Goal: Task Accomplishment & Management: Manage account settings

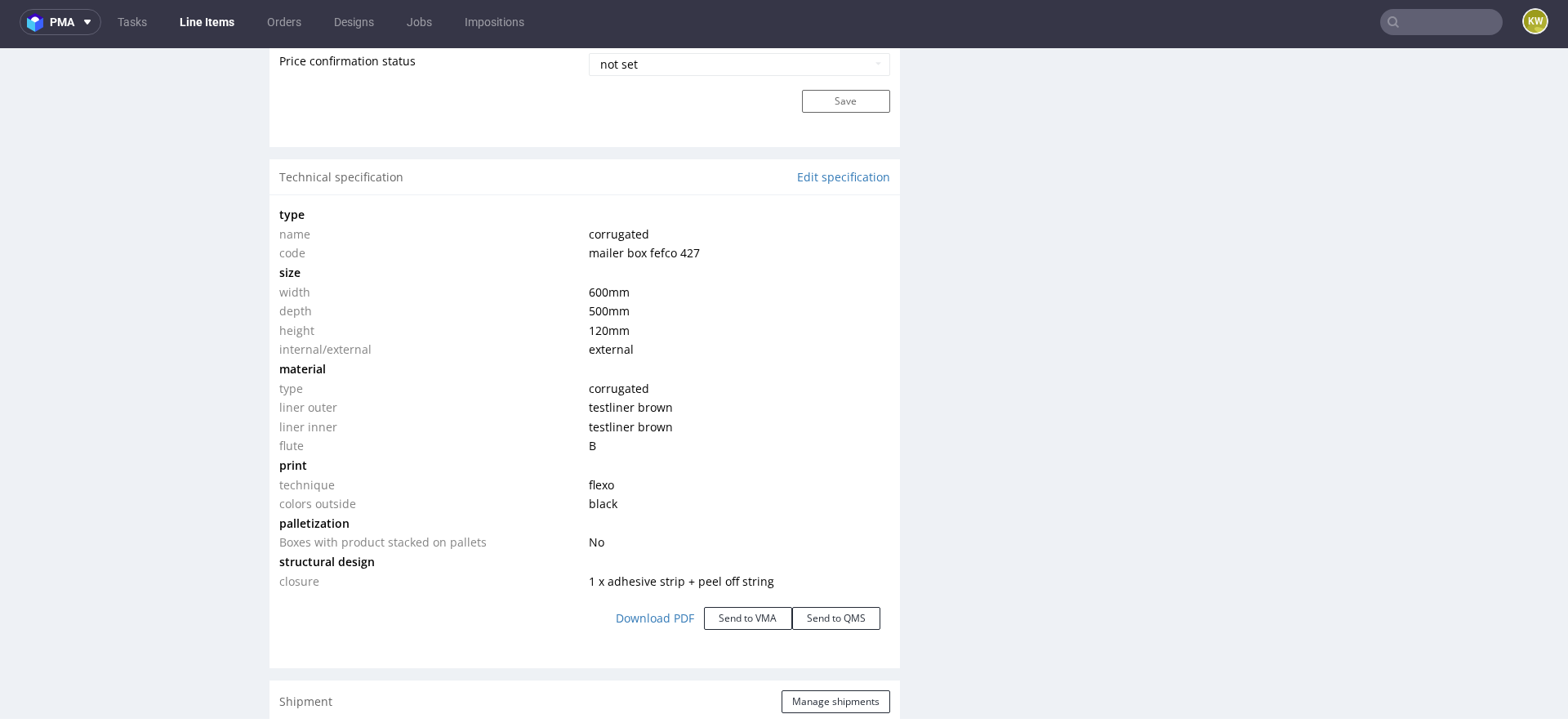
scroll to position [1411, 0]
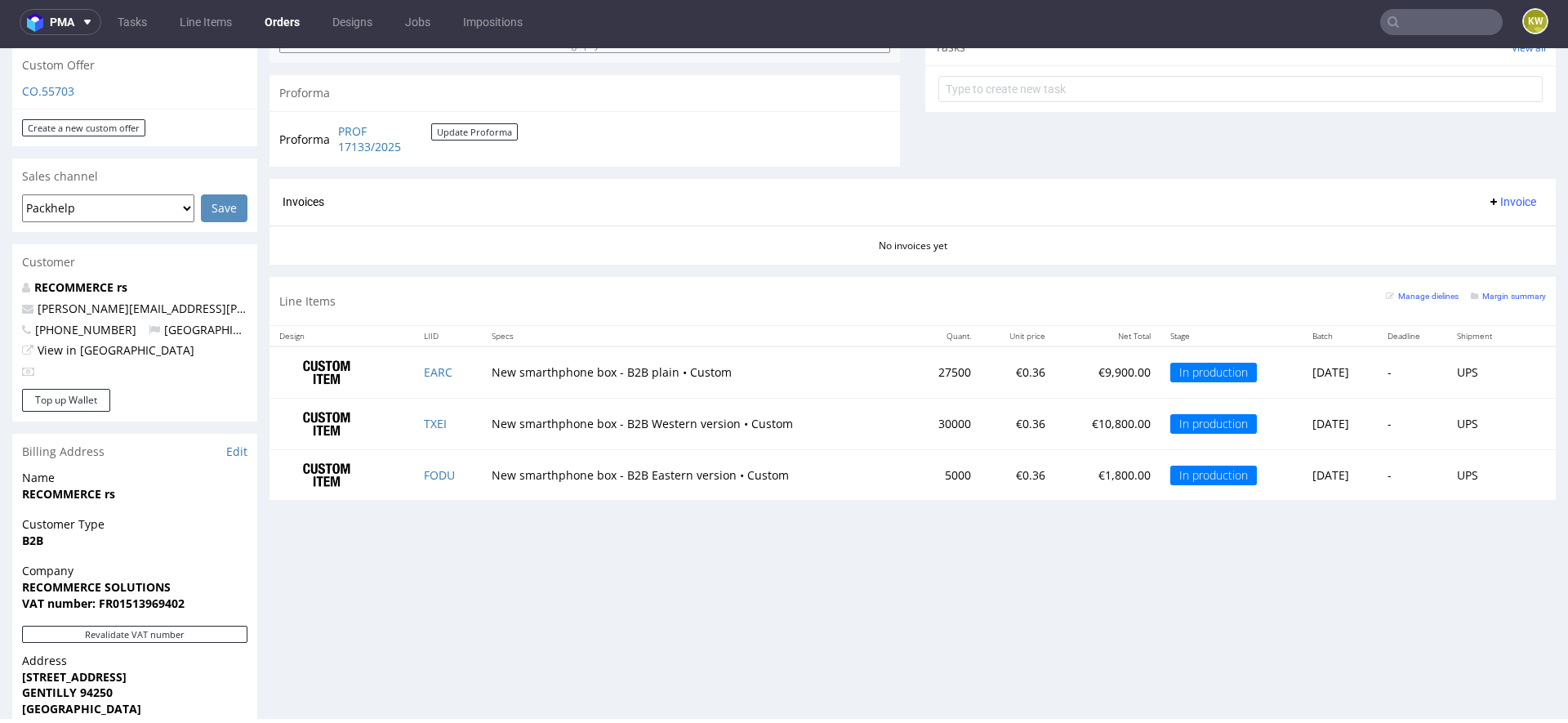
scroll to position [590, 0]
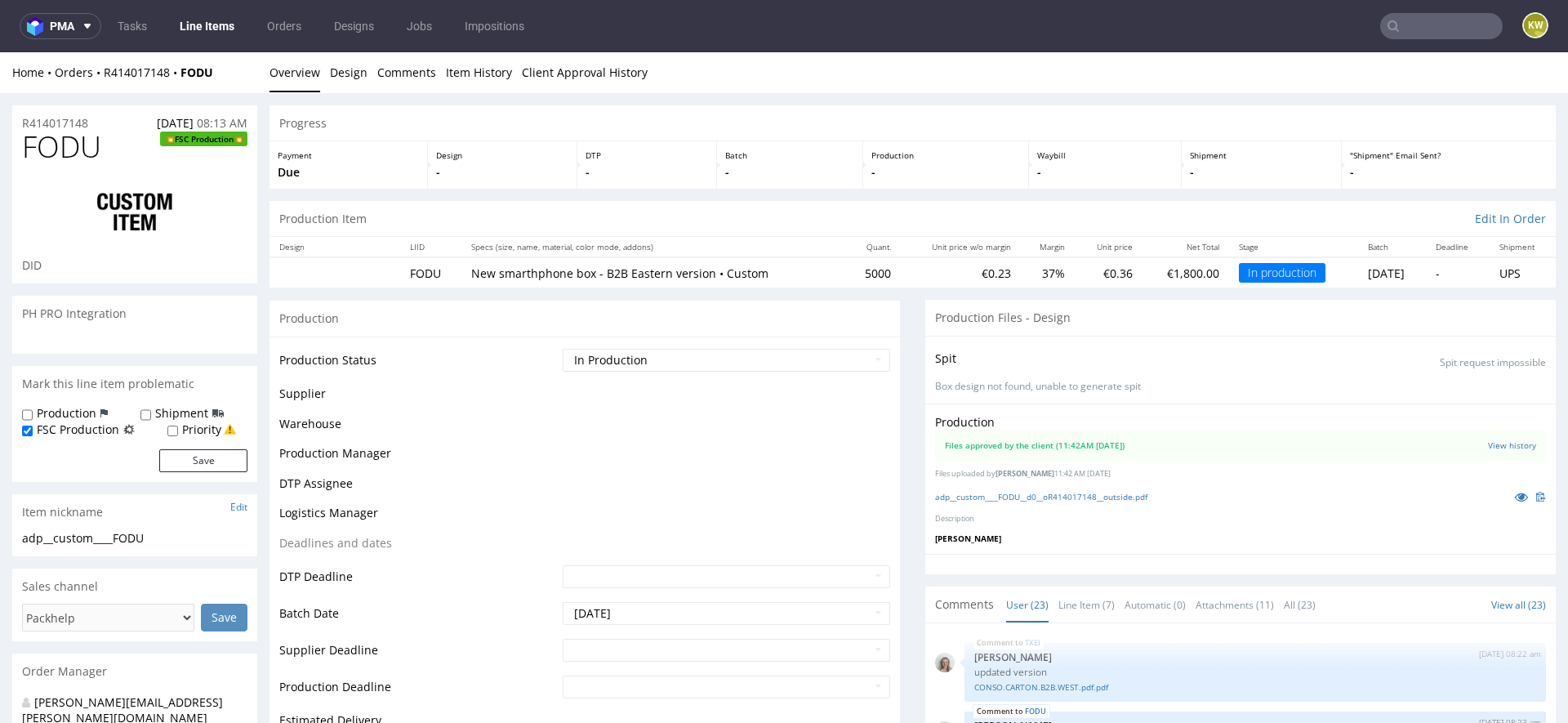
scroll to position [1384, 0]
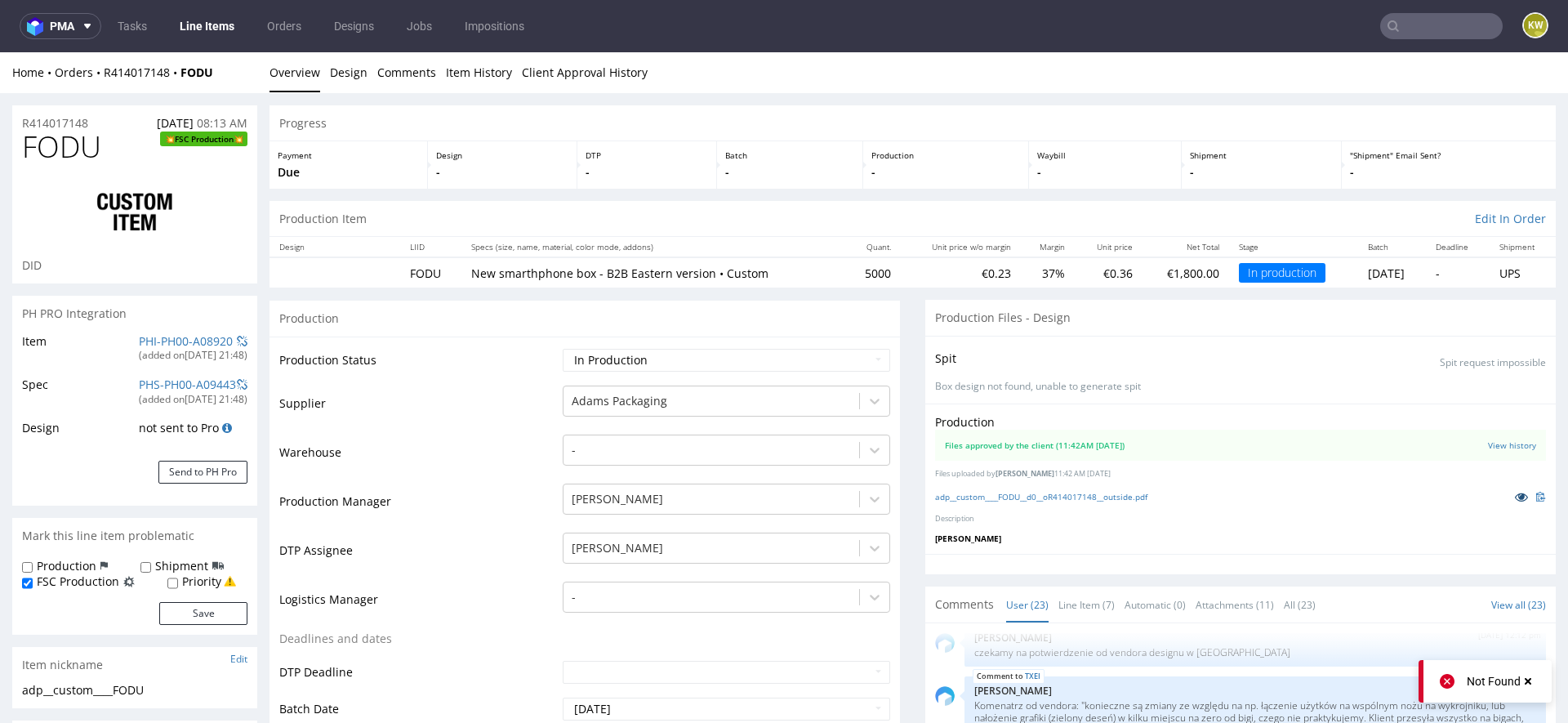
click at [1515, 492] on icon at bounding box center [1522, 497] width 13 height 12
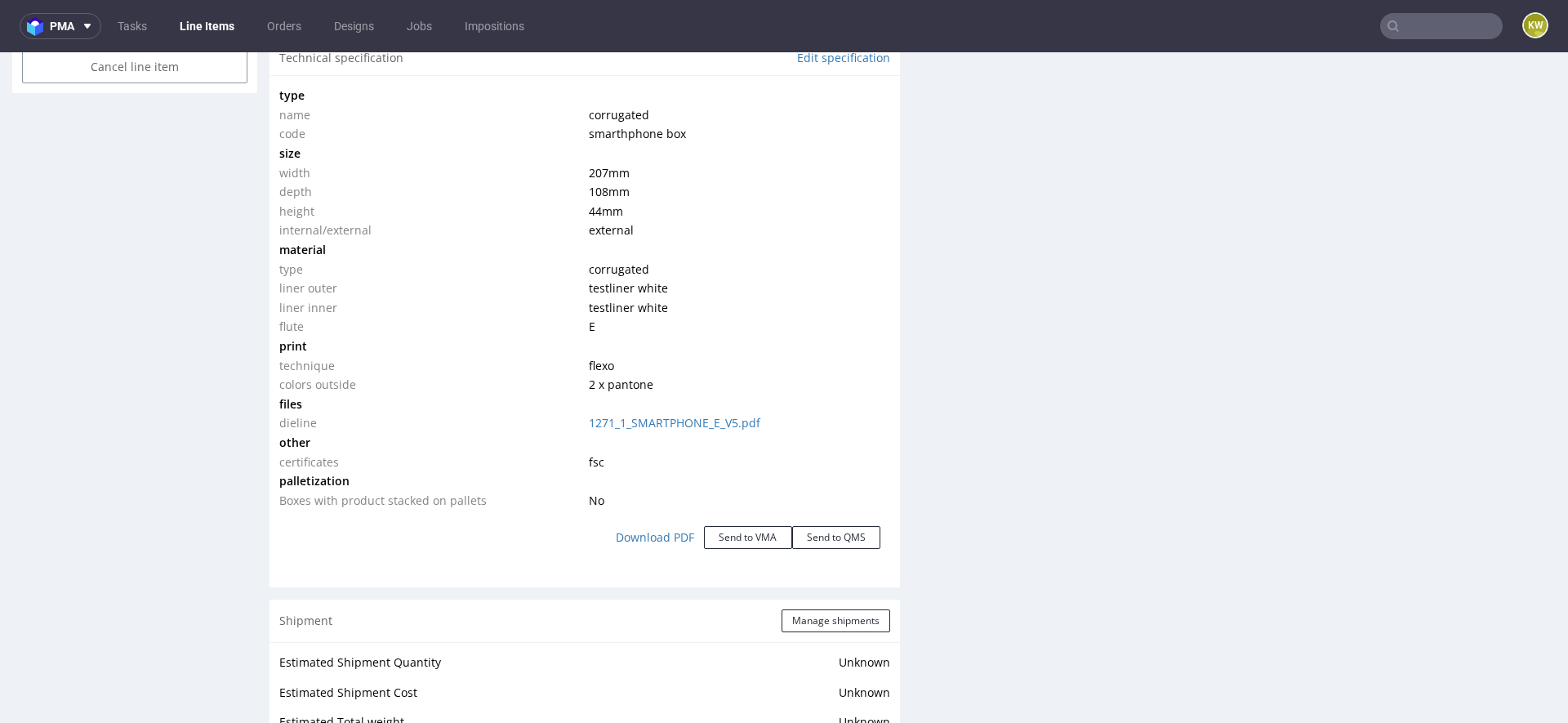
scroll to position [2250, 0]
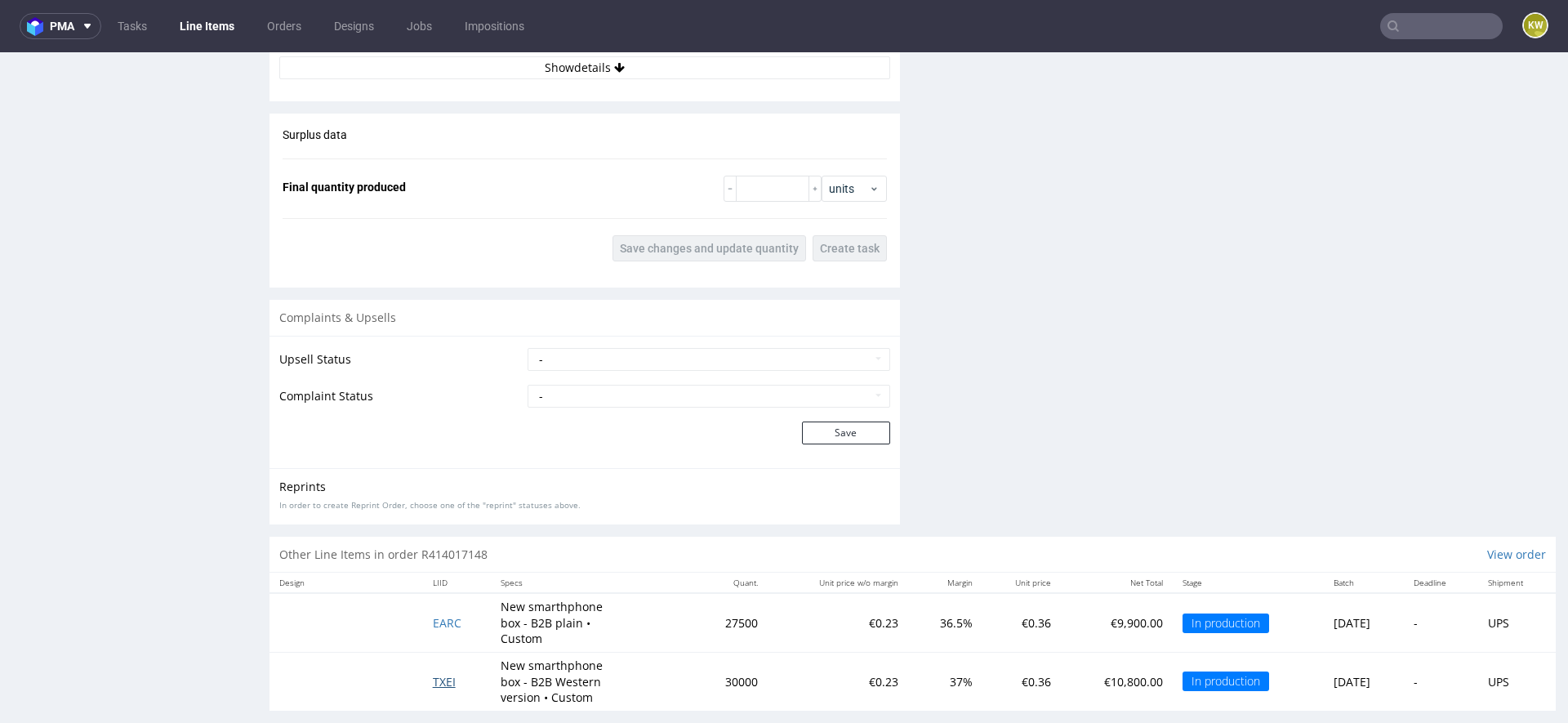
click at [440, 674] on span "TXEI" at bounding box center [444, 682] width 23 height 15
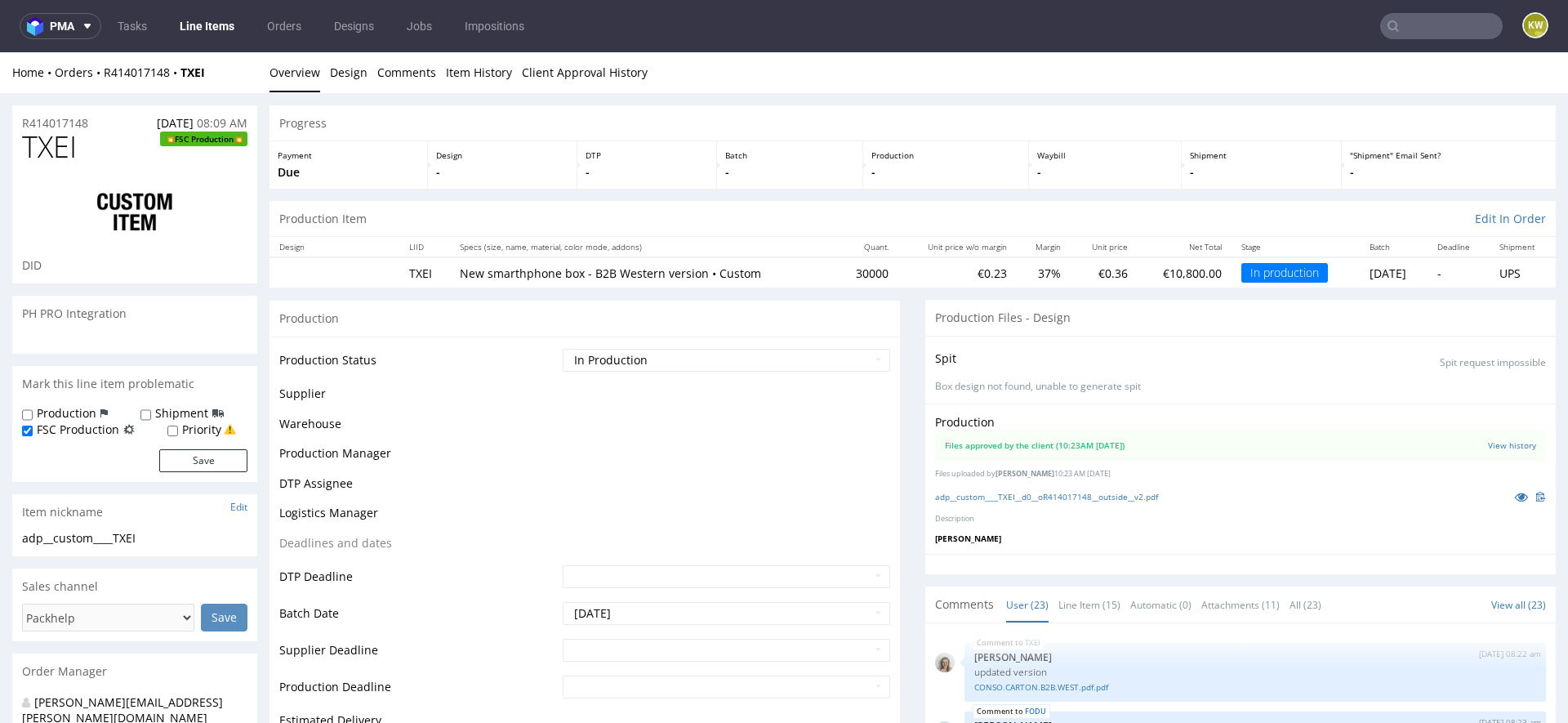
scroll to position [1384, 0]
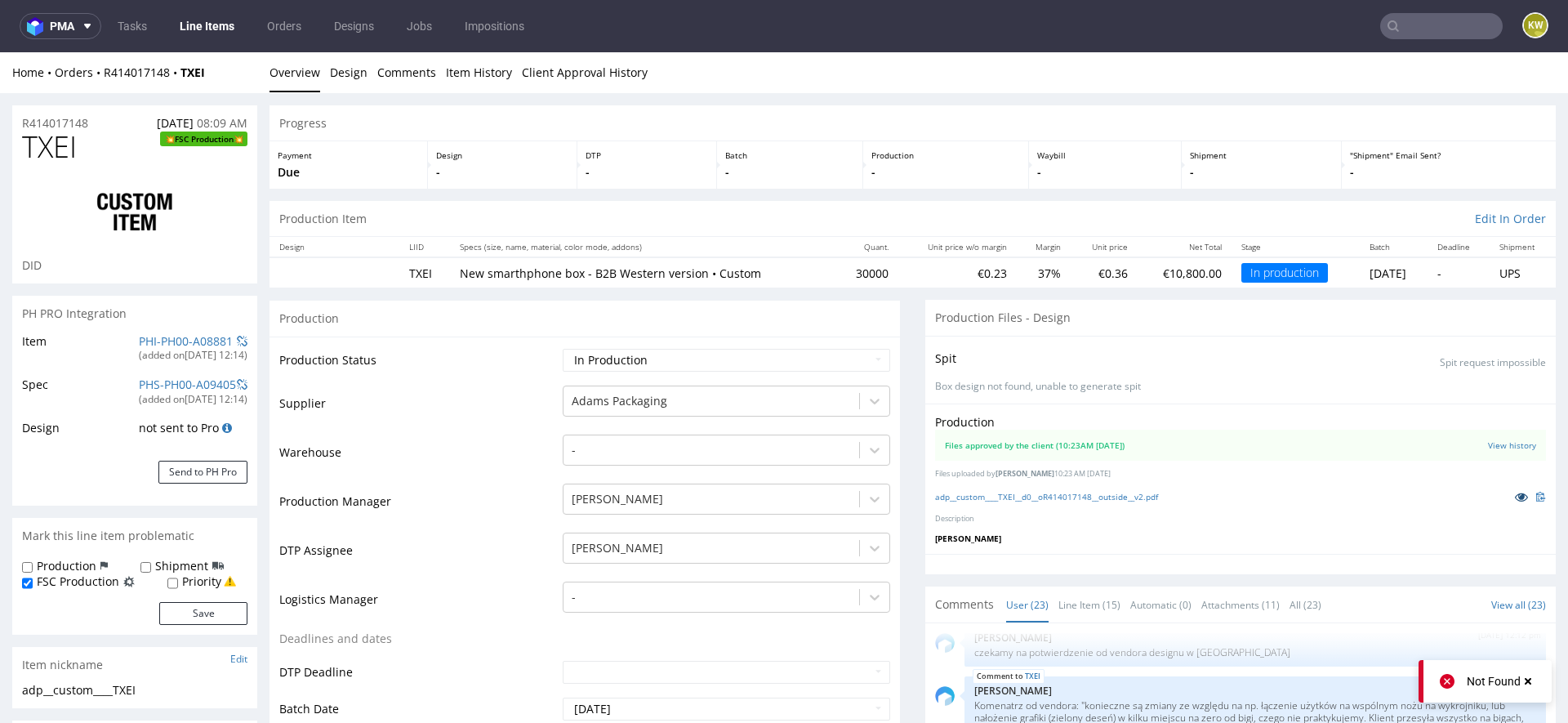
click at [1515, 494] on icon at bounding box center [1522, 497] width 13 height 12
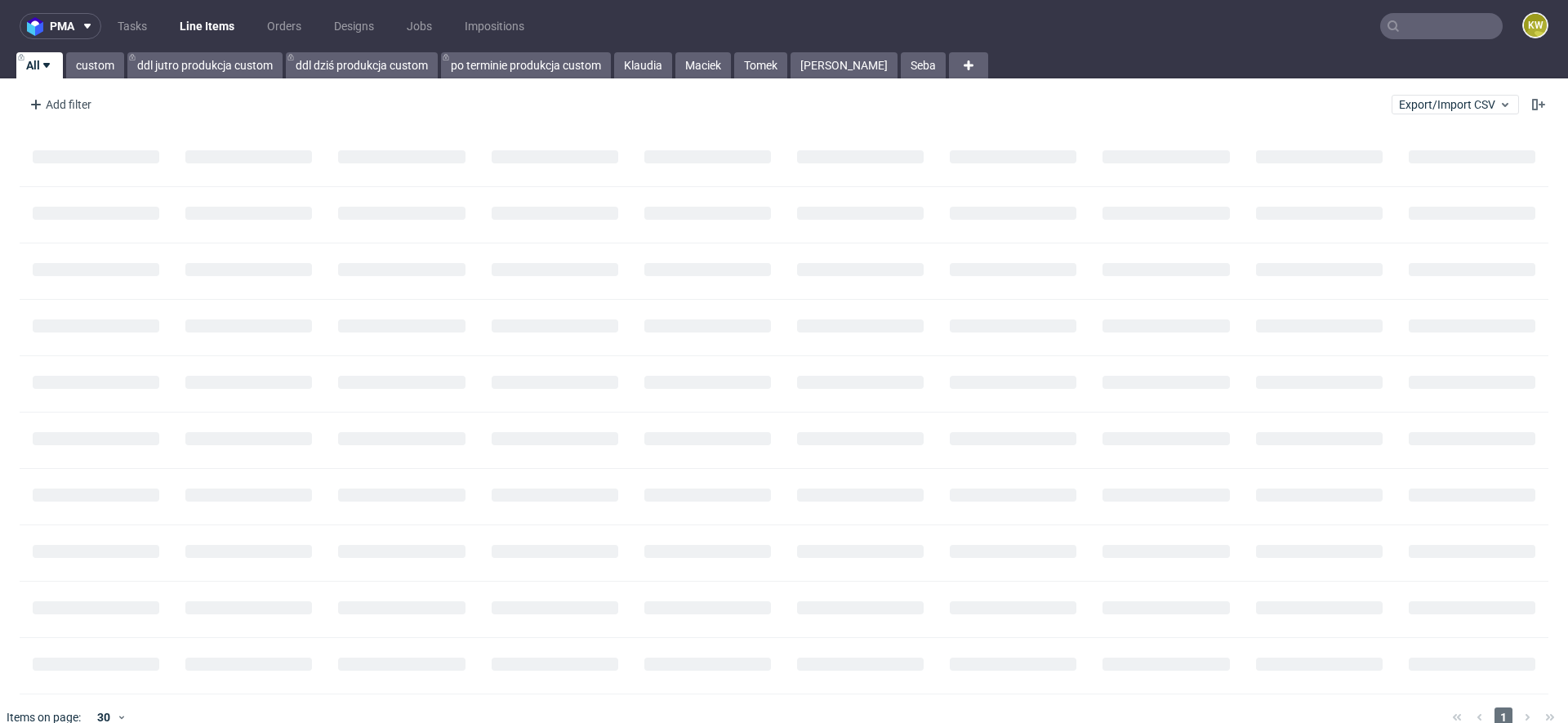
click at [1412, 31] on input "text" at bounding box center [1441, 26] width 123 height 26
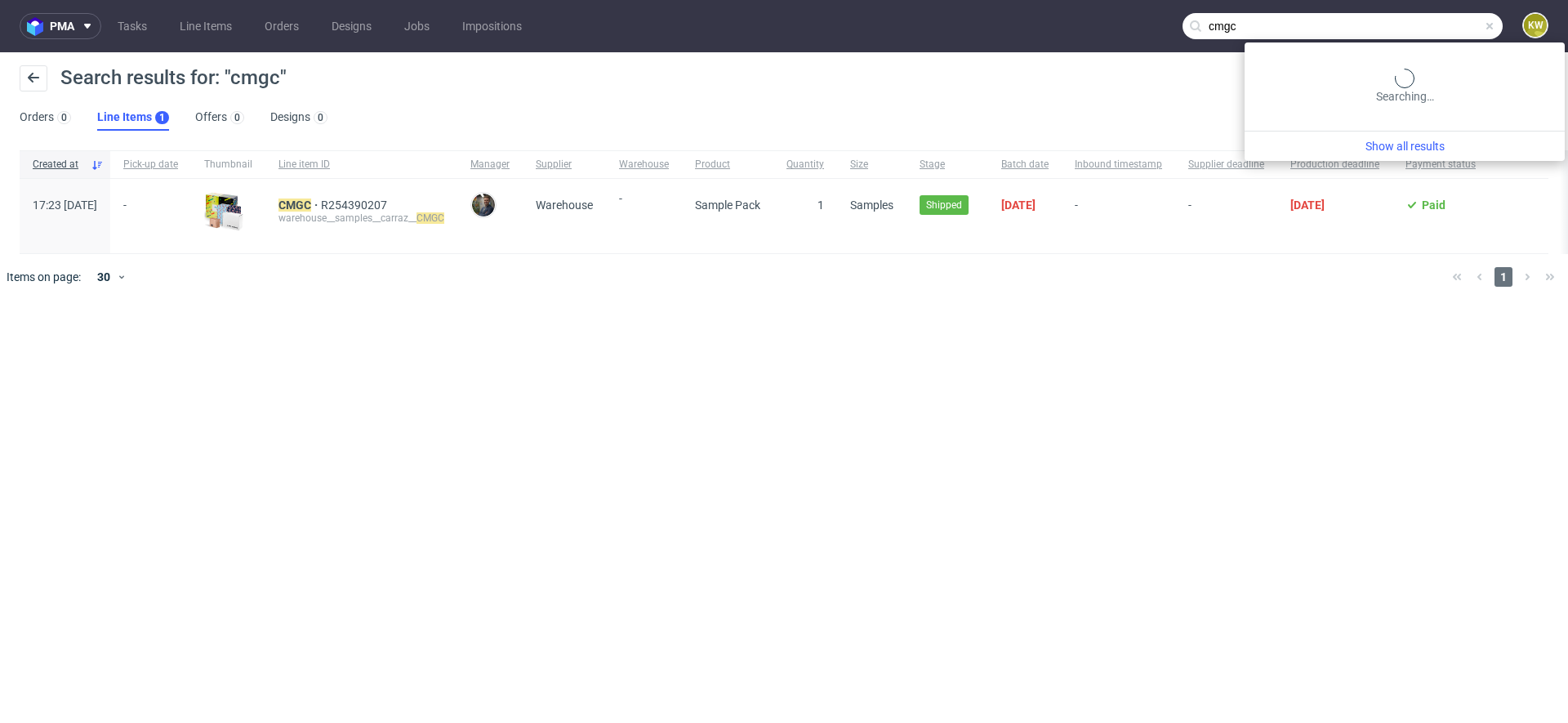
click at [1446, 31] on input "cmgc" at bounding box center [1343, 26] width 320 height 26
type input "cmgk"
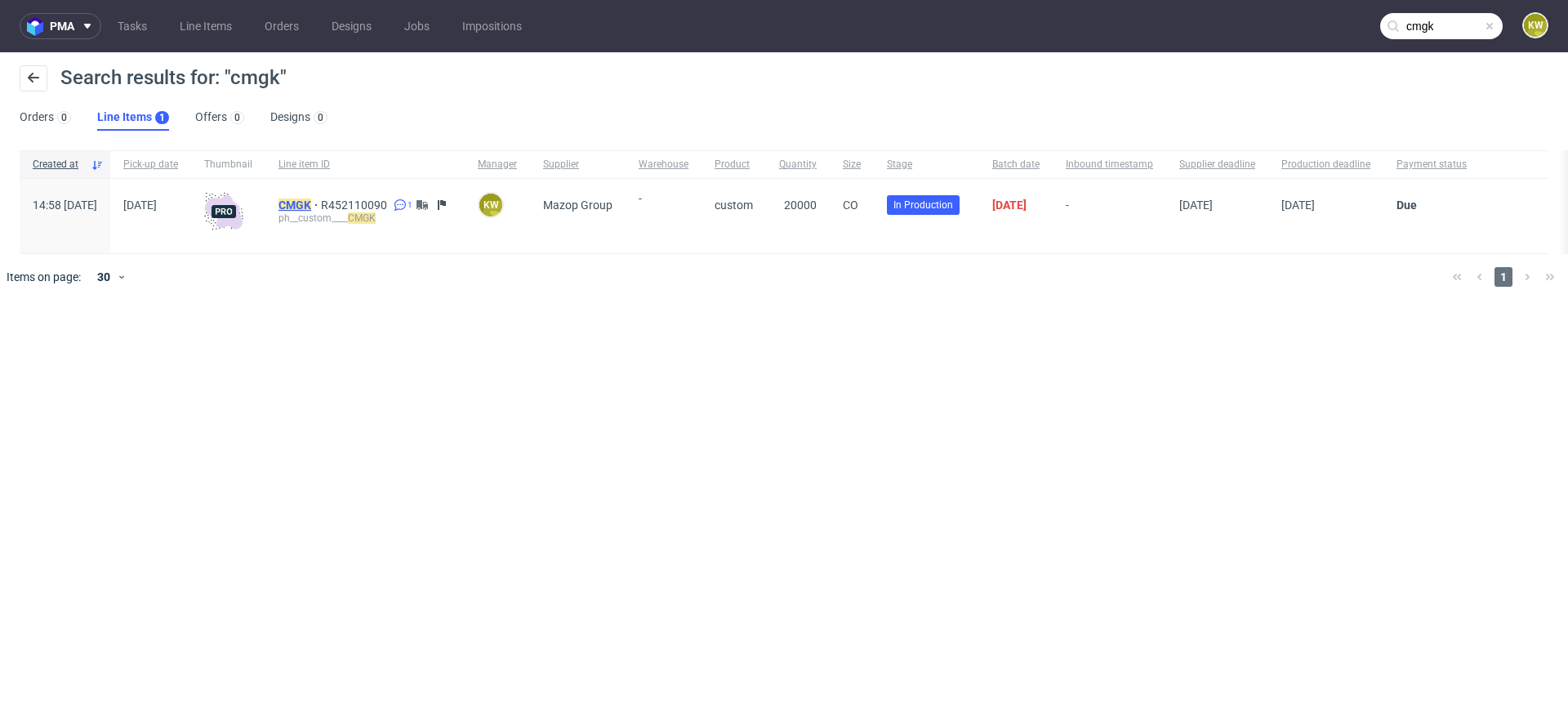
click at [311, 200] on mark "CMGK" at bounding box center [294, 205] width 33 height 13
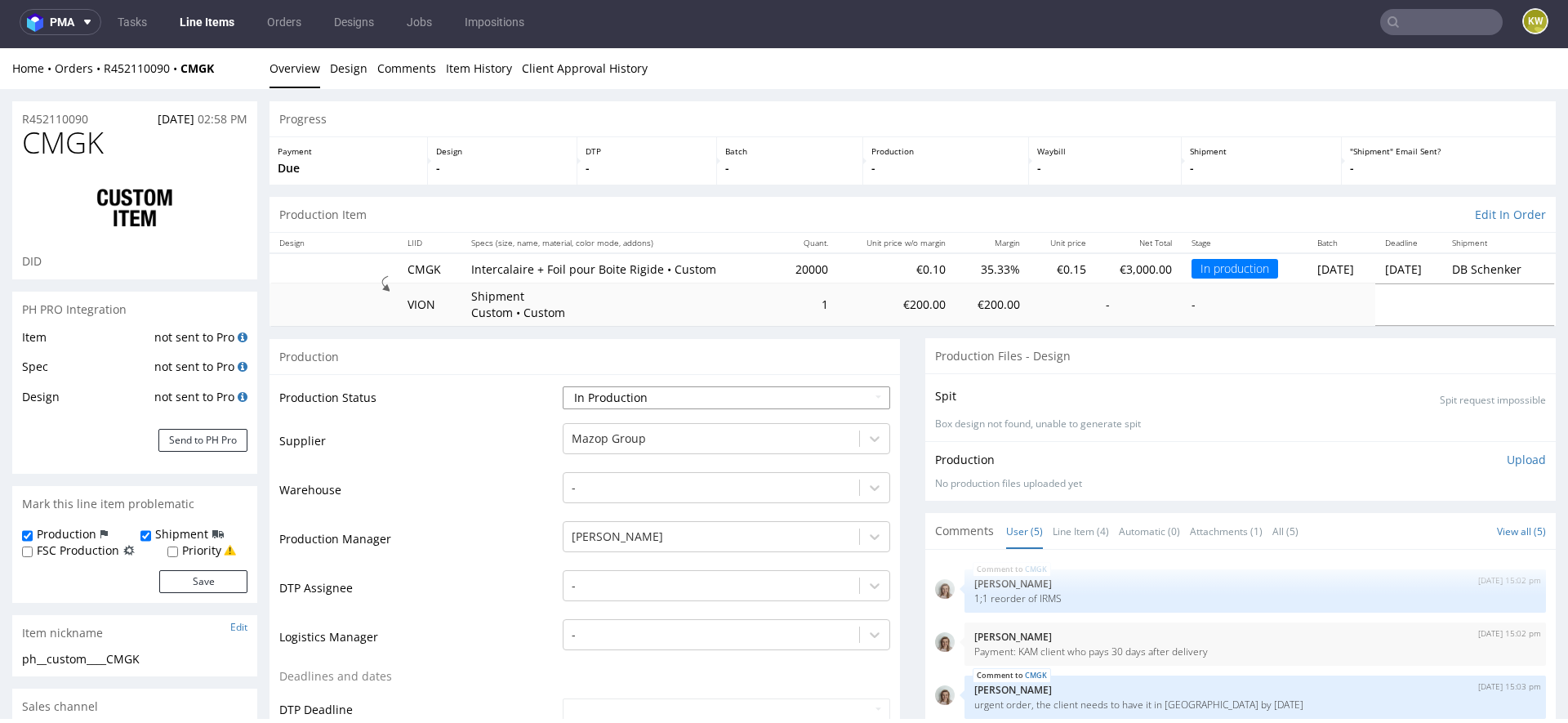
click at [601, 393] on select "Waiting for Artwork Waiting for Diecut Waiting for Mockup Waiting for DTP Waiti…" at bounding box center [726, 398] width 327 height 23
select select "production_complete"
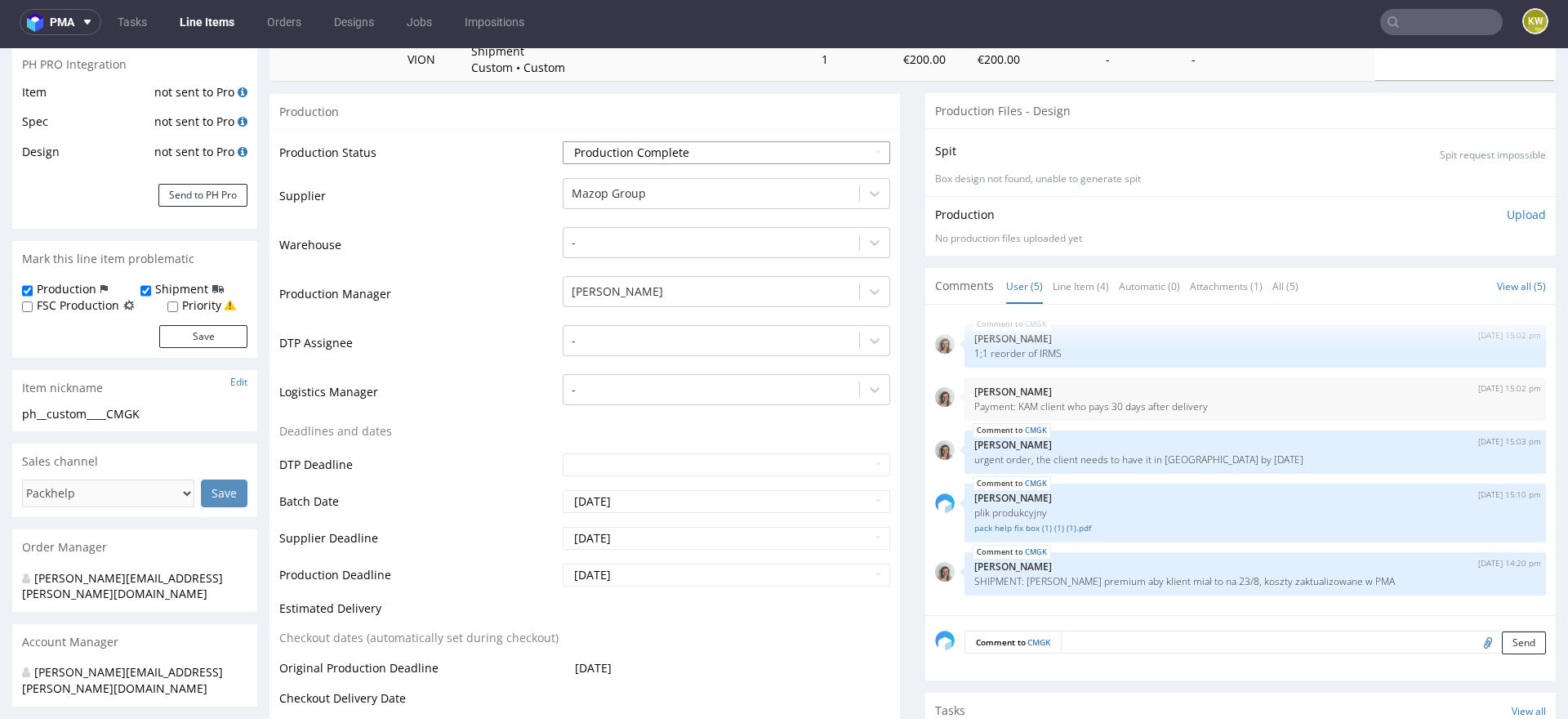
scroll to position [294, 0]
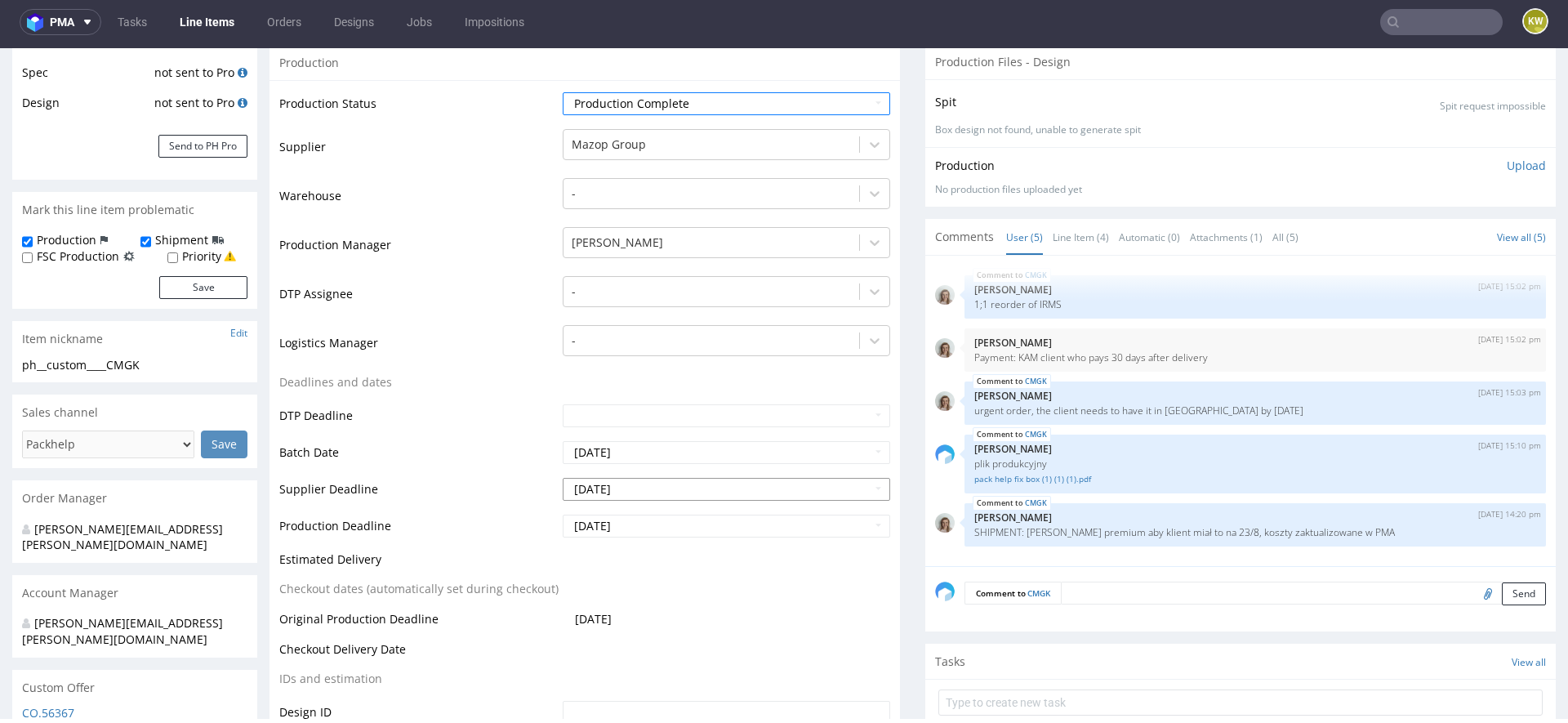
click at [658, 488] on input "2025-08-14" at bounding box center [726, 489] width 327 height 23
click at [596, 419] on td "18" at bounding box center [598, 415] width 25 height 25
type input "2025-08-18"
click at [602, 526] on input "2025-08-19" at bounding box center [726, 525] width 327 height 23
click at [599, 448] on td "18" at bounding box center [598, 452] width 25 height 25
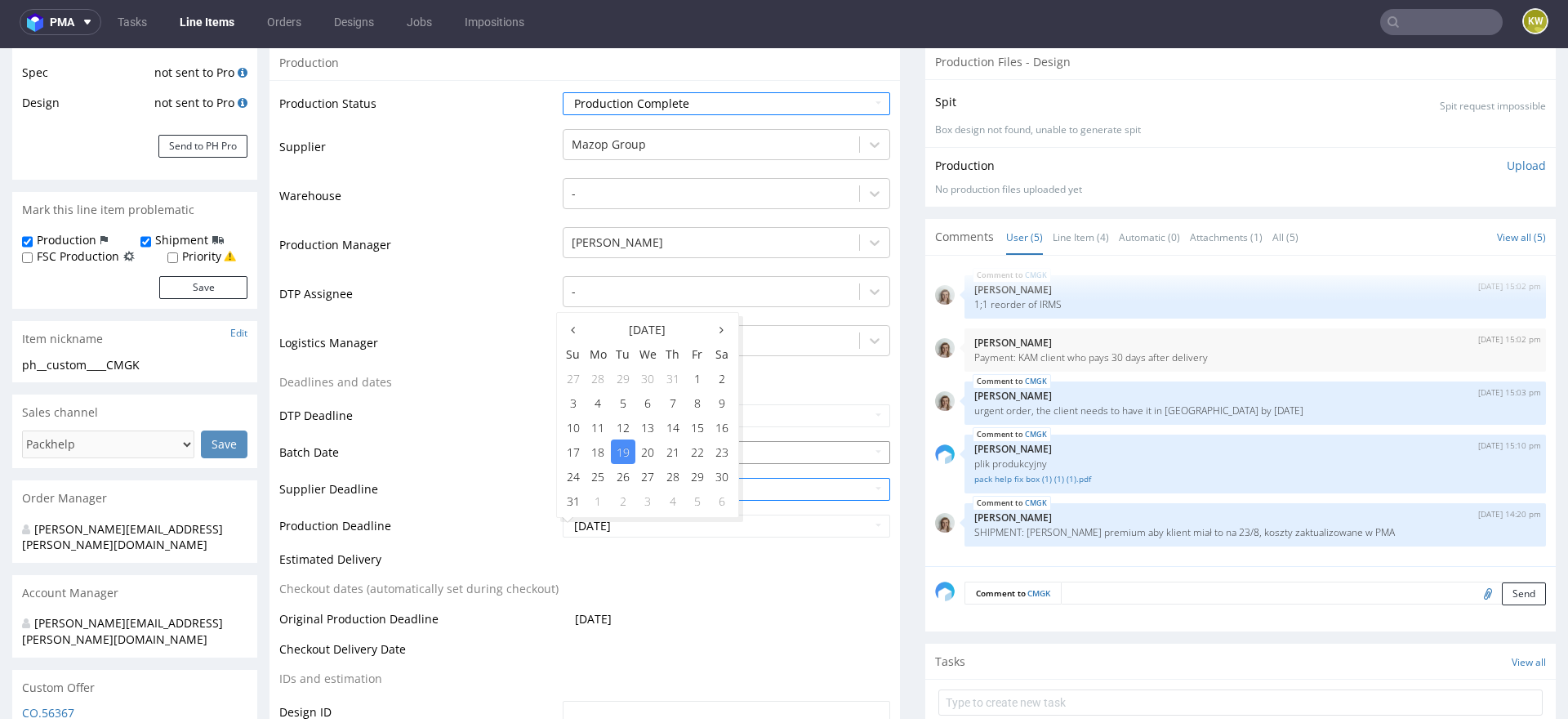
type input "2025-08-18"
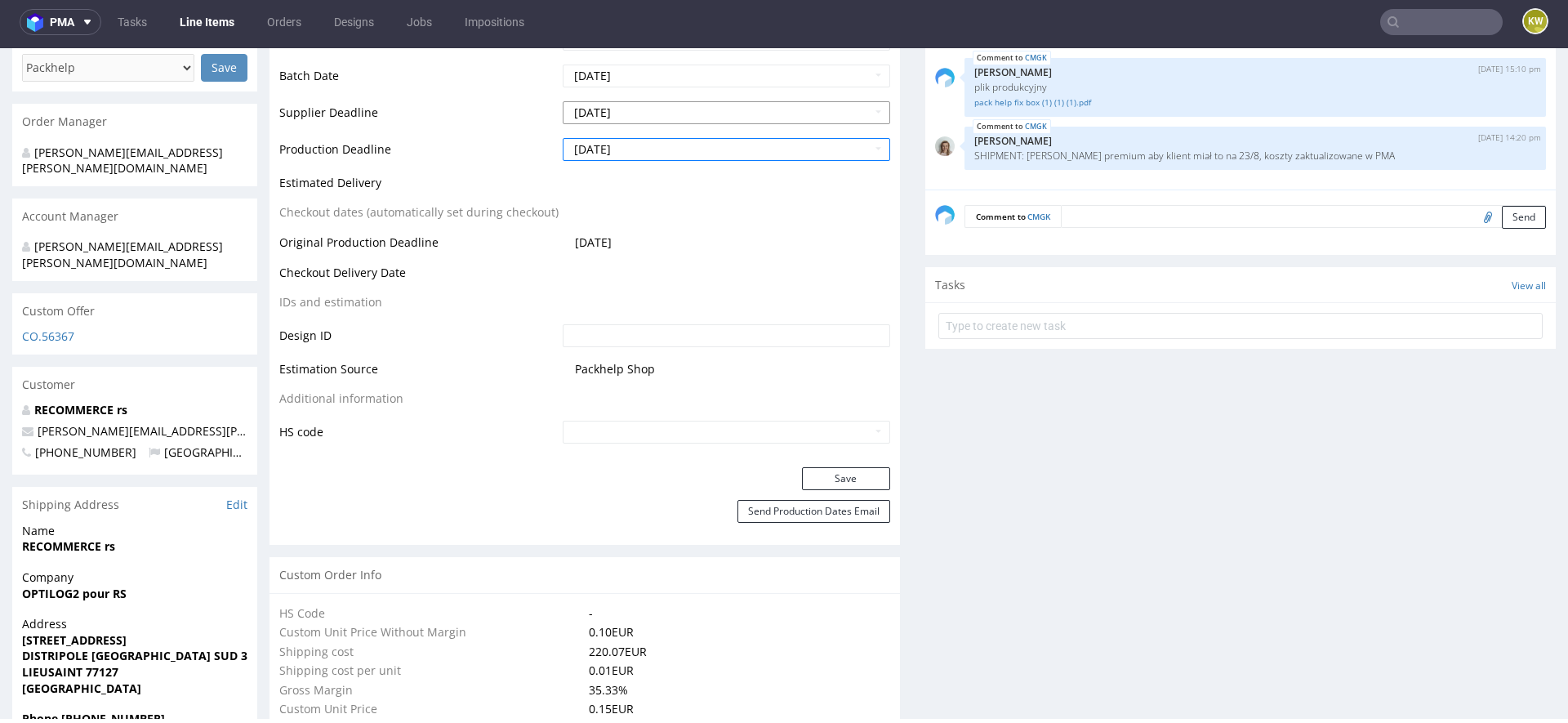
scroll to position [736, 0]
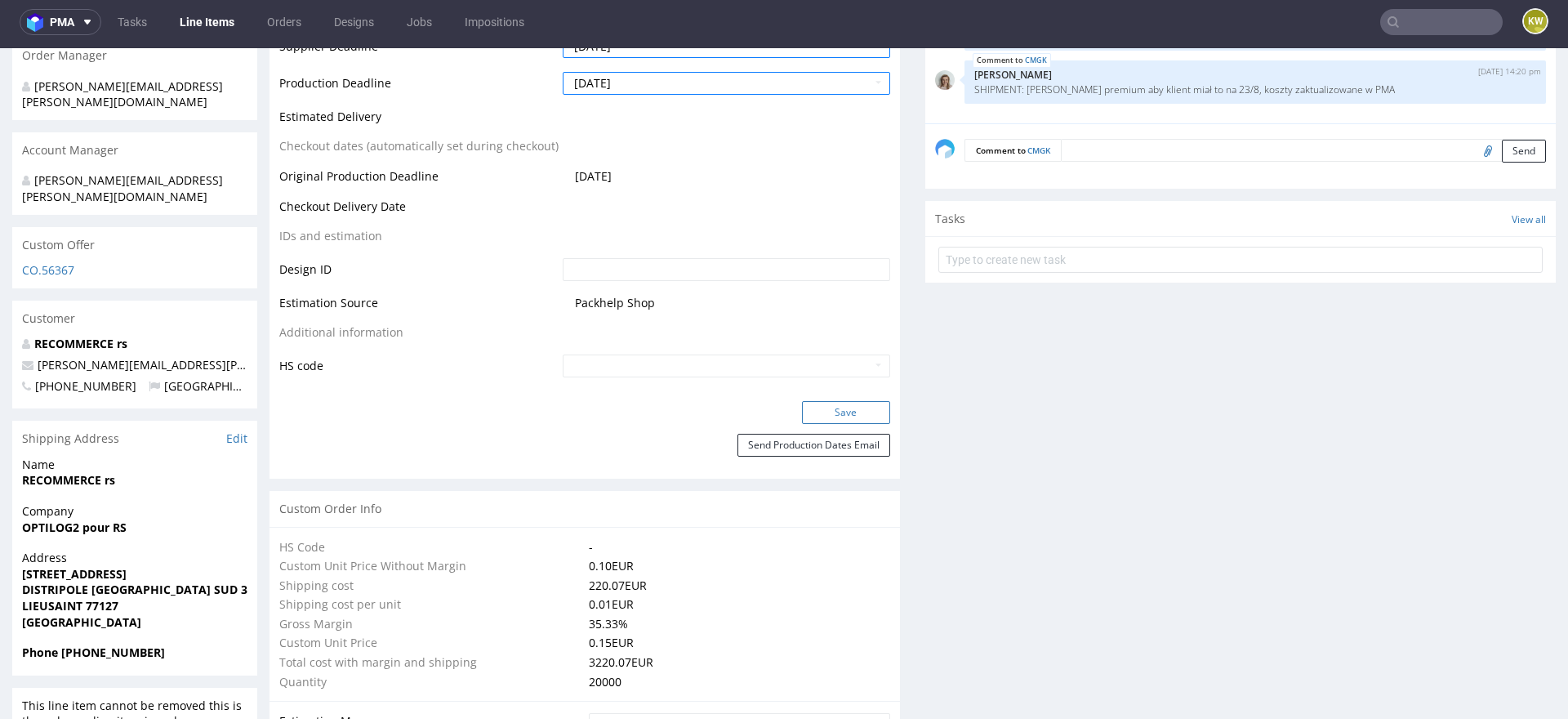
click at [820, 405] on button "Save" at bounding box center [846, 412] width 88 height 23
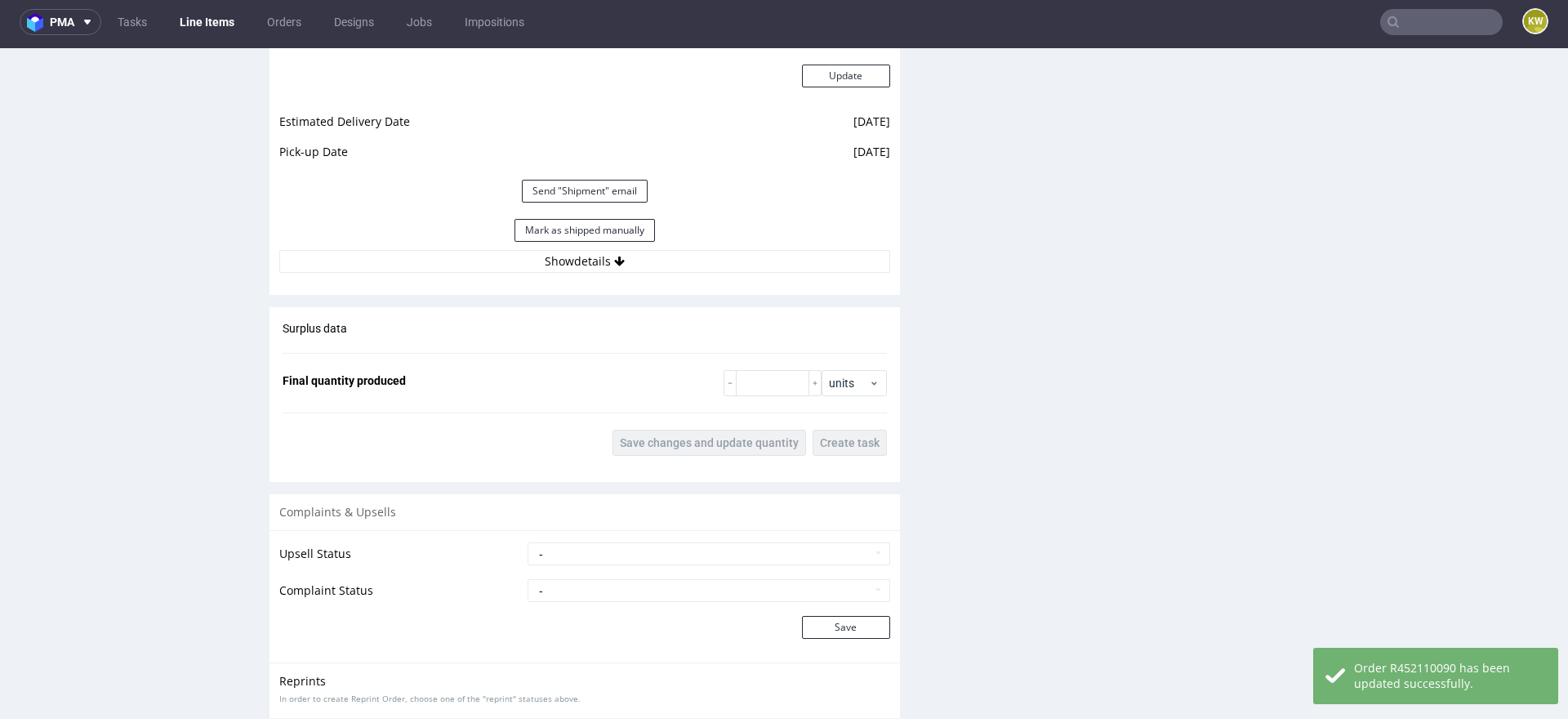
scroll to position [2302, 0]
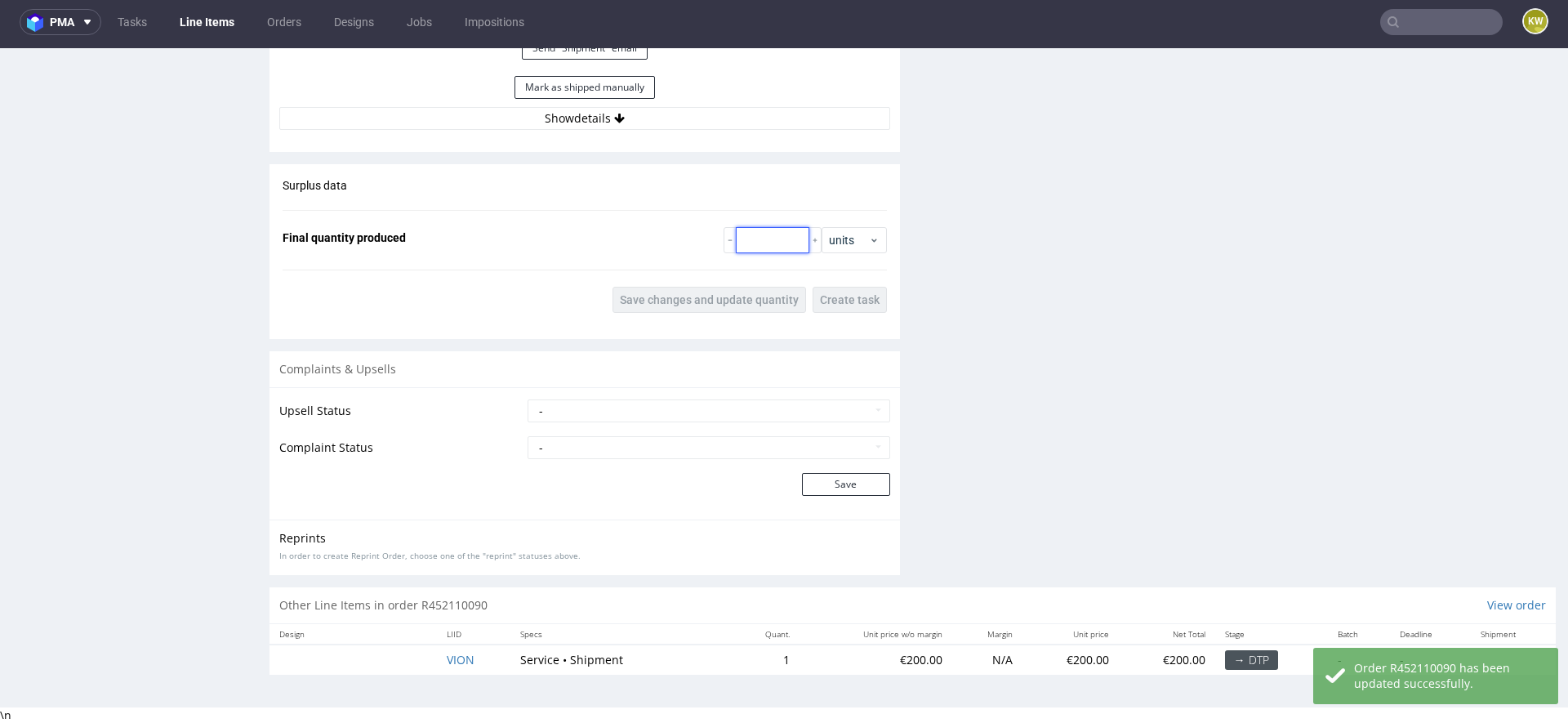
click at [761, 245] on input "number" at bounding box center [772, 240] width 74 height 26
paste input "21925"
type input "21925"
click at [713, 300] on span "Save changes and update quantity" at bounding box center [709, 300] width 178 height 12
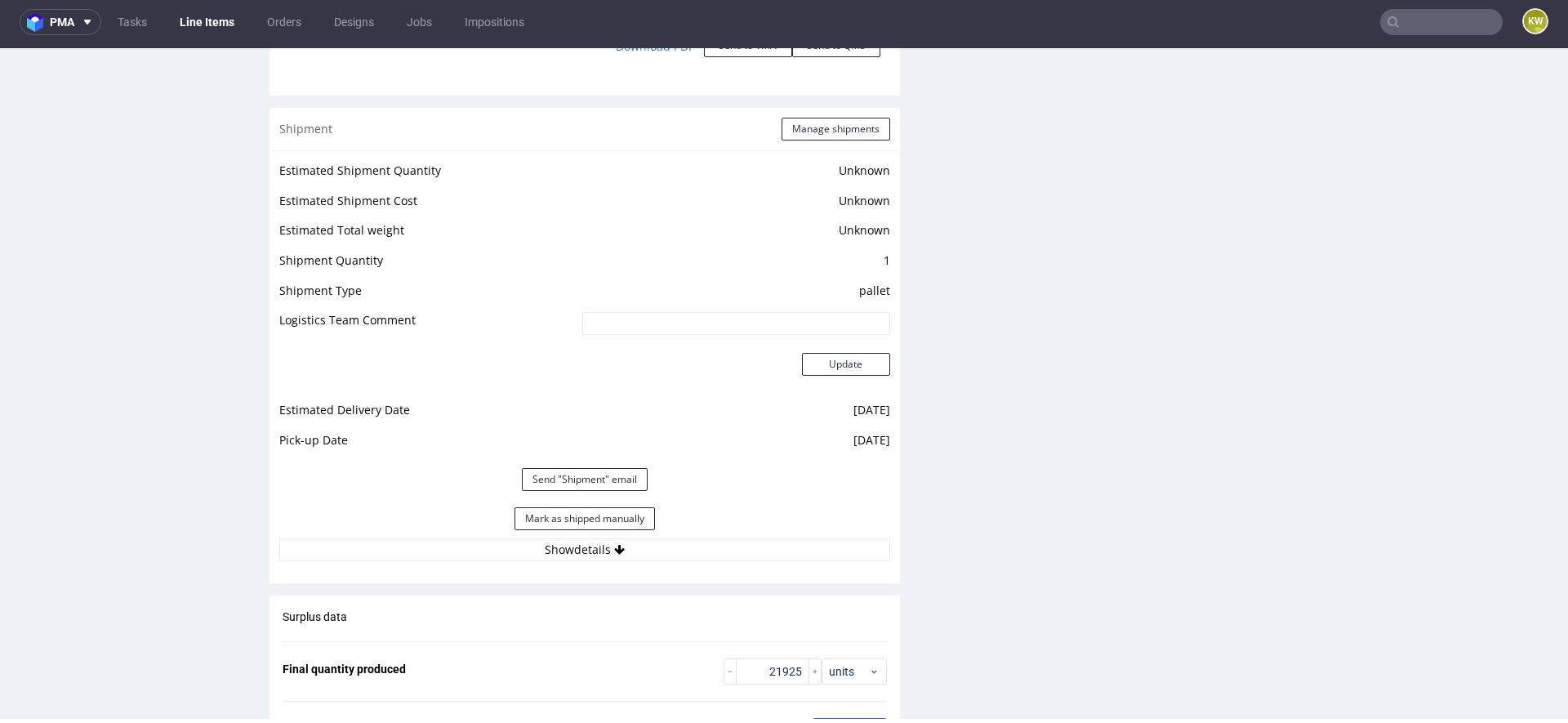
scroll to position [1811, 0]
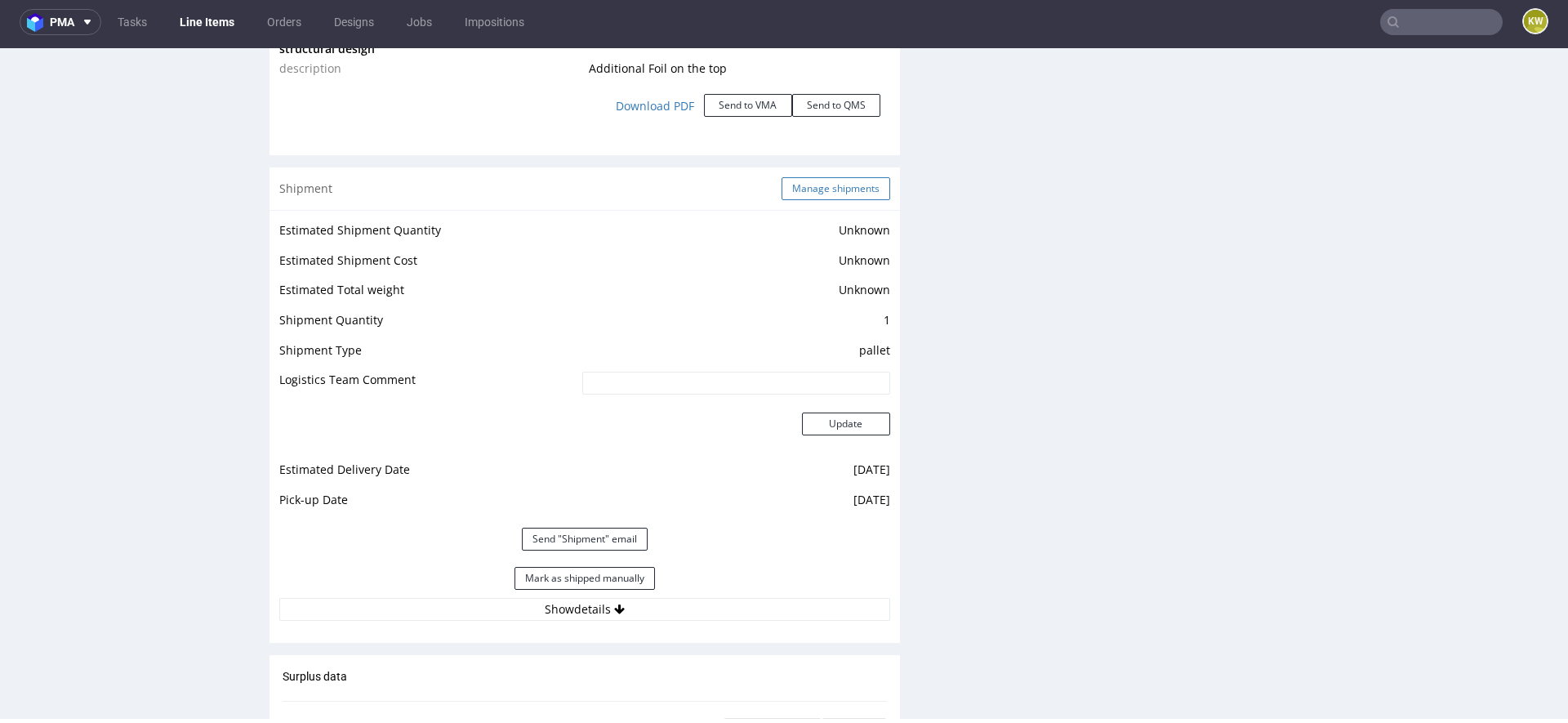
click at [843, 189] on button "Manage shipments" at bounding box center [835, 189] width 108 height 23
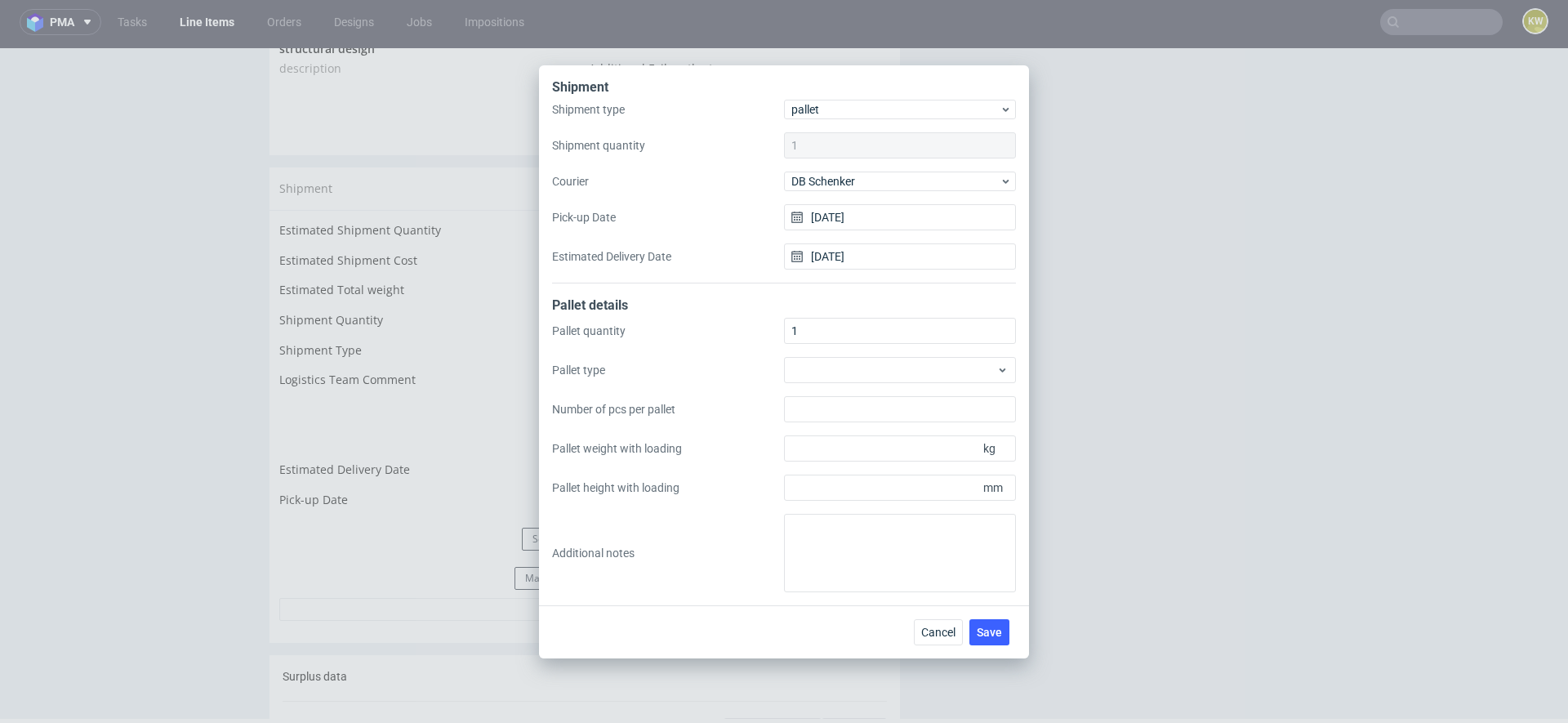
click at [1135, 498] on div "Shipment Shipment type pallet Shipment quantity 1 Courier DB Schenker Pick-up D…" at bounding box center [784, 362] width 1568 height 723
click at [934, 629] on span "Cancel" at bounding box center [939, 632] width 35 height 12
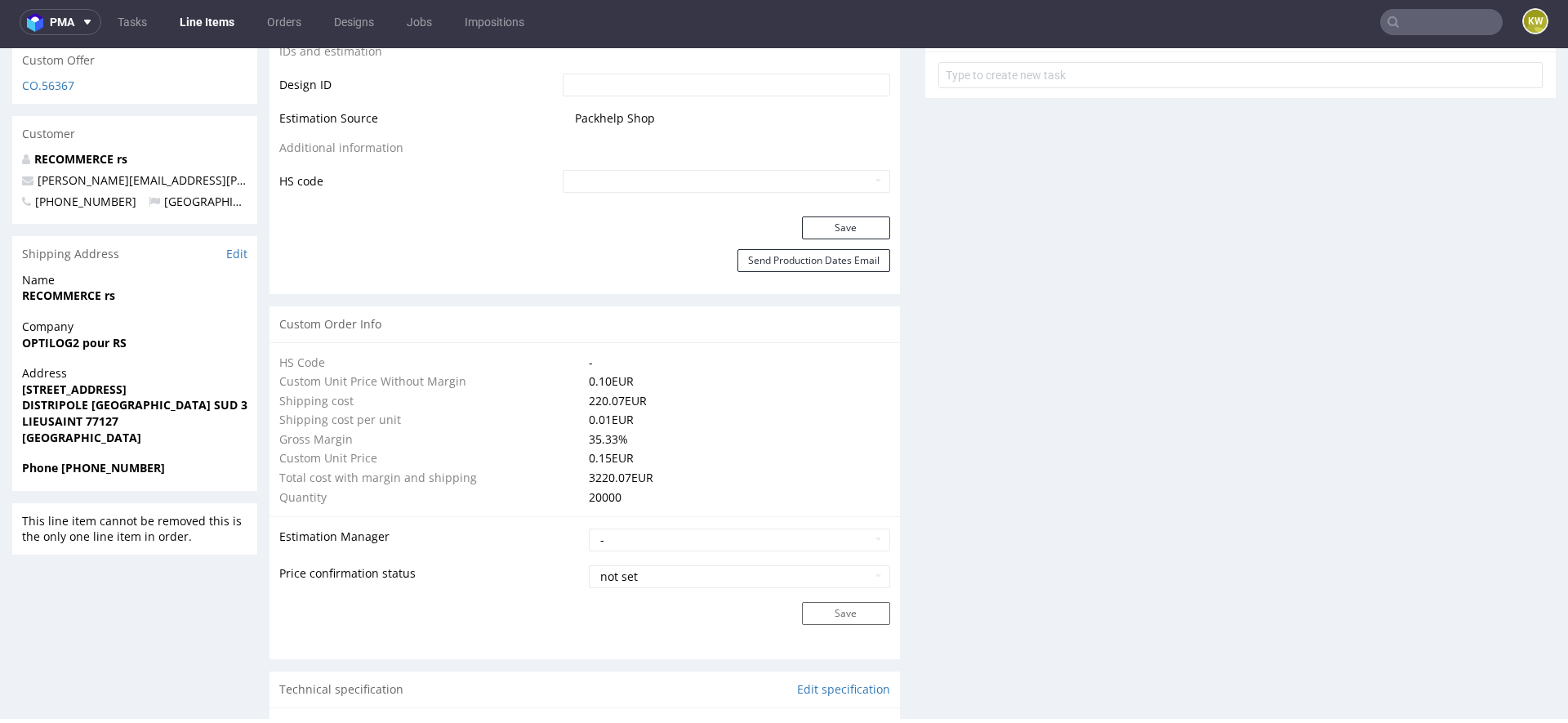
scroll to position [0, 0]
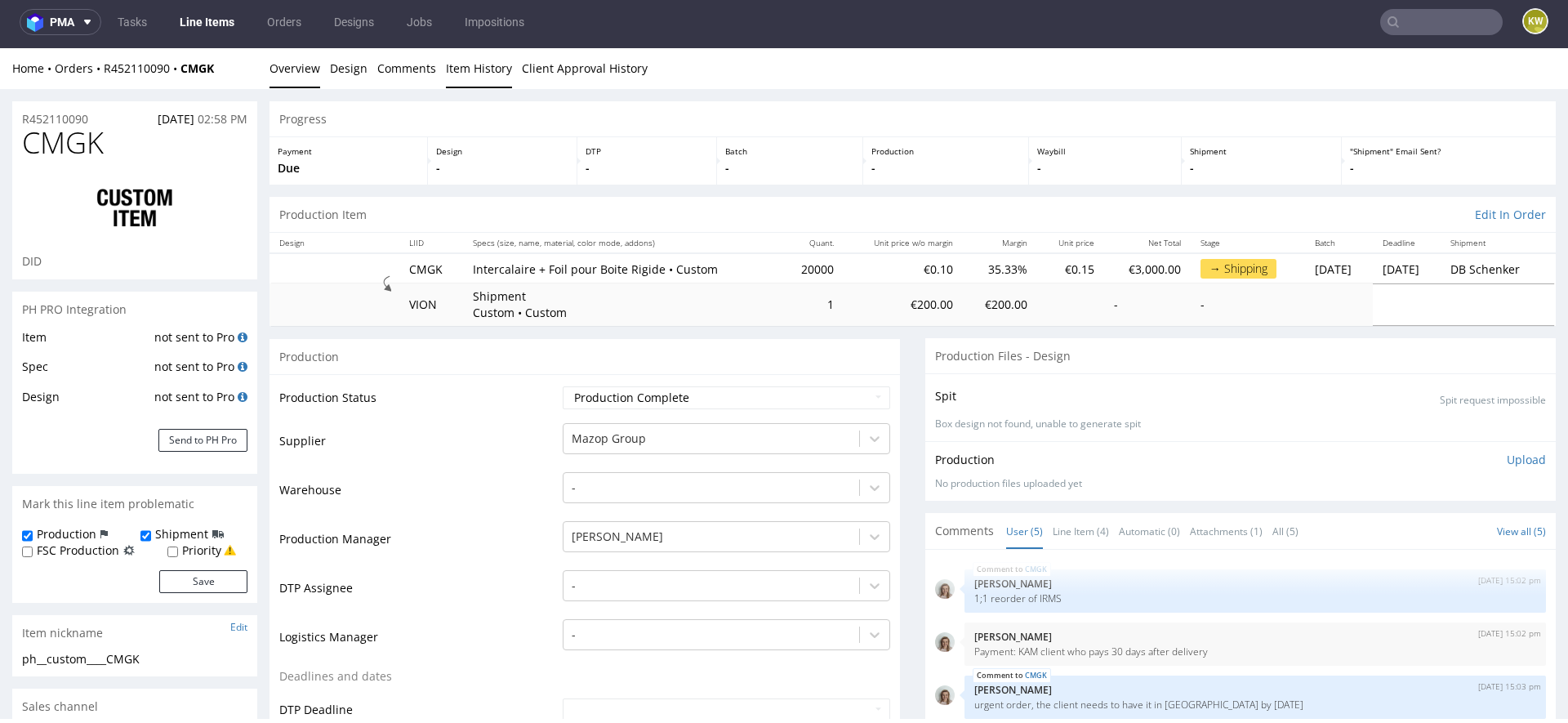
click at [460, 74] on link "Item History" at bounding box center [479, 68] width 66 height 40
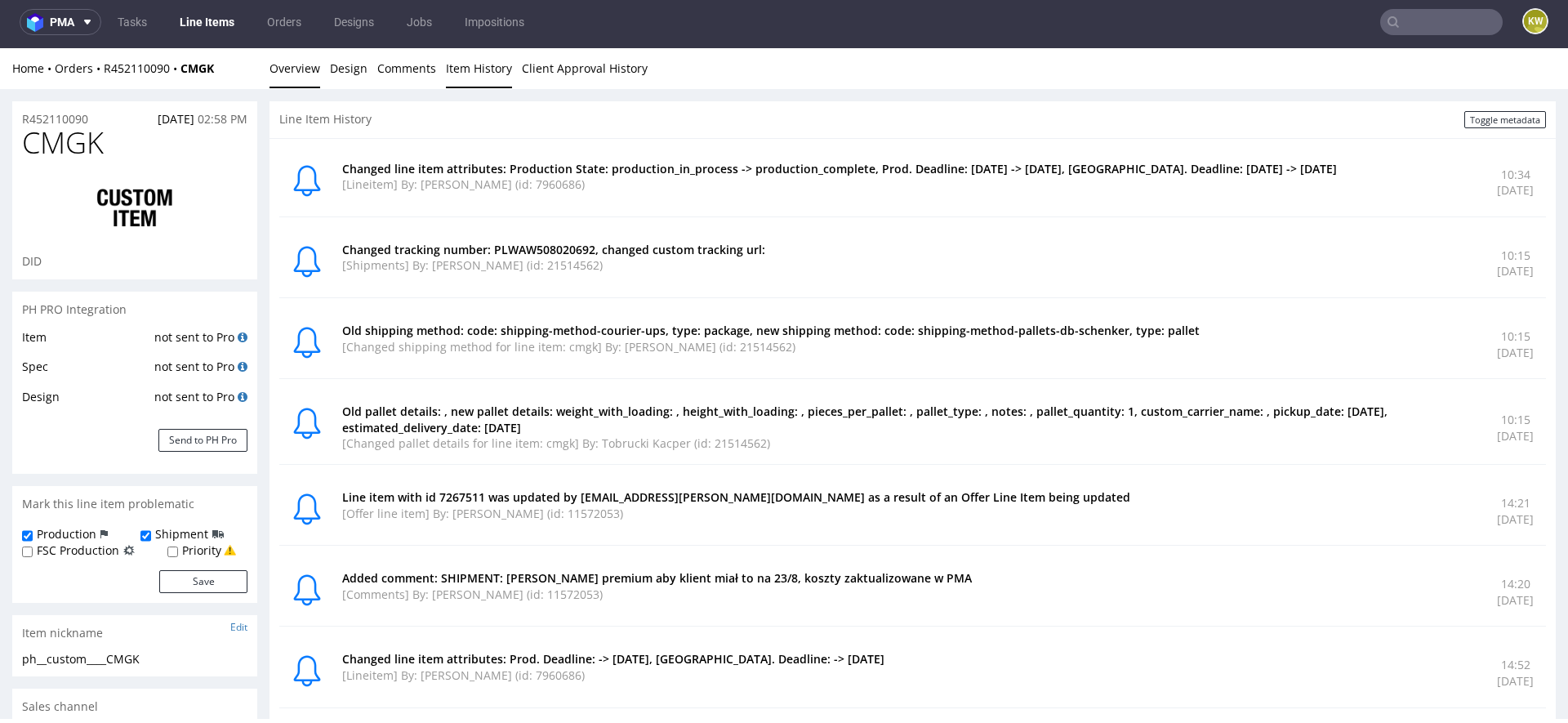
click at [291, 59] on link "Overview" at bounding box center [294, 68] width 51 height 40
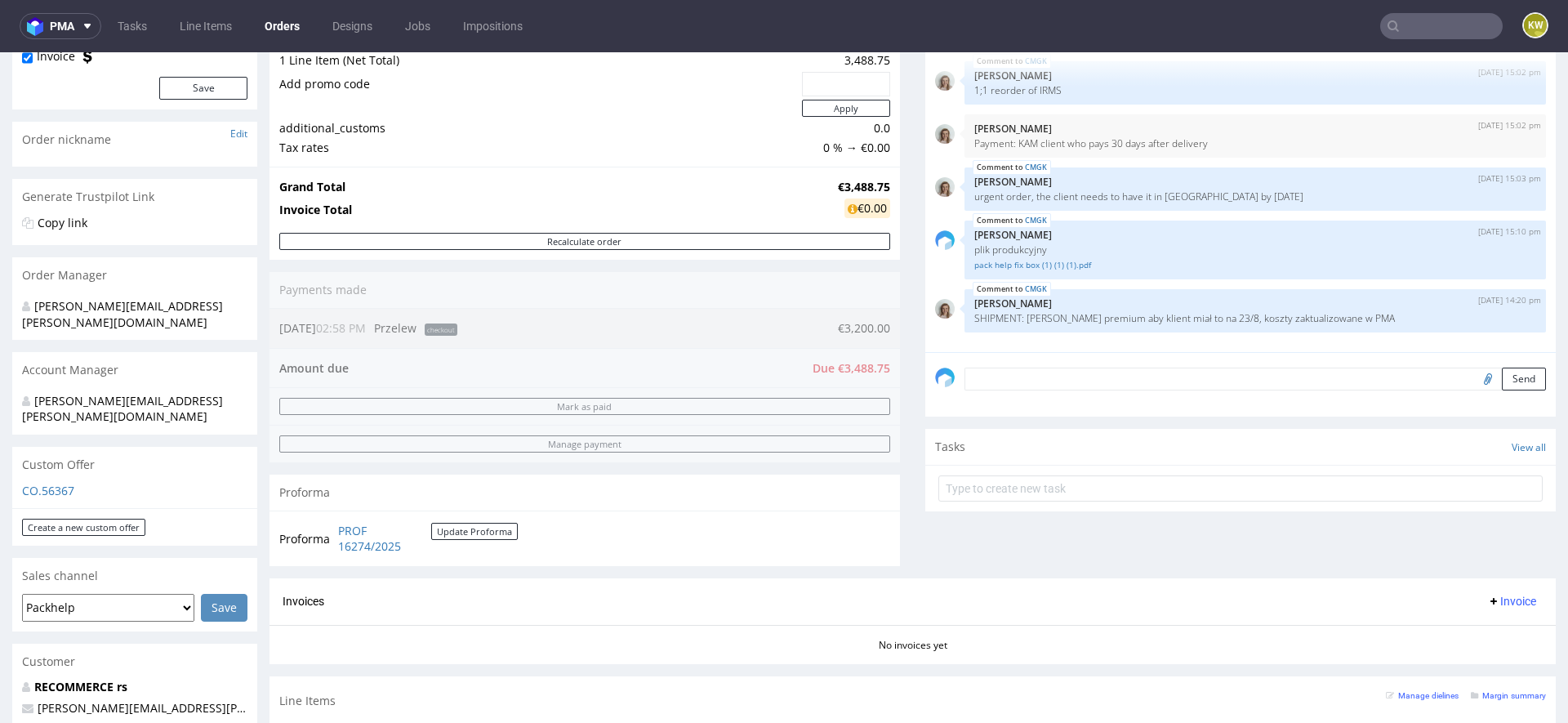
scroll to position [188, 0]
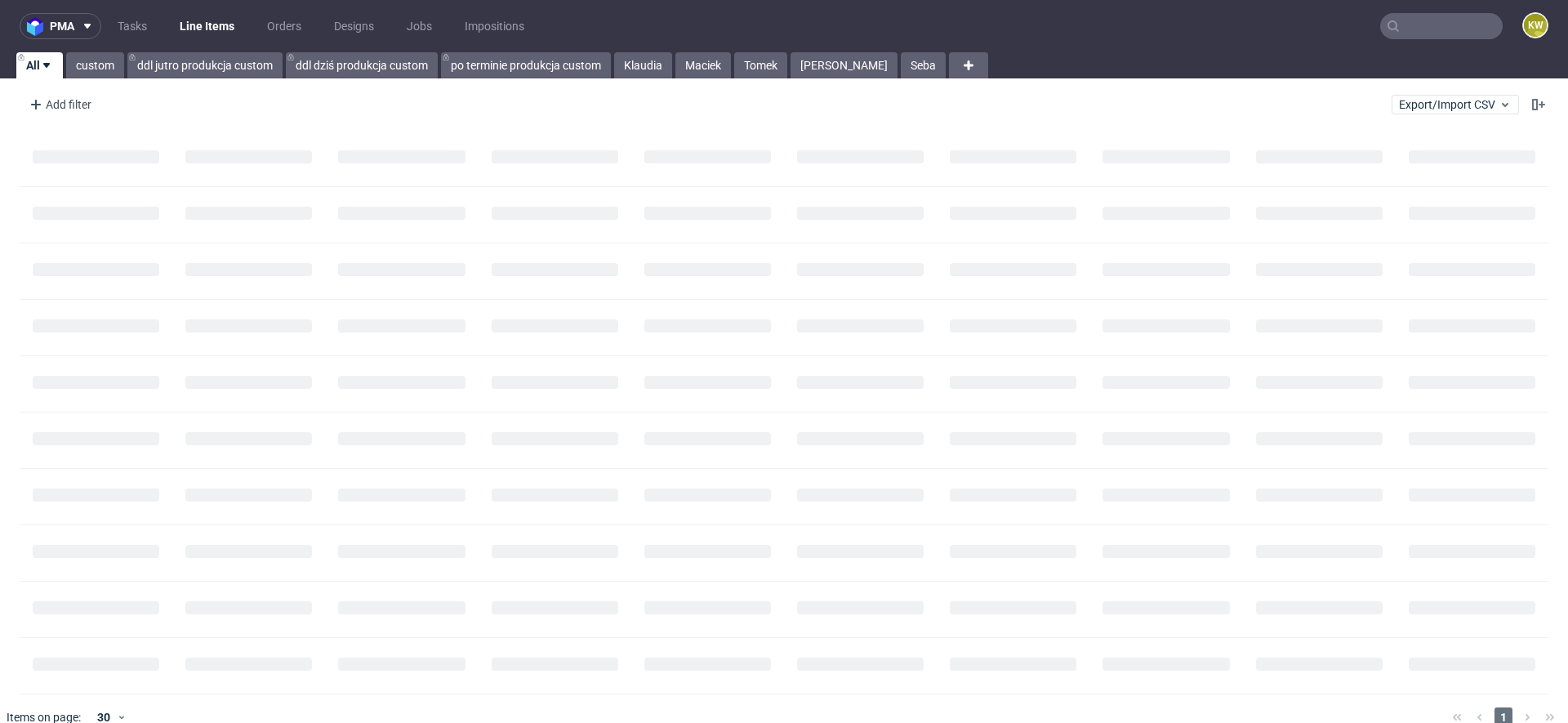
click at [1428, 3] on nav "pma Tasks Line Items Orders Designs Jobs Impositions KW" at bounding box center [784, 26] width 1568 height 53
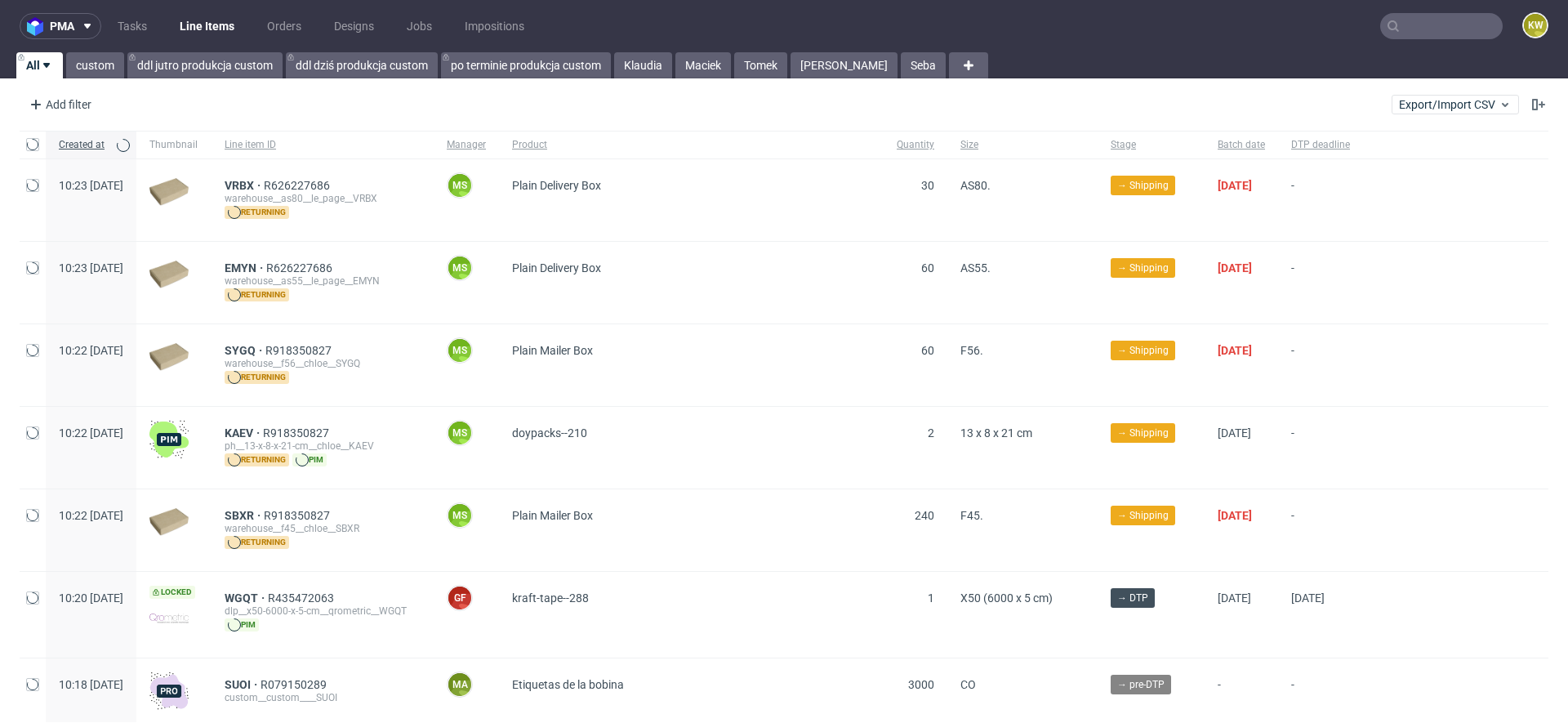
click at [1416, 29] on input "text" at bounding box center [1441, 26] width 123 height 26
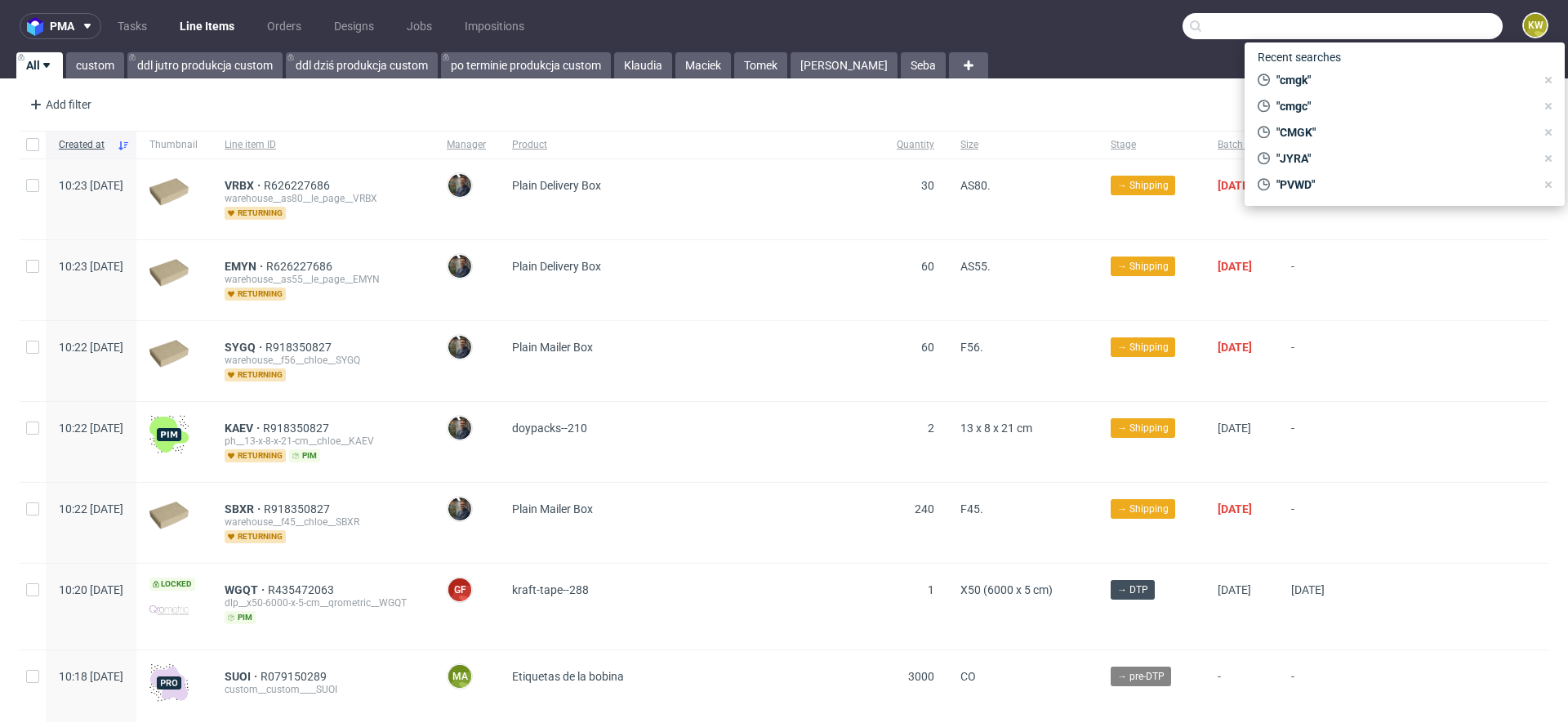
paste input "QYUZ"
type input "QYUZ"
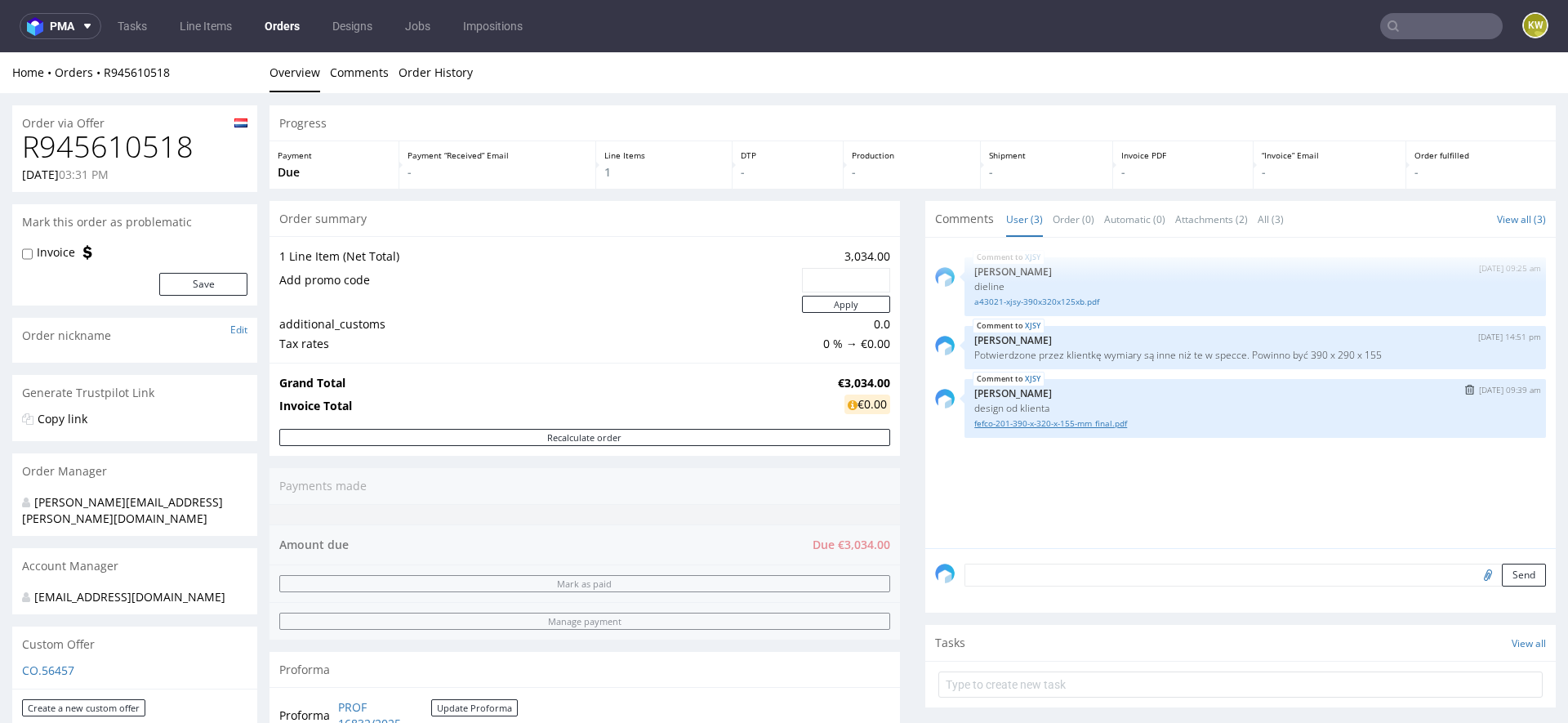
click at [1020, 421] on link "fefco-201-390-x-320-x-155-mm_final.pdf" at bounding box center [1255, 423] width 562 height 12
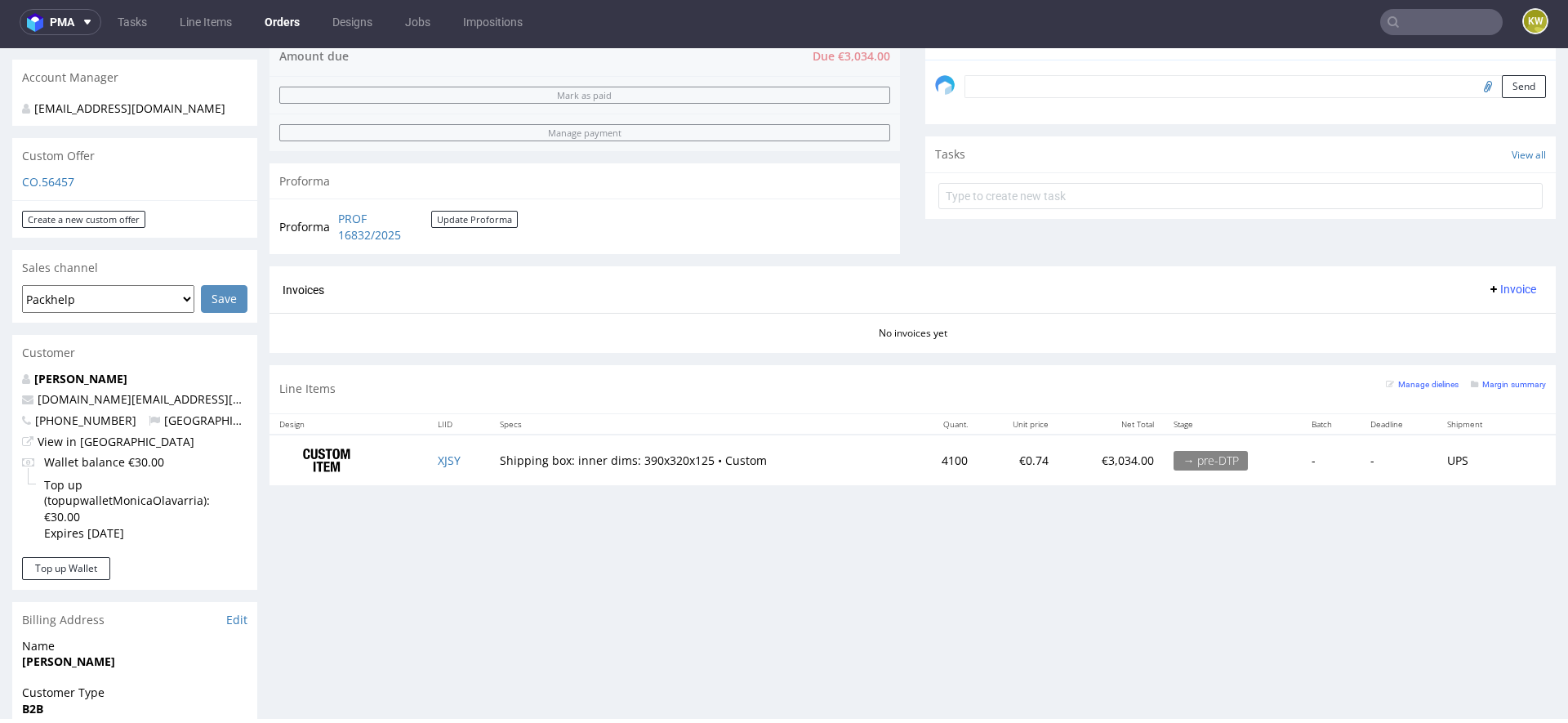
scroll to position [548, 0]
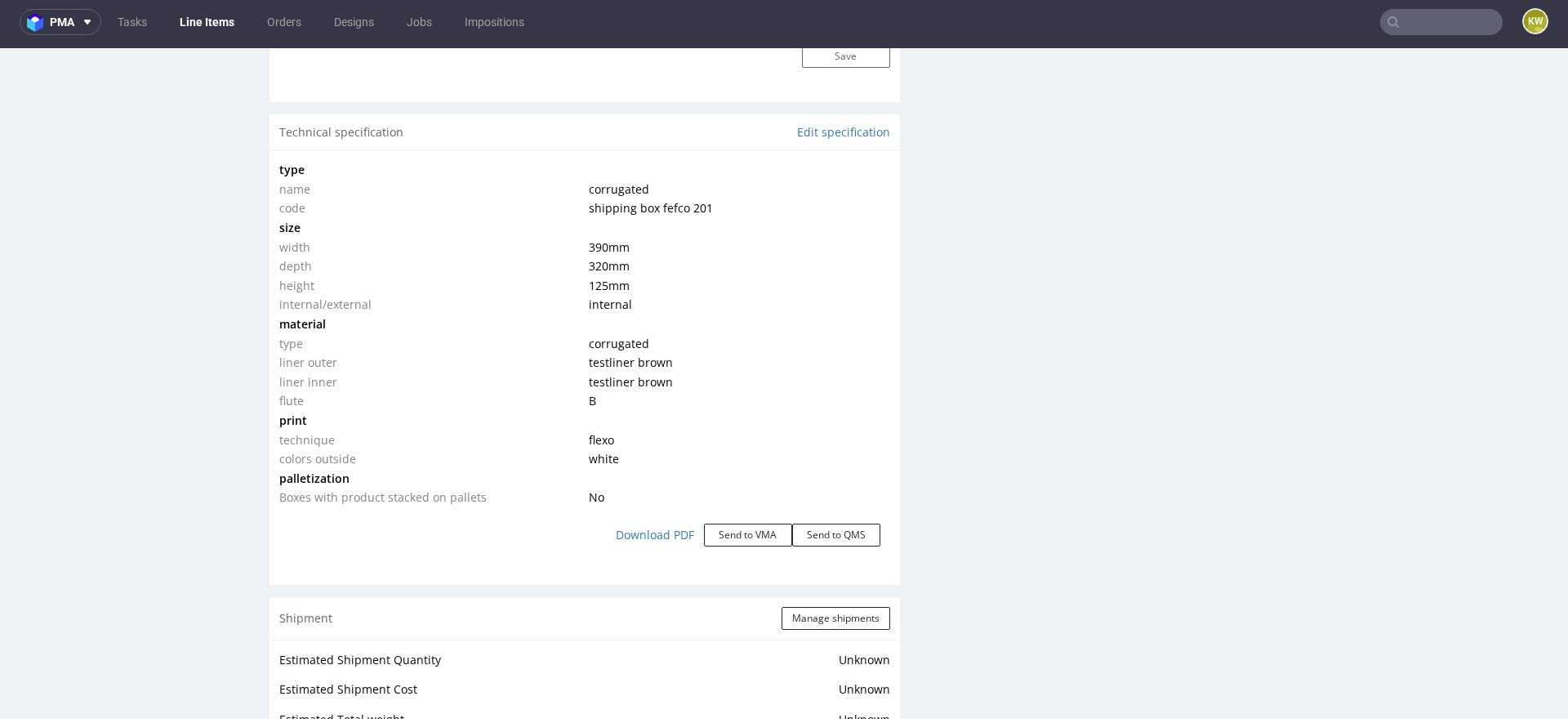
scroll to position [1468, 0]
click at [1385, 23] on input "text" at bounding box center [1441, 21] width 123 height 26
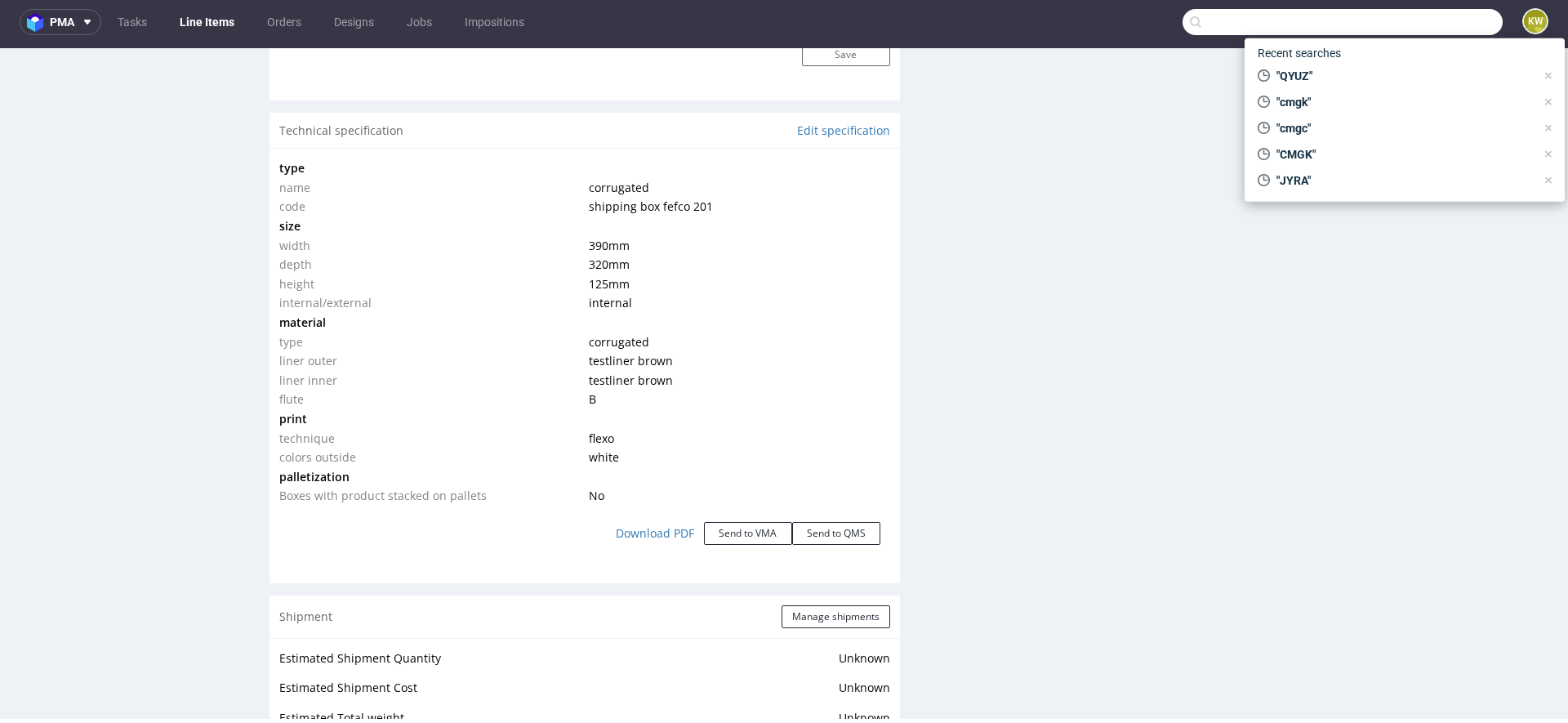
paste input "R326757951"
type input "R326757951"
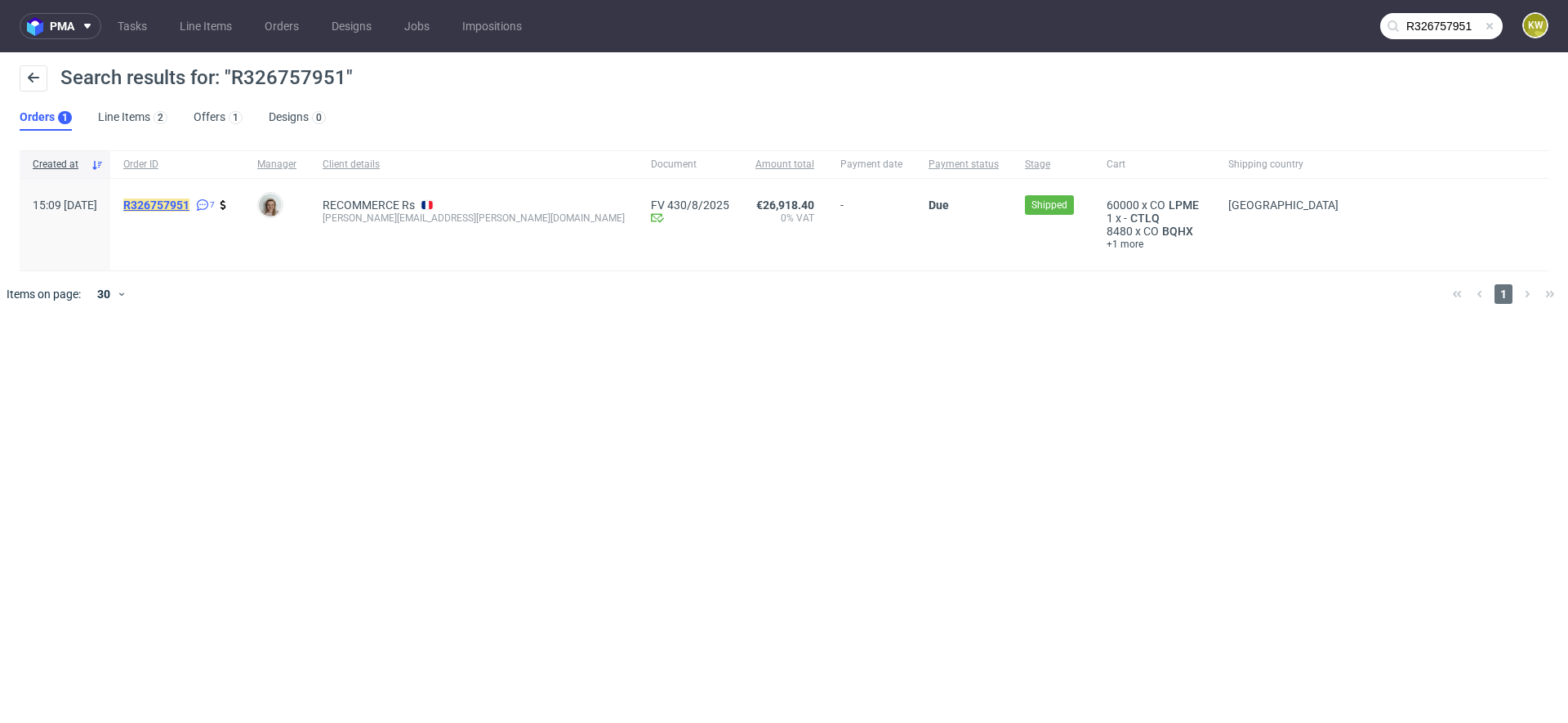
click at [190, 208] on mark "R326757951" at bounding box center [156, 205] width 66 height 13
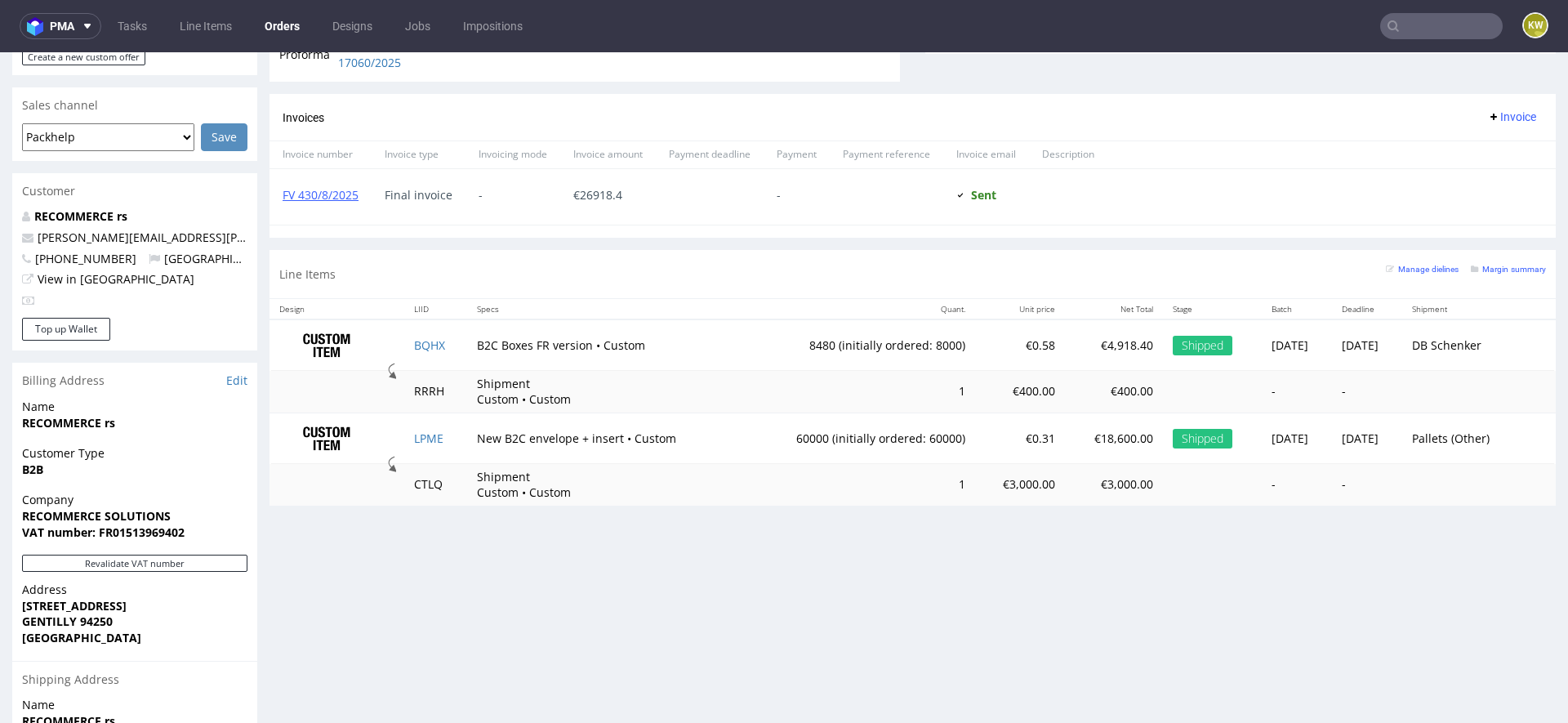
scroll to position [665, 0]
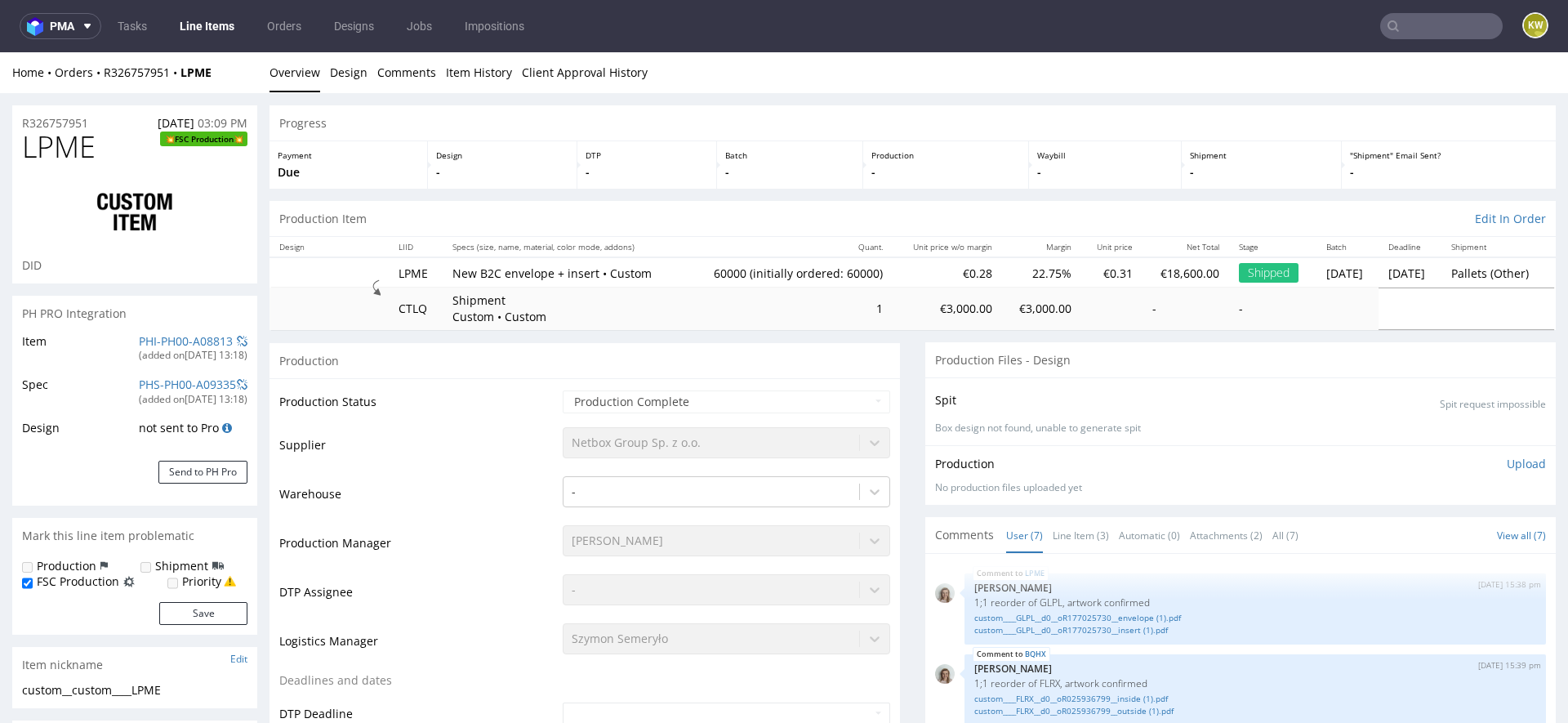
scroll to position [149, 0]
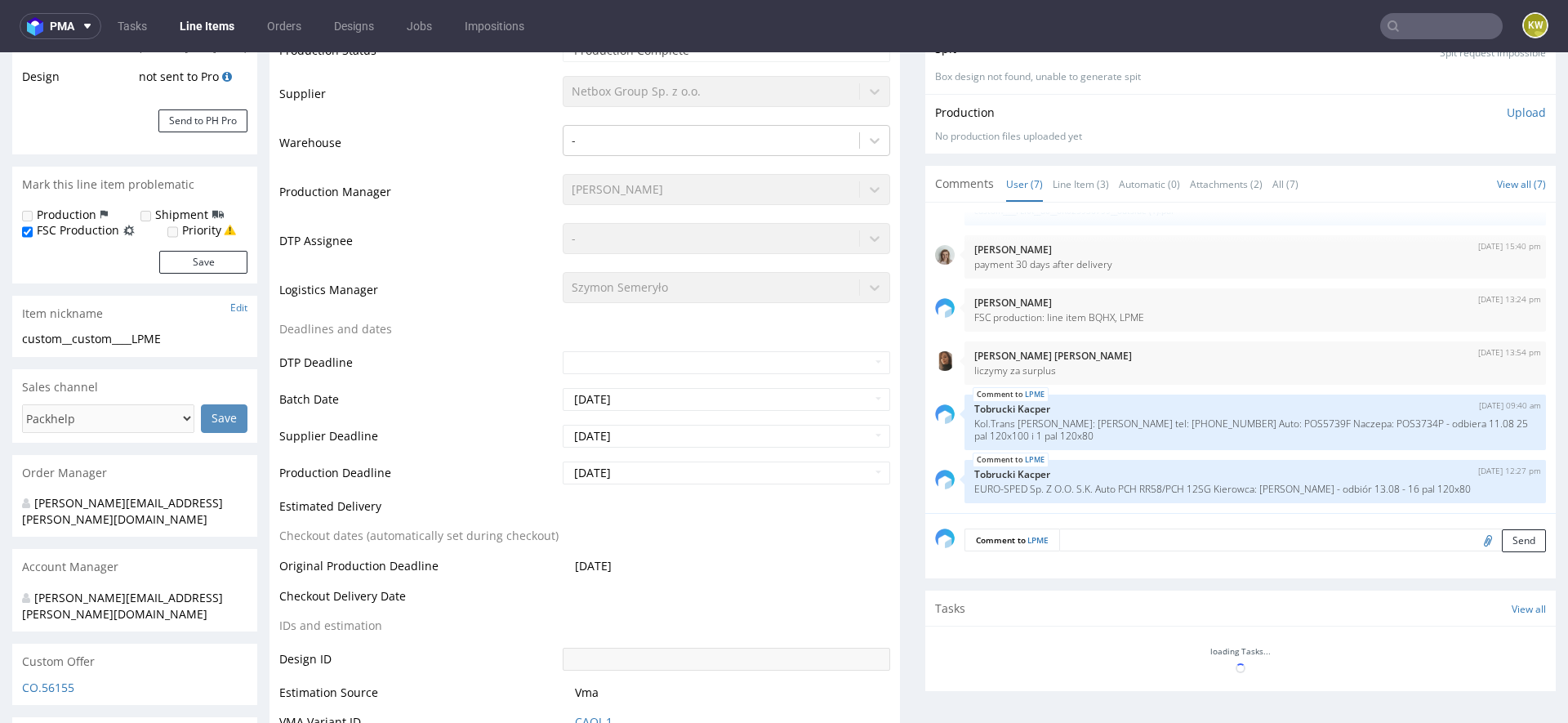
select select "in_progress"
type input "62240"
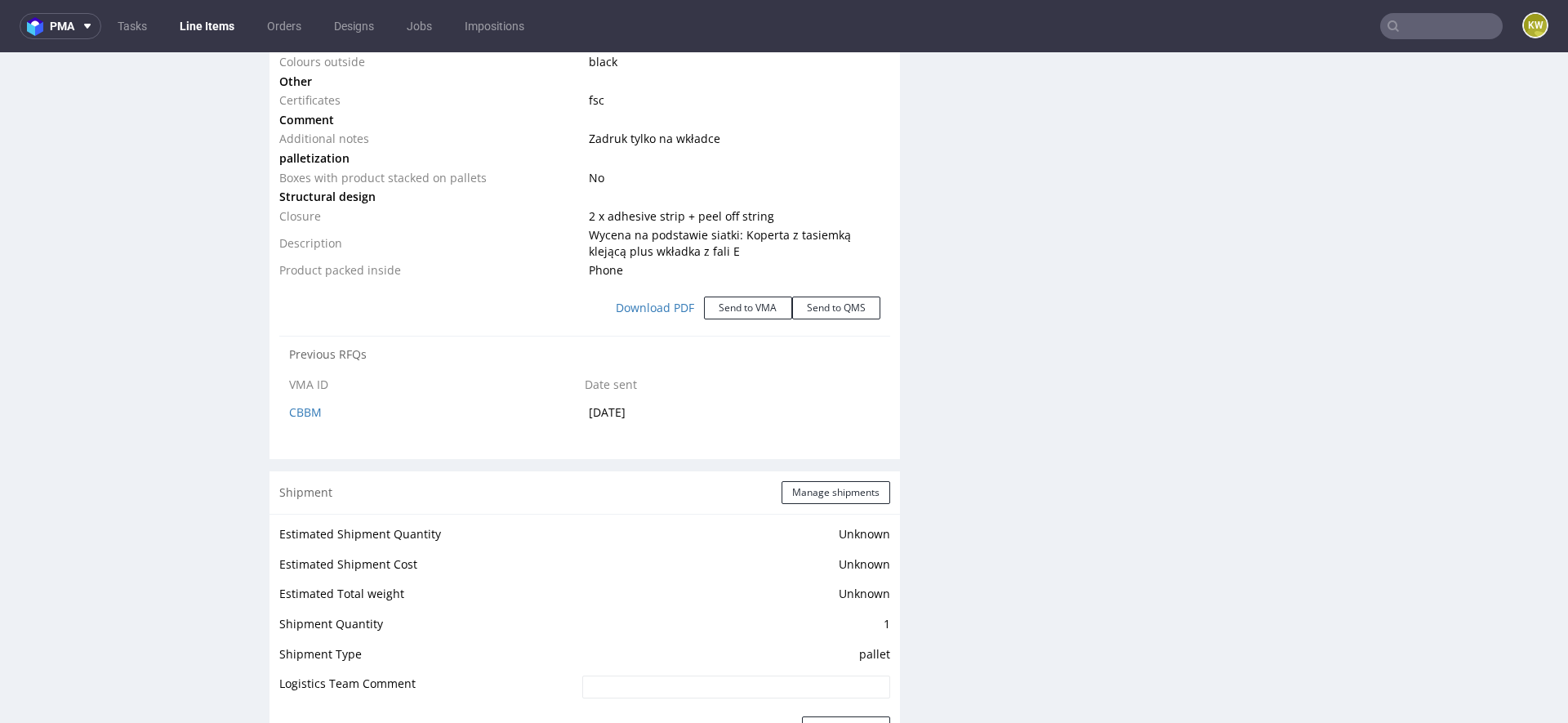
scroll to position [0, 0]
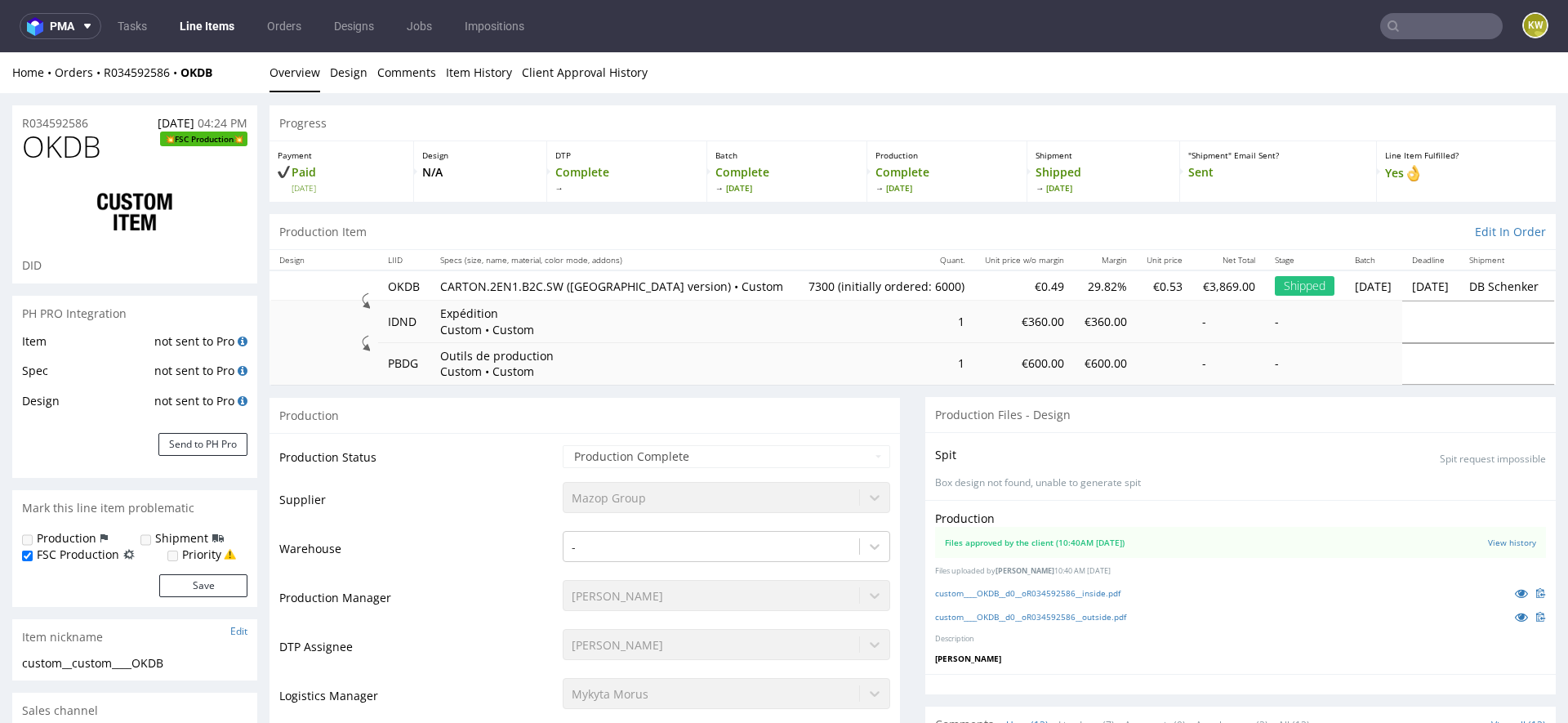
scroll to position [636, 0]
select select "in_progress"
click at [1515, 616] on icon at bounding box center [1522, 617] width 13 height 12
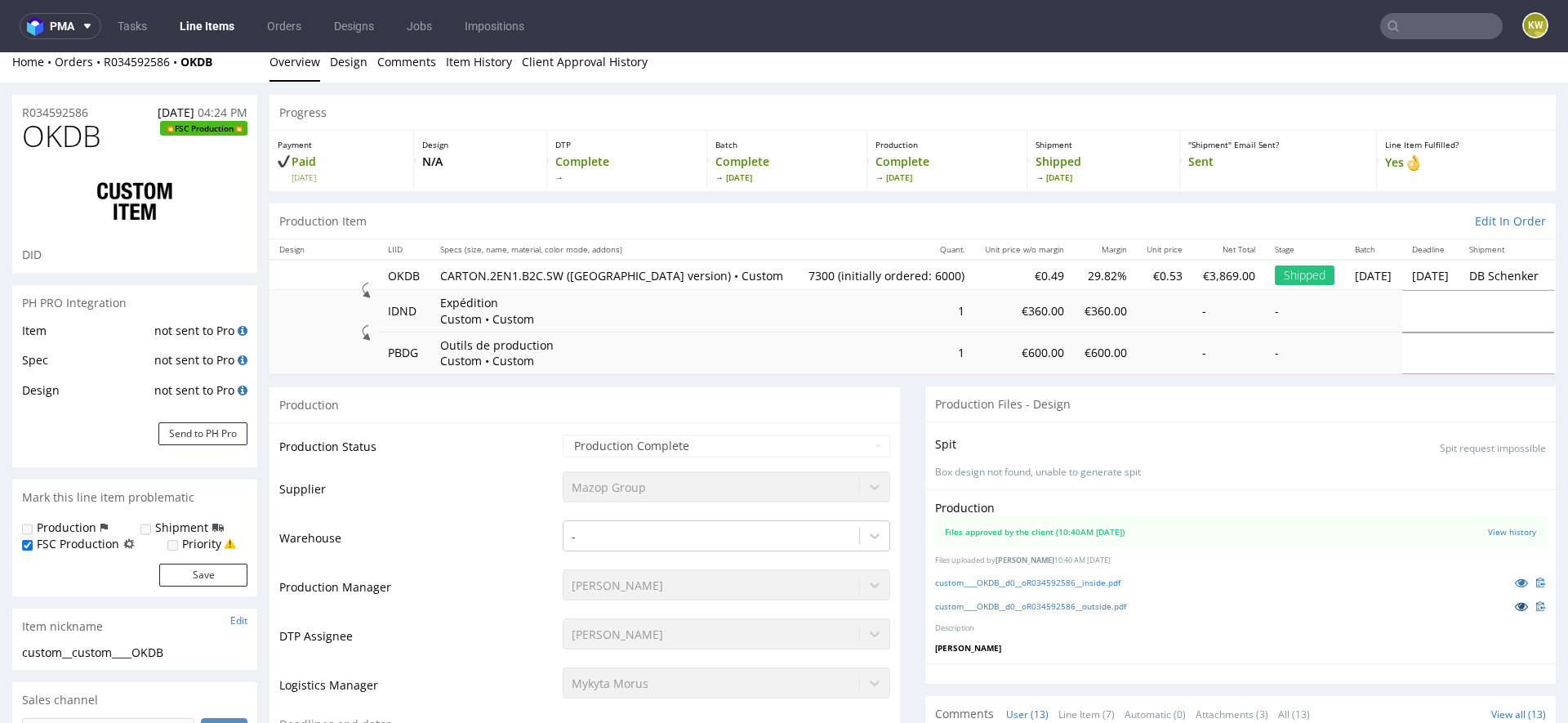
scroll to position [0, 0]
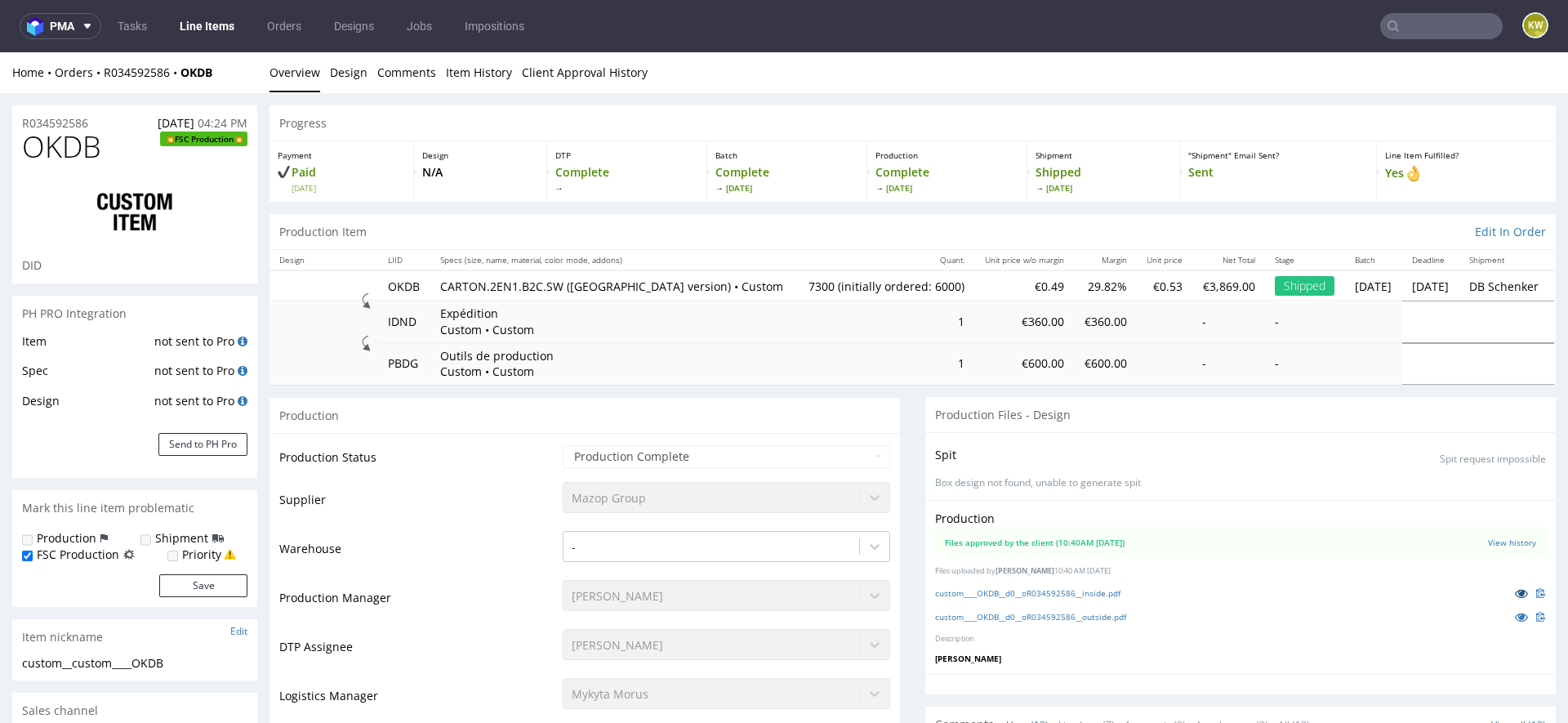
click at [1507, 588] on link at bounding box center [1521, 593] width 30 height 18
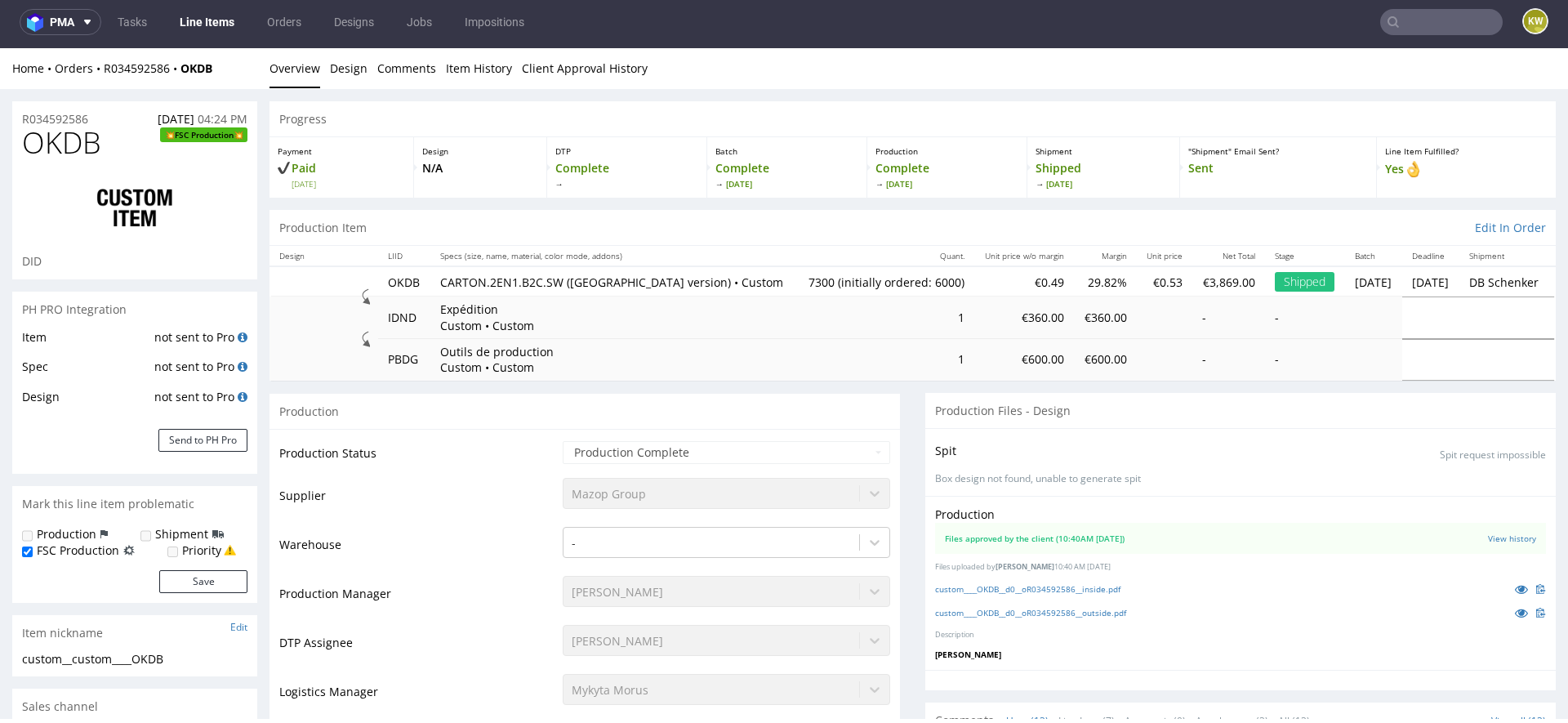
click at [491, 501] on td "Supplier" at bounding box center [418, 500] width 279 height 49
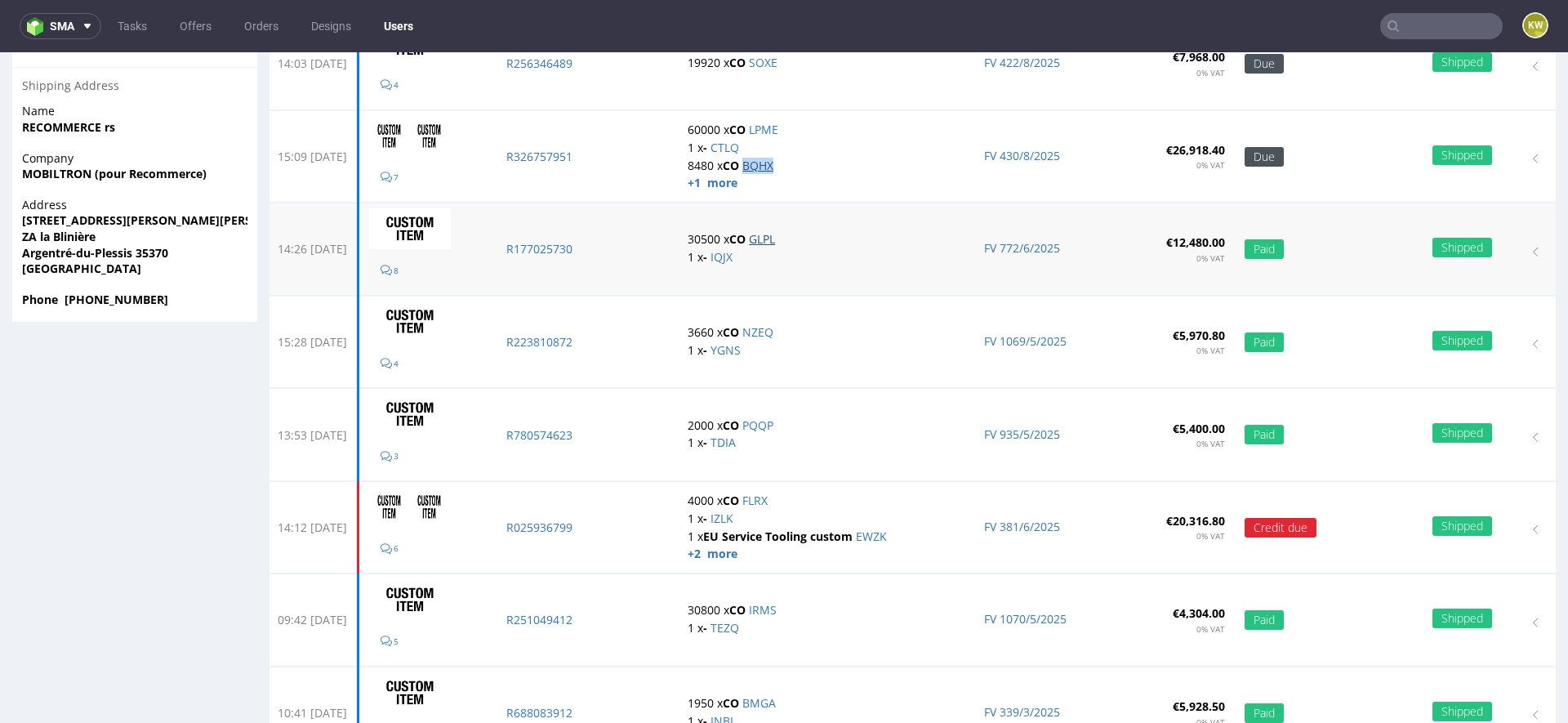
scroll to position [621, 0]
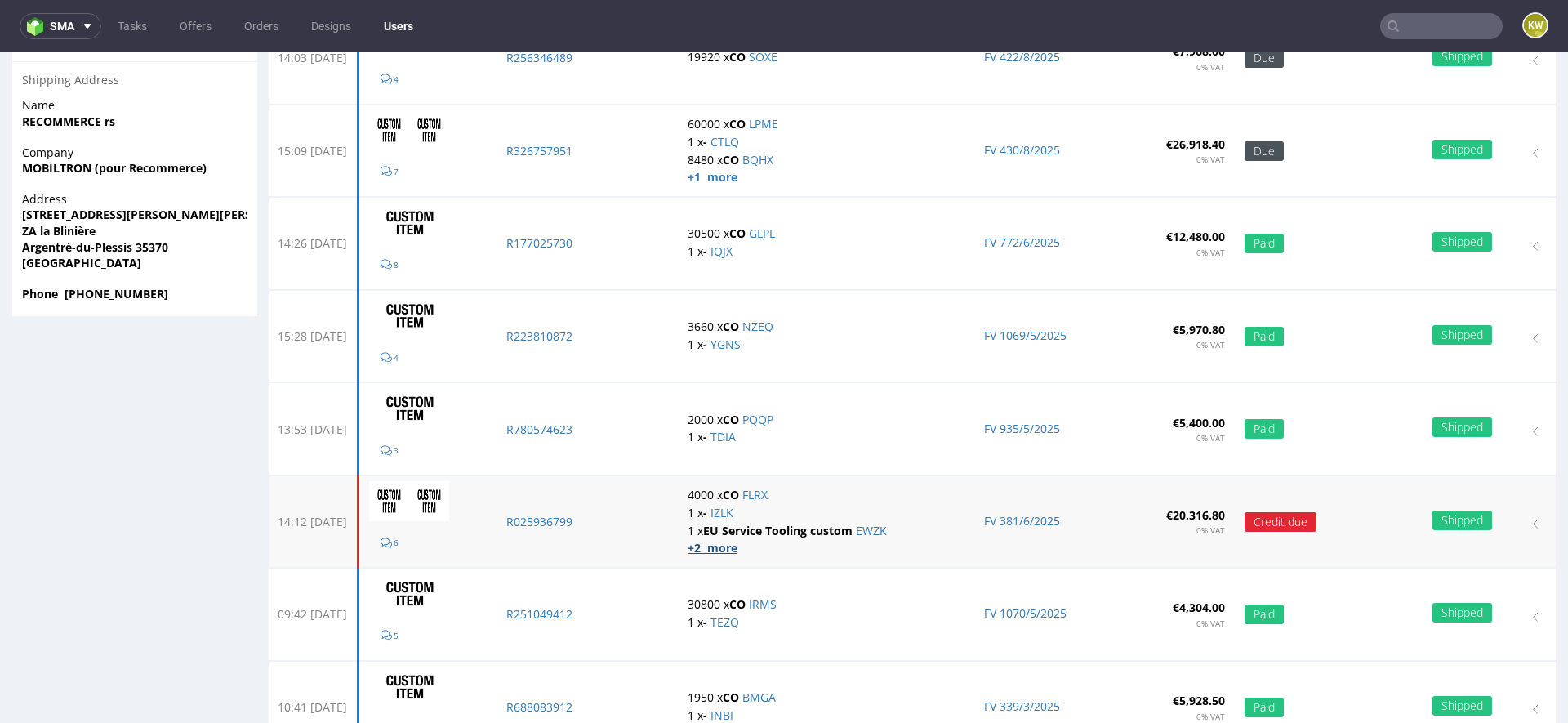
click at [730, 542] on strong "+2 more" at bounding box center [713, 548] width 50 height 15
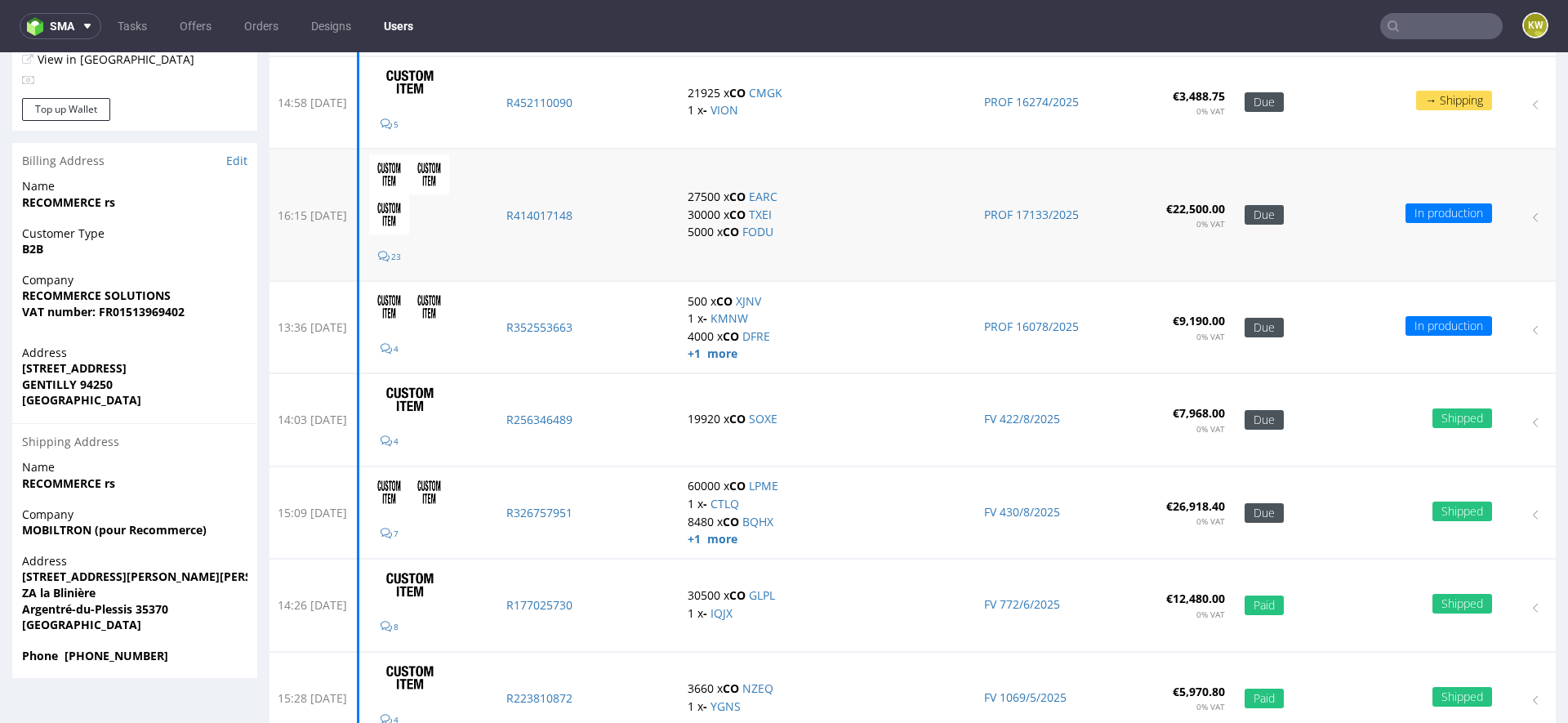
scroll to position [262, 0]
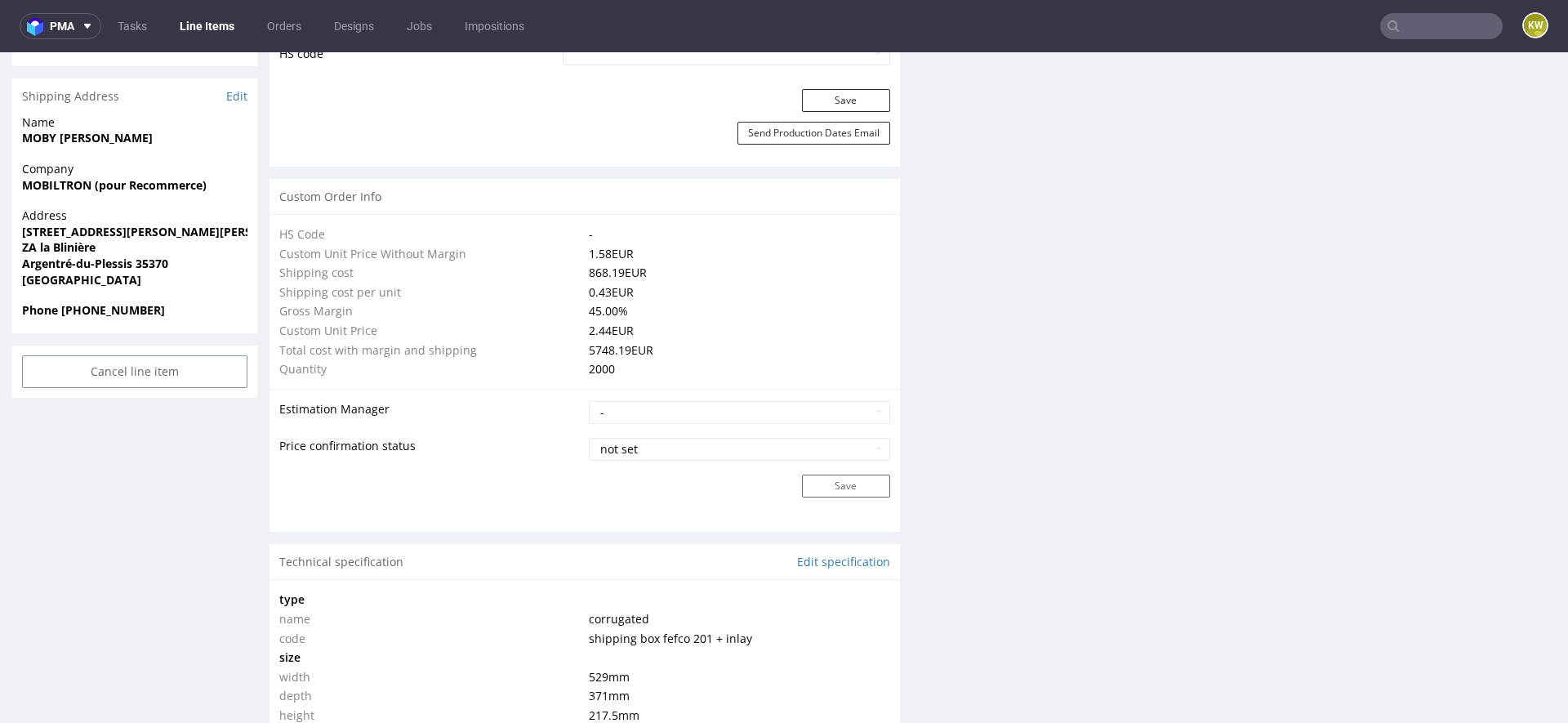
scroll to position [2461, 0]
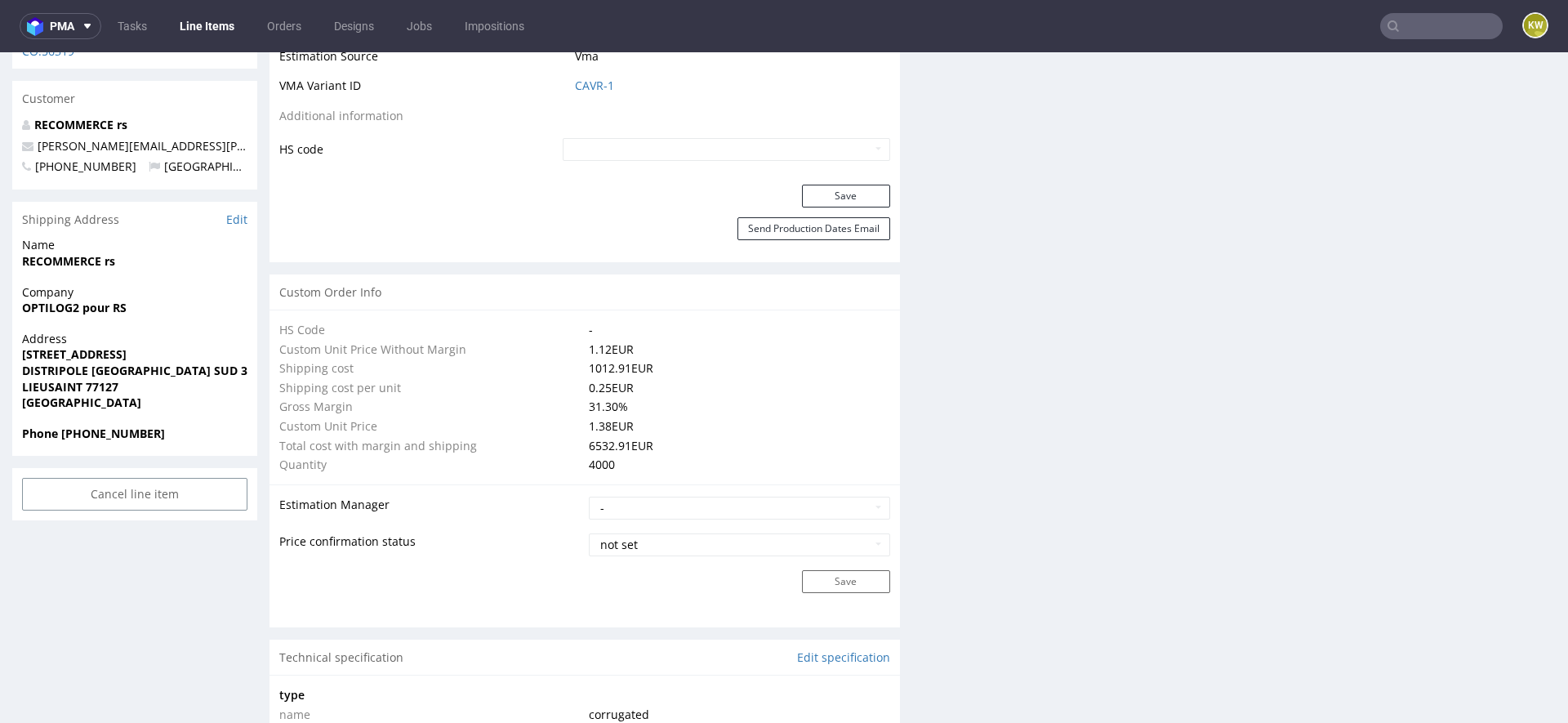
scroll to position [2404, 0]
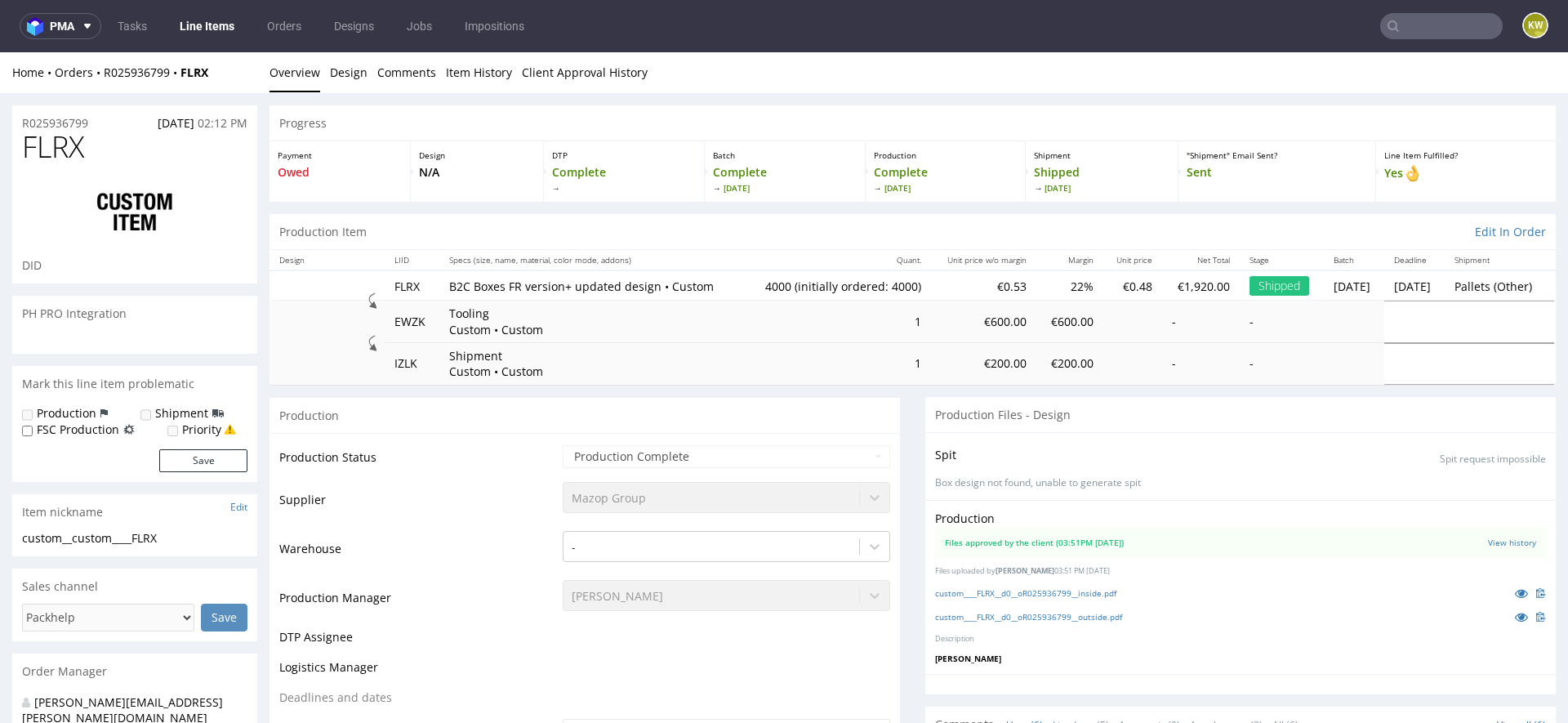
scroll to position [124, 0]
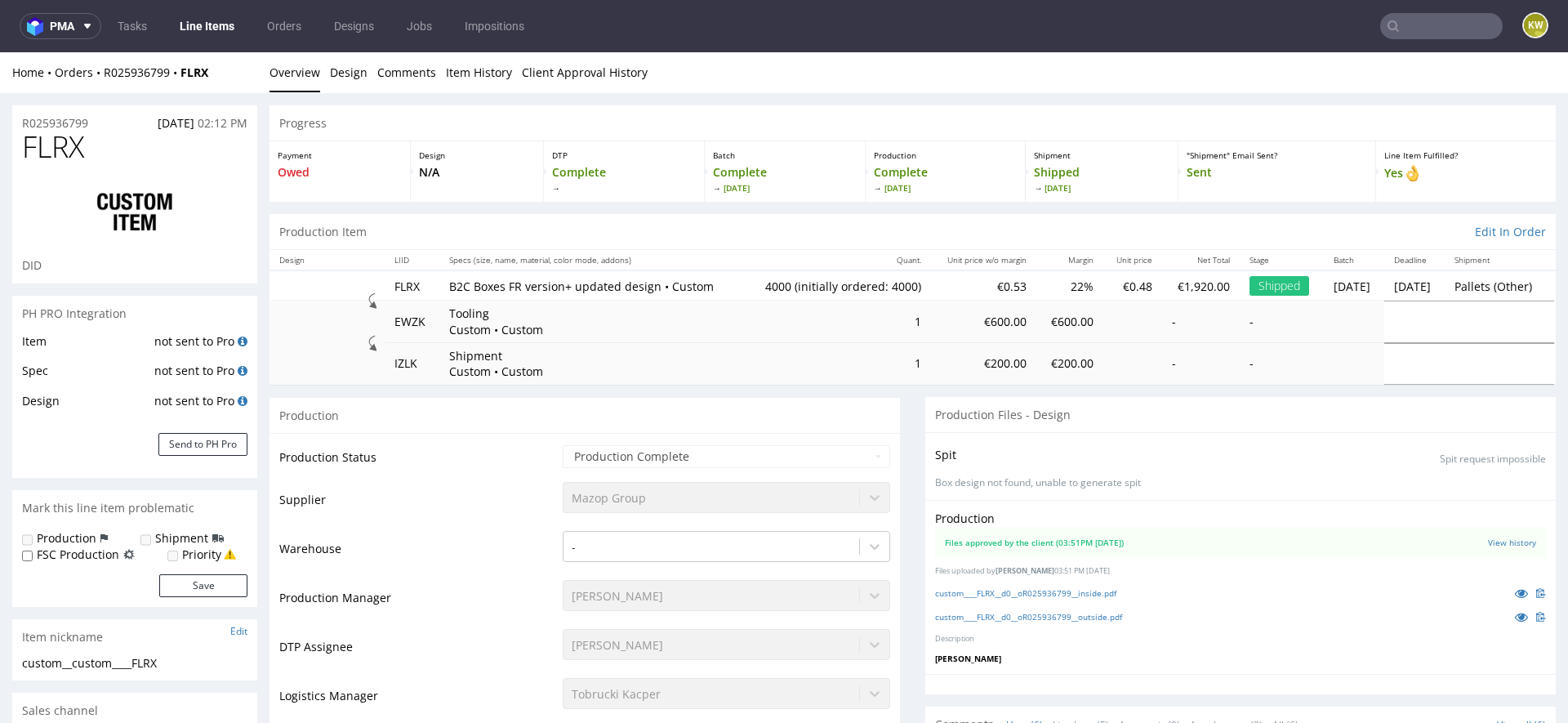
type input "4640"
select select "in_progress"
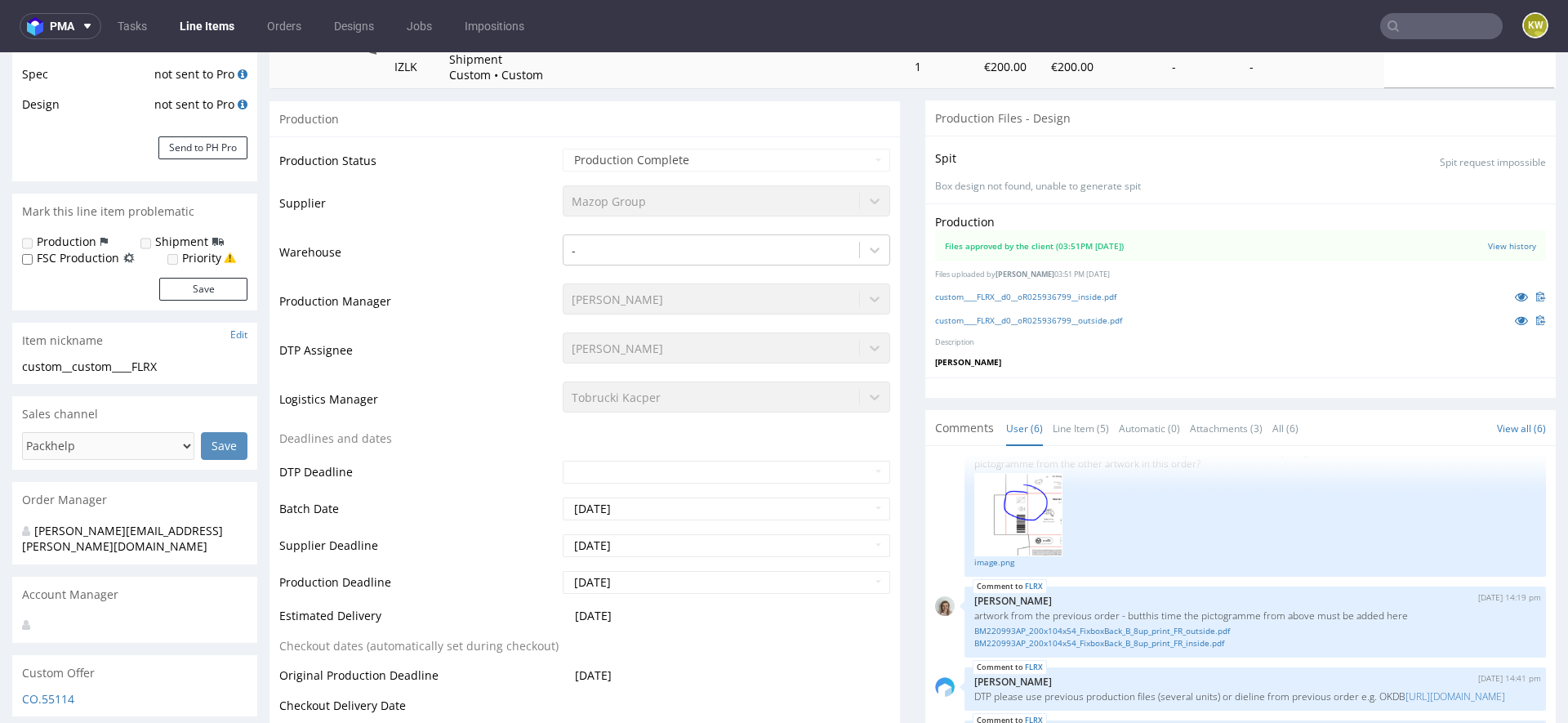
scroll to position [0, 0]
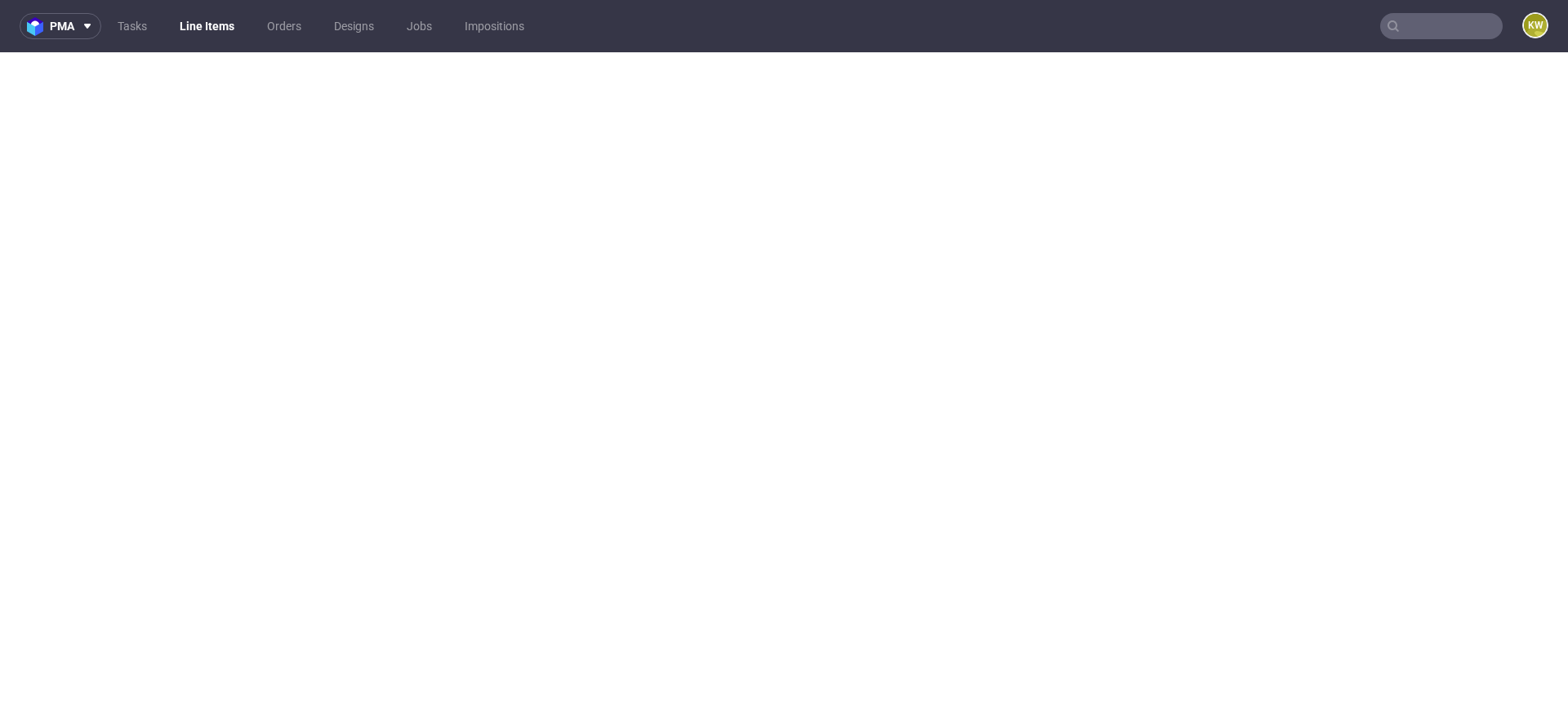
select select "in_progress"
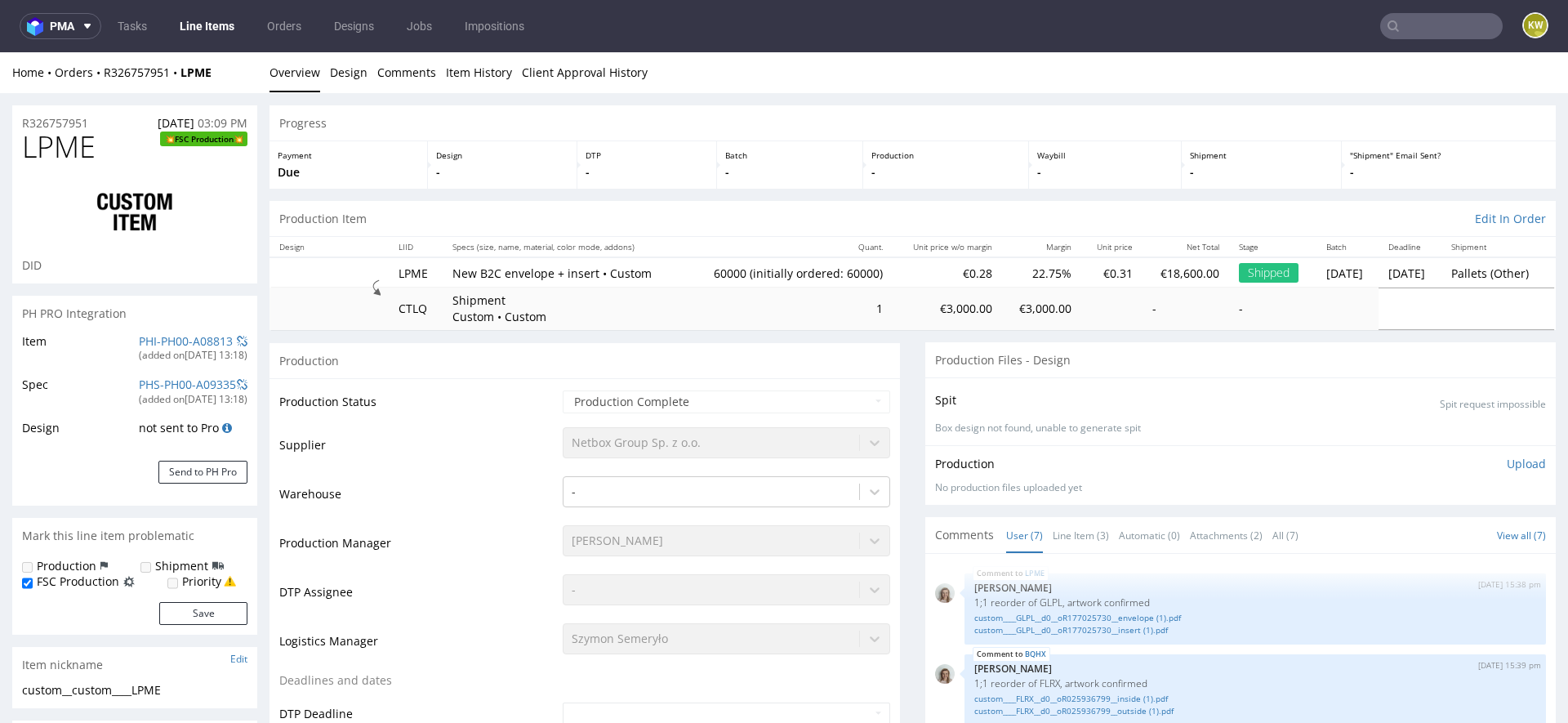
scroll to position [149, 0]
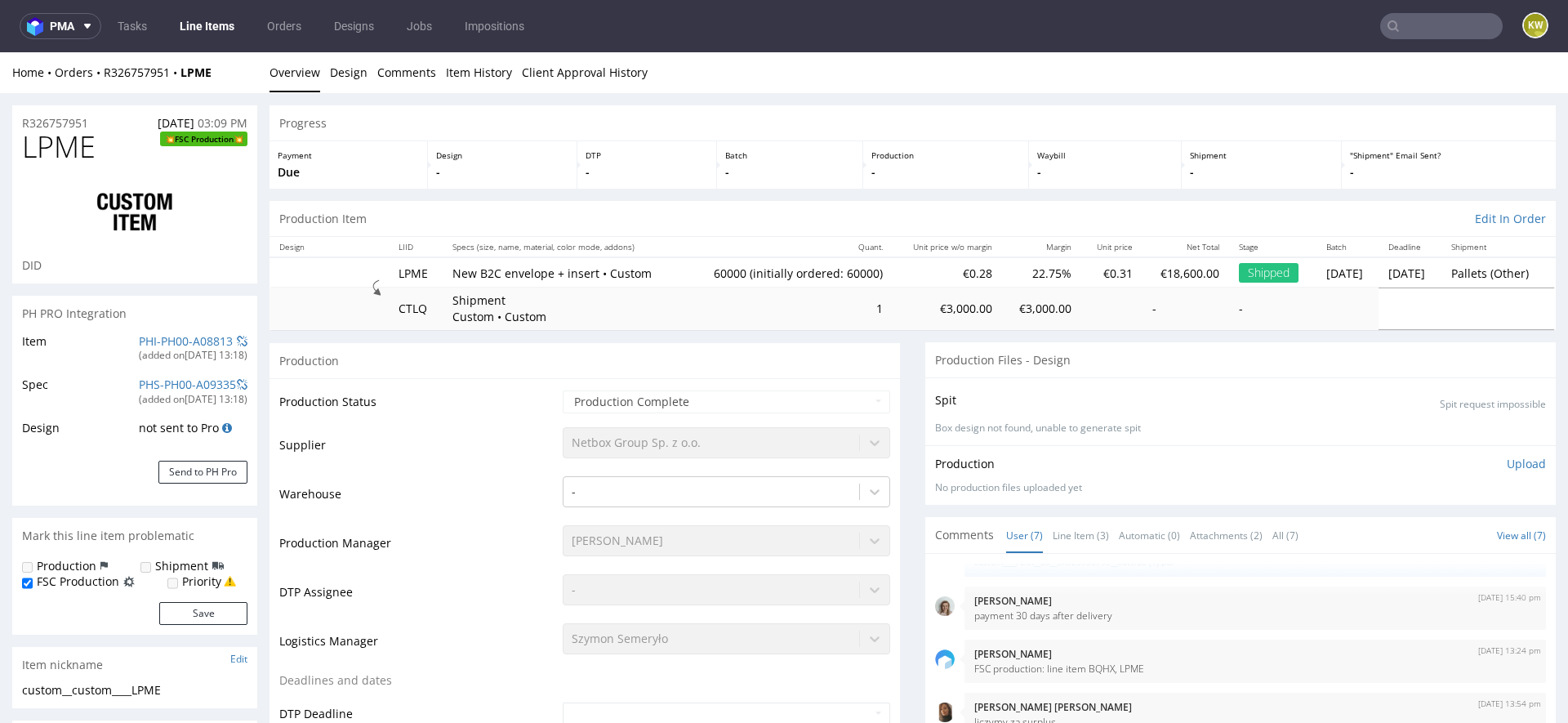
click at [219, 25] on link "Line Items" at bounding box center [206, 26] width 74 height 26
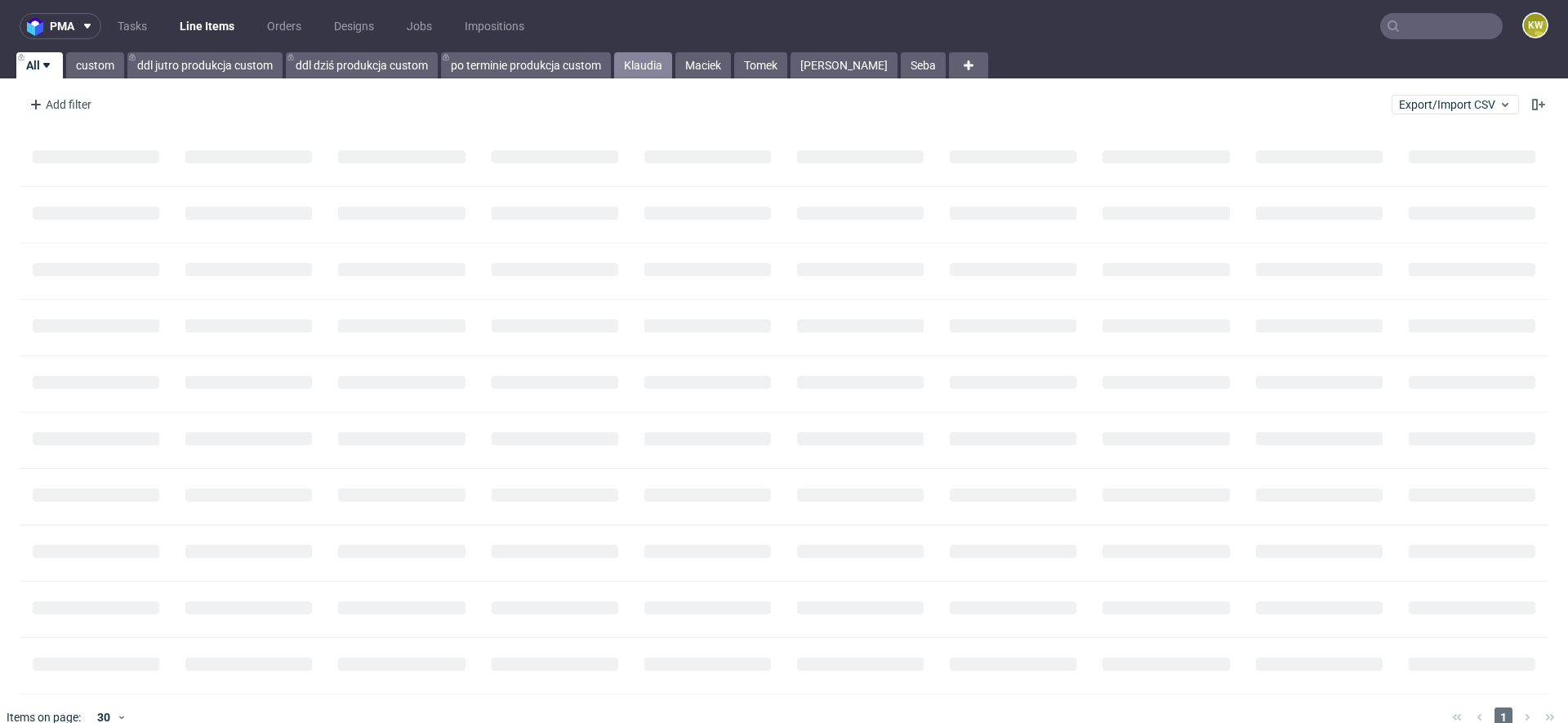
click at [643, 58] on link "Klaudia" at bounding box center [643, 65] width 58 height 26
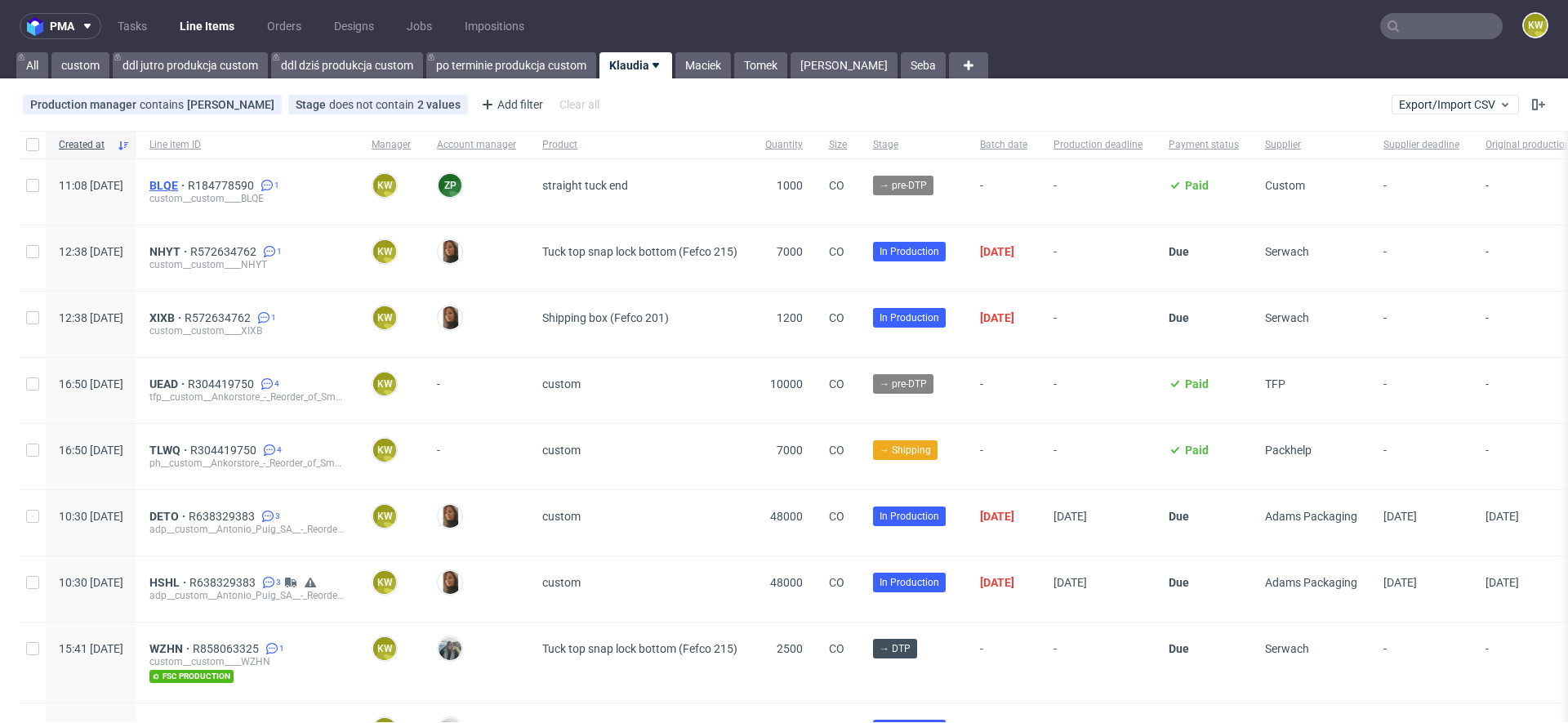
click at [188, 186] on span "BLQE" at bounding box center [169, 185] width 38 height 13
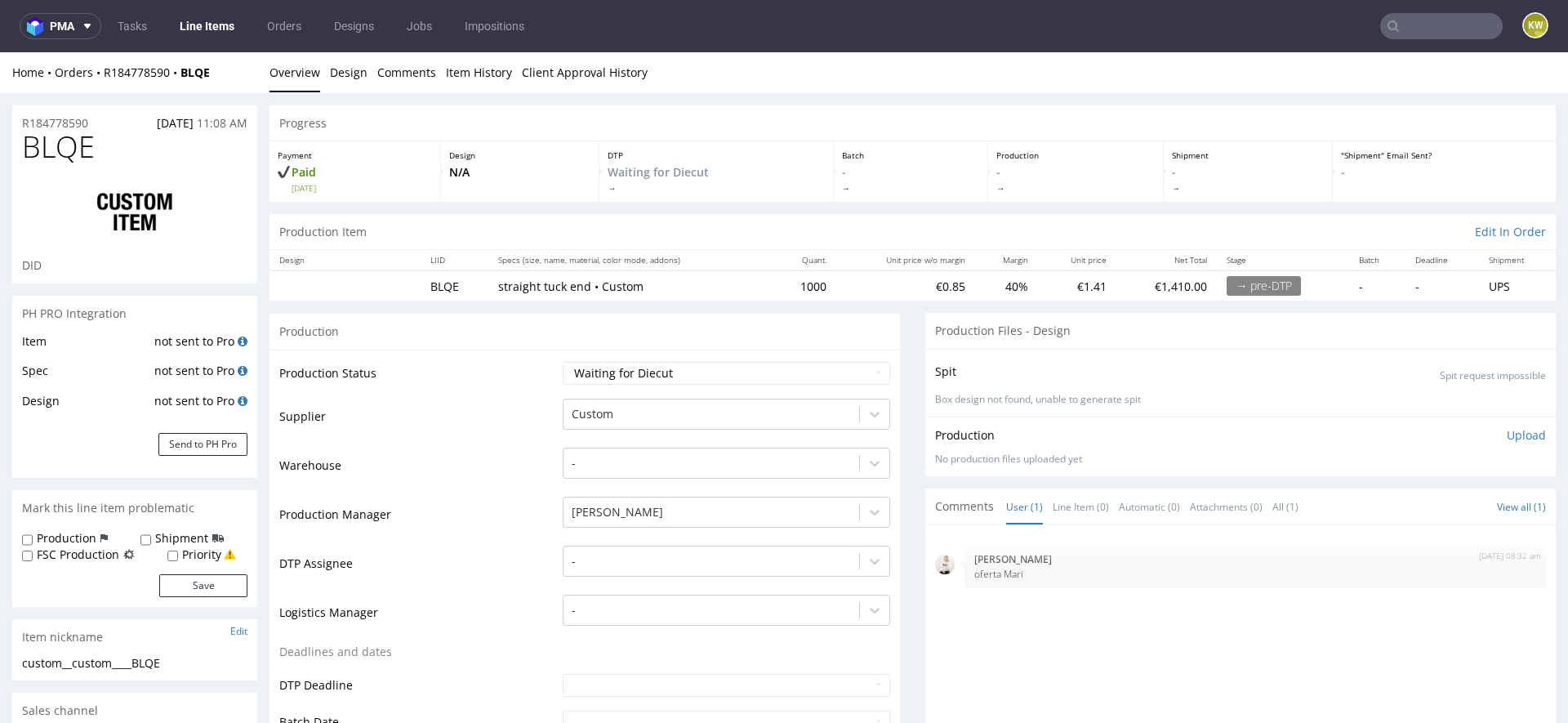
click at [464, 373] on td "Production Status" at bounding box center [418, 379] width 279 height 36
click at [572, 407] on div at bounding box center [711, 414] width 279 height 19
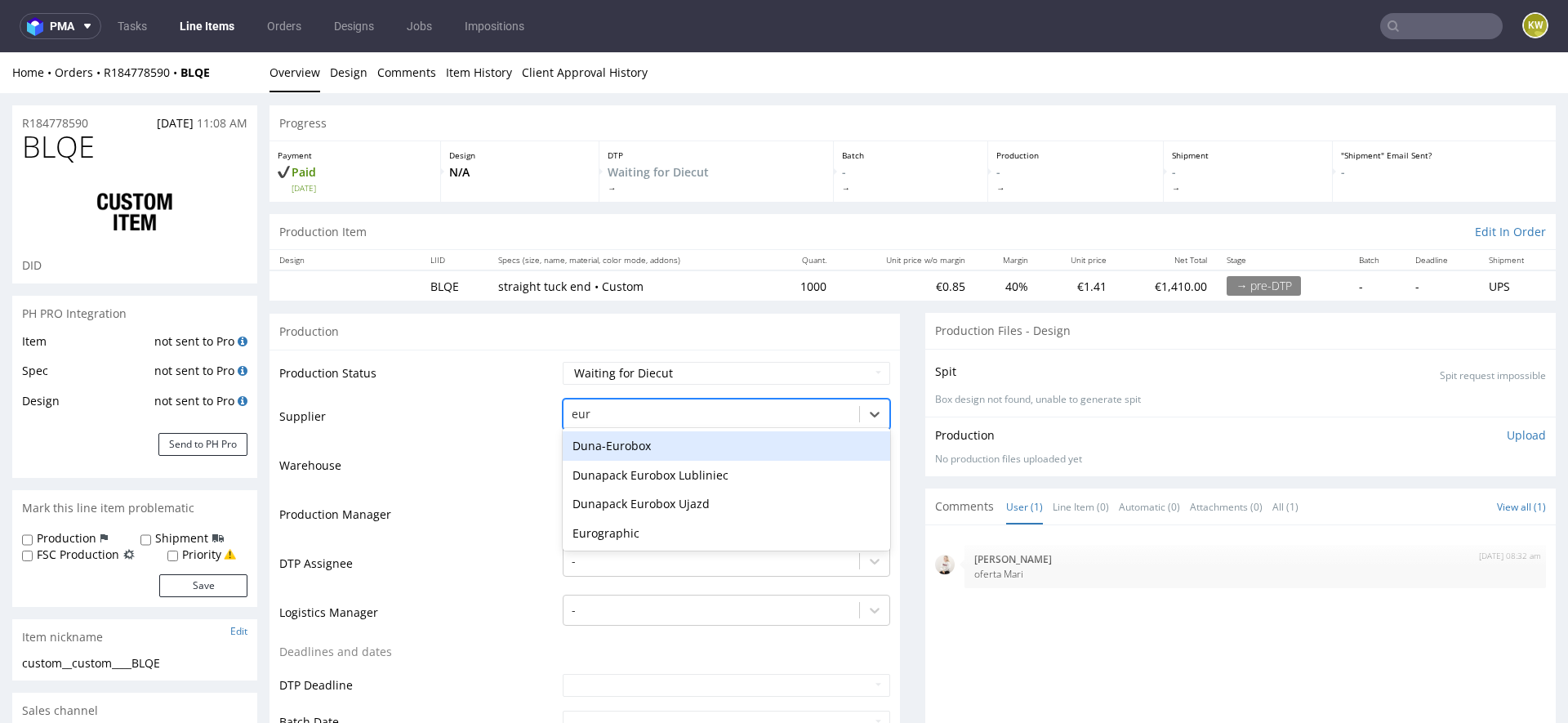
type input "euro"
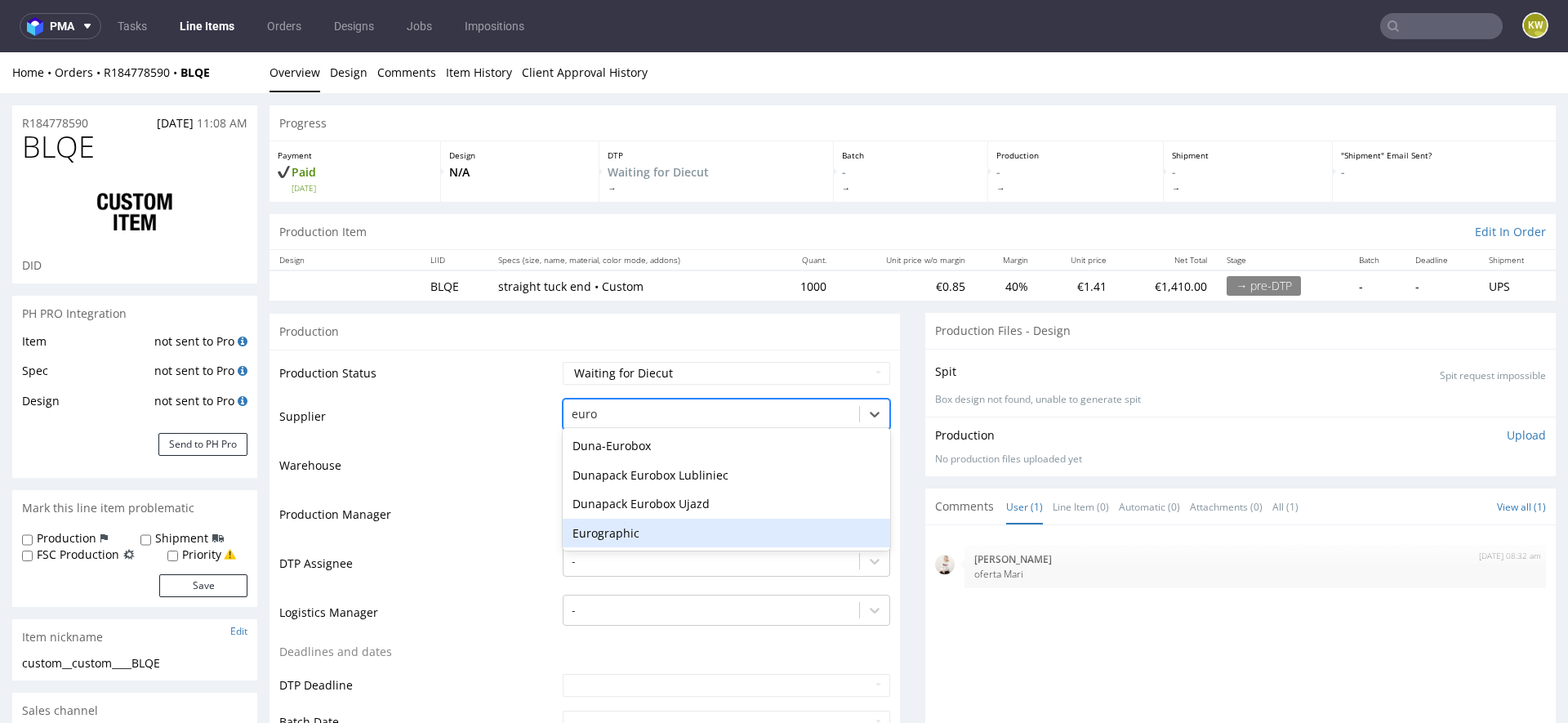
click at [603, 532] on div "Eurographic" at bounding box center [726, 533] width 327 height 30
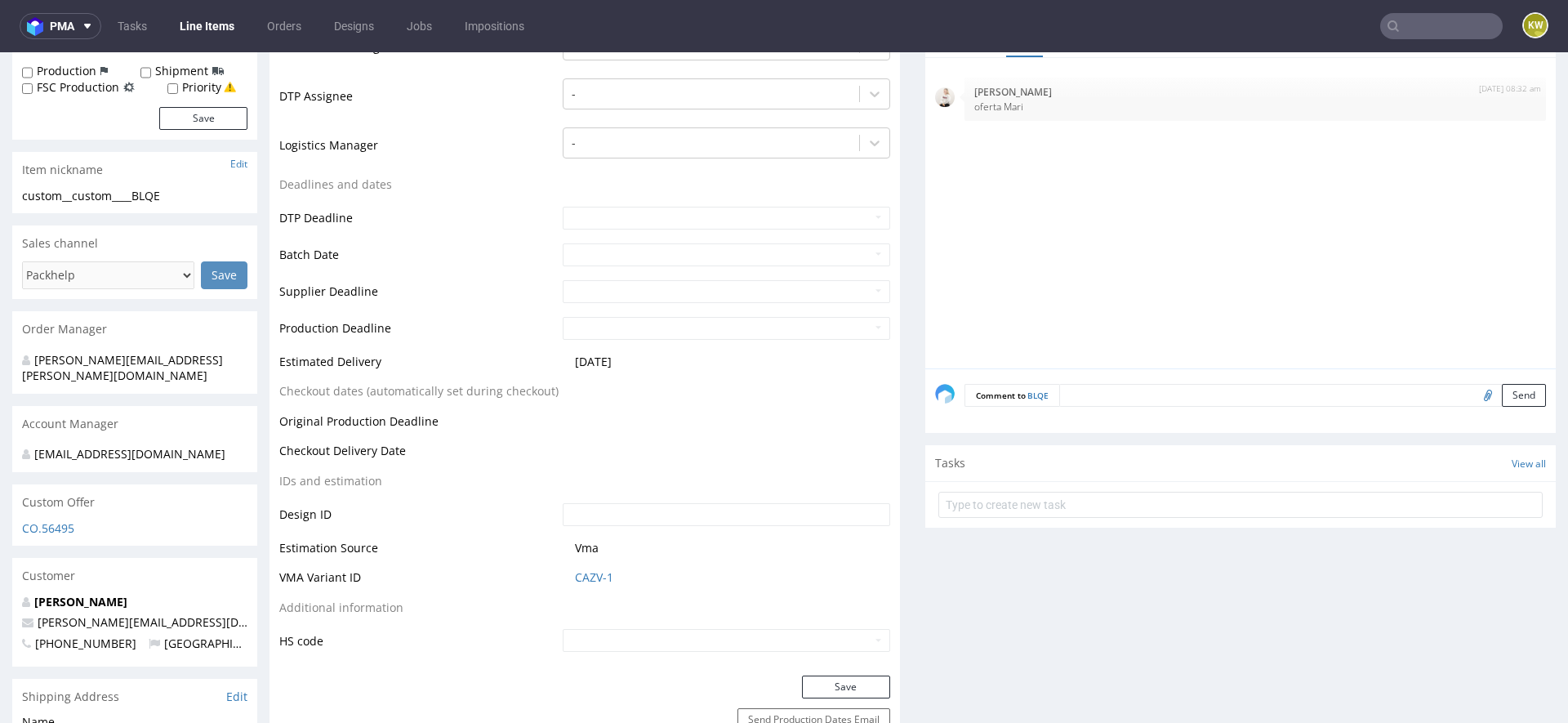
scroll to position [474, 0]
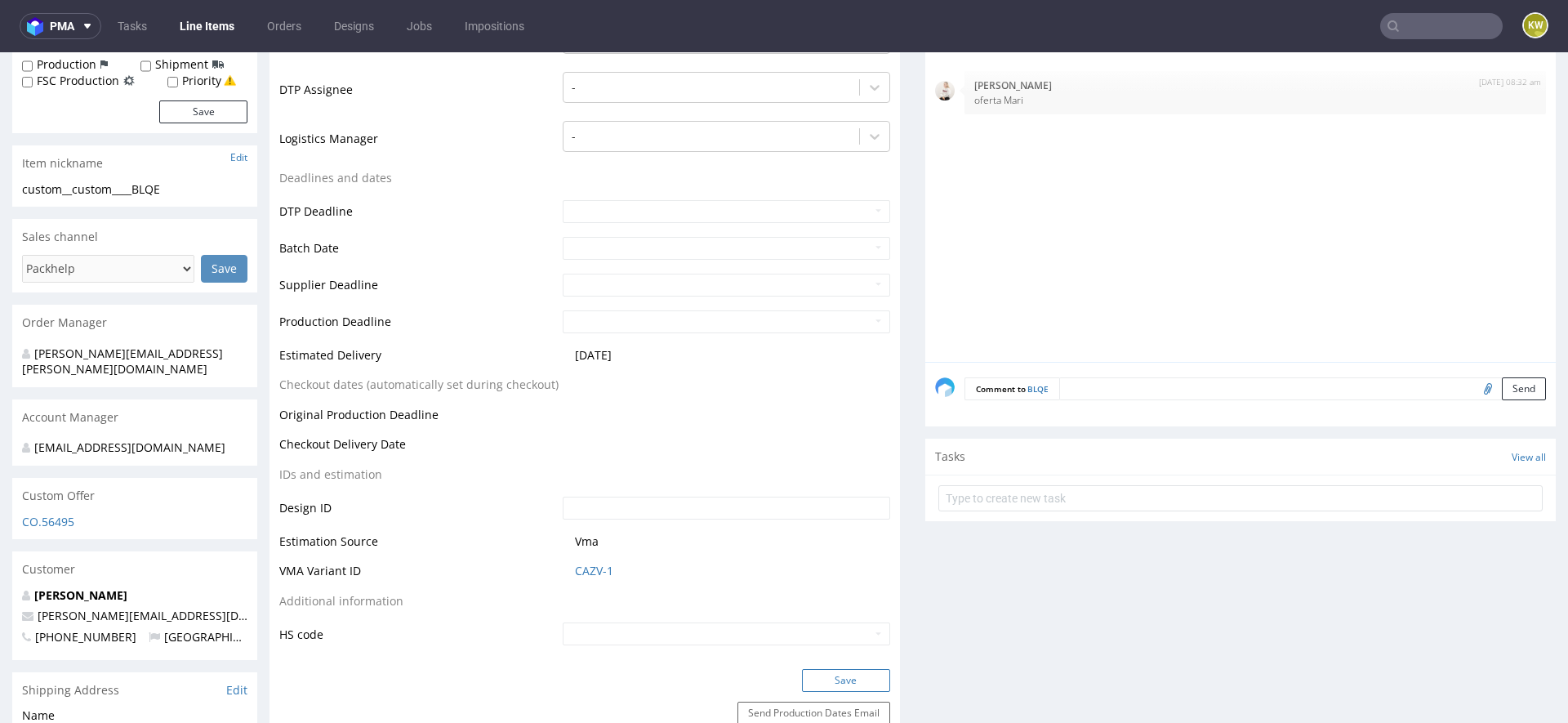
click at [827, 685] on button "Save" at bounding box center [846, 680] width 88 height 23
click at [588, 572] on link "CAZV-1" at bounding box center [595, 571] width 38 height 16
click at [1403, 11] on nav "pma Tasks Line Items Orders Designs Jobs Impositions KW" at bounding box center [784, 26] width 1568 height 53
click at [1410, 19] on input "text" at bounding box center [1441, 26] width 123 height 26
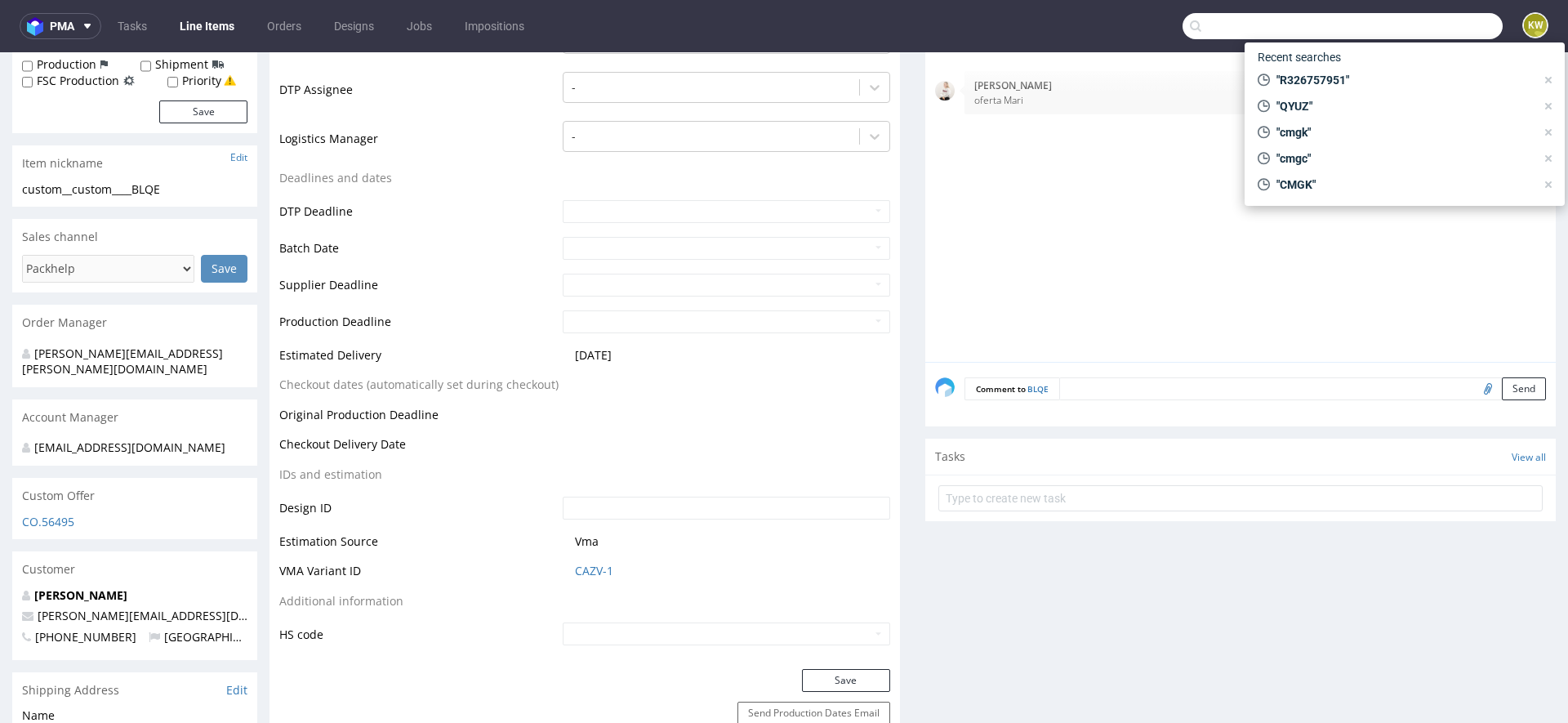
paste input "LPME"
type input "LPME"
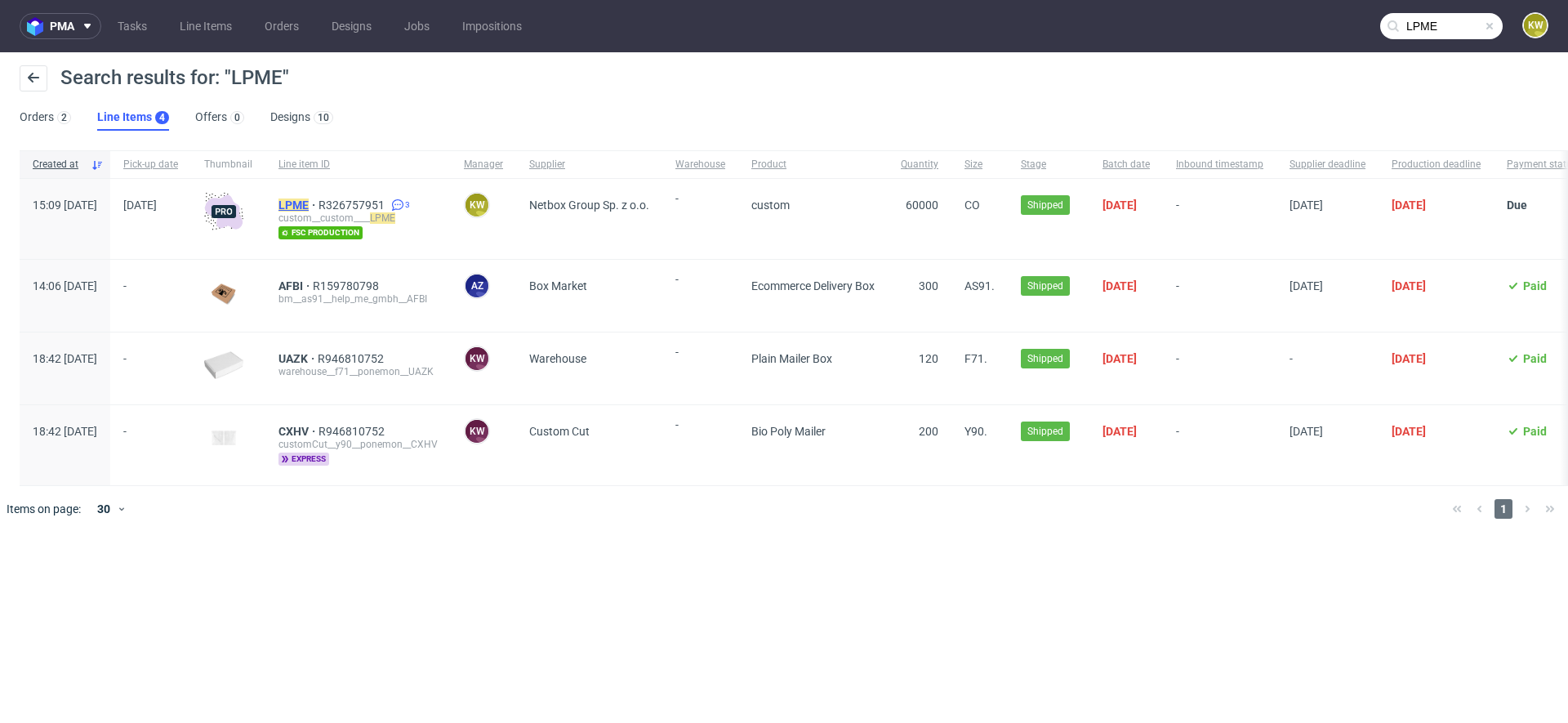
click at [309, 206] on mark "LPME" at bounding box center [293, 205] width 31 height 13
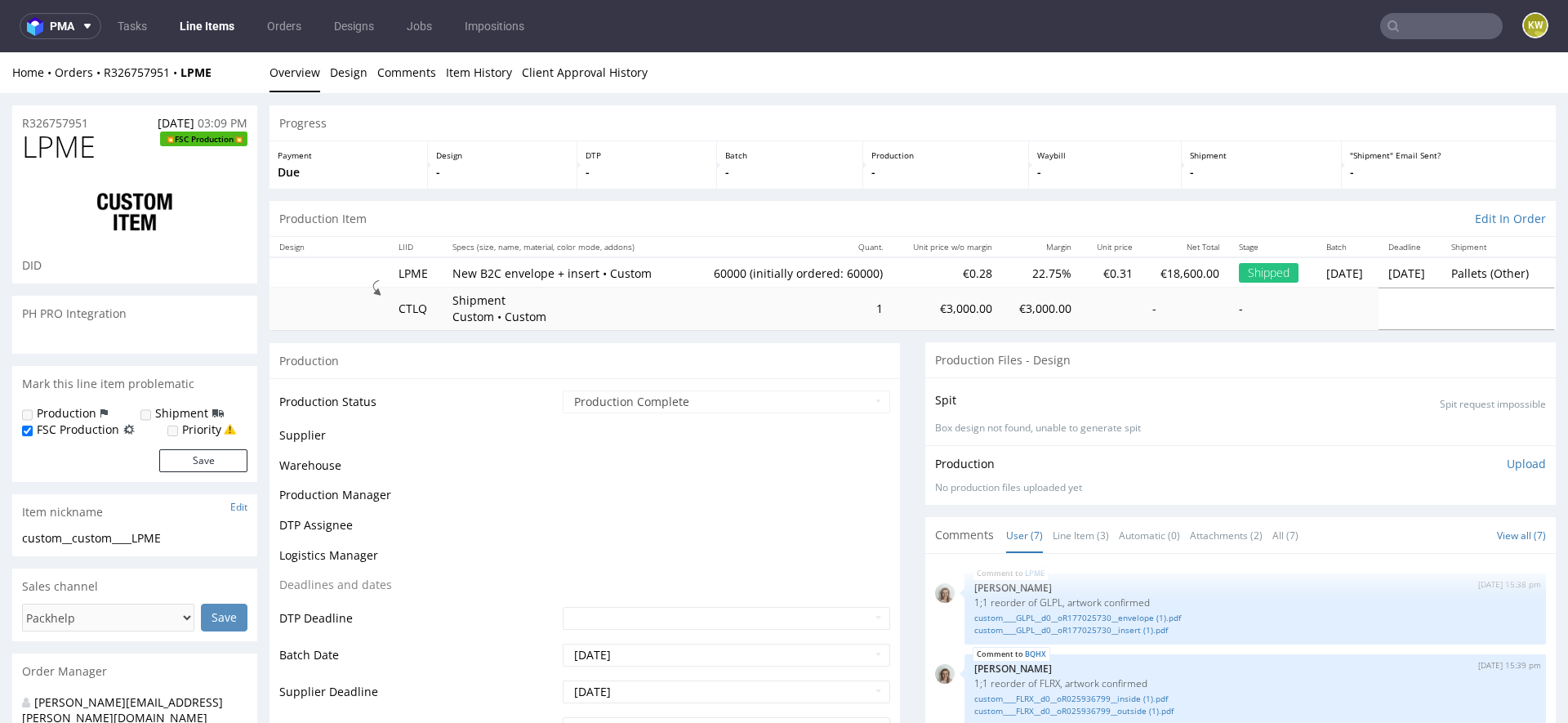
scroll to position [149, 0]
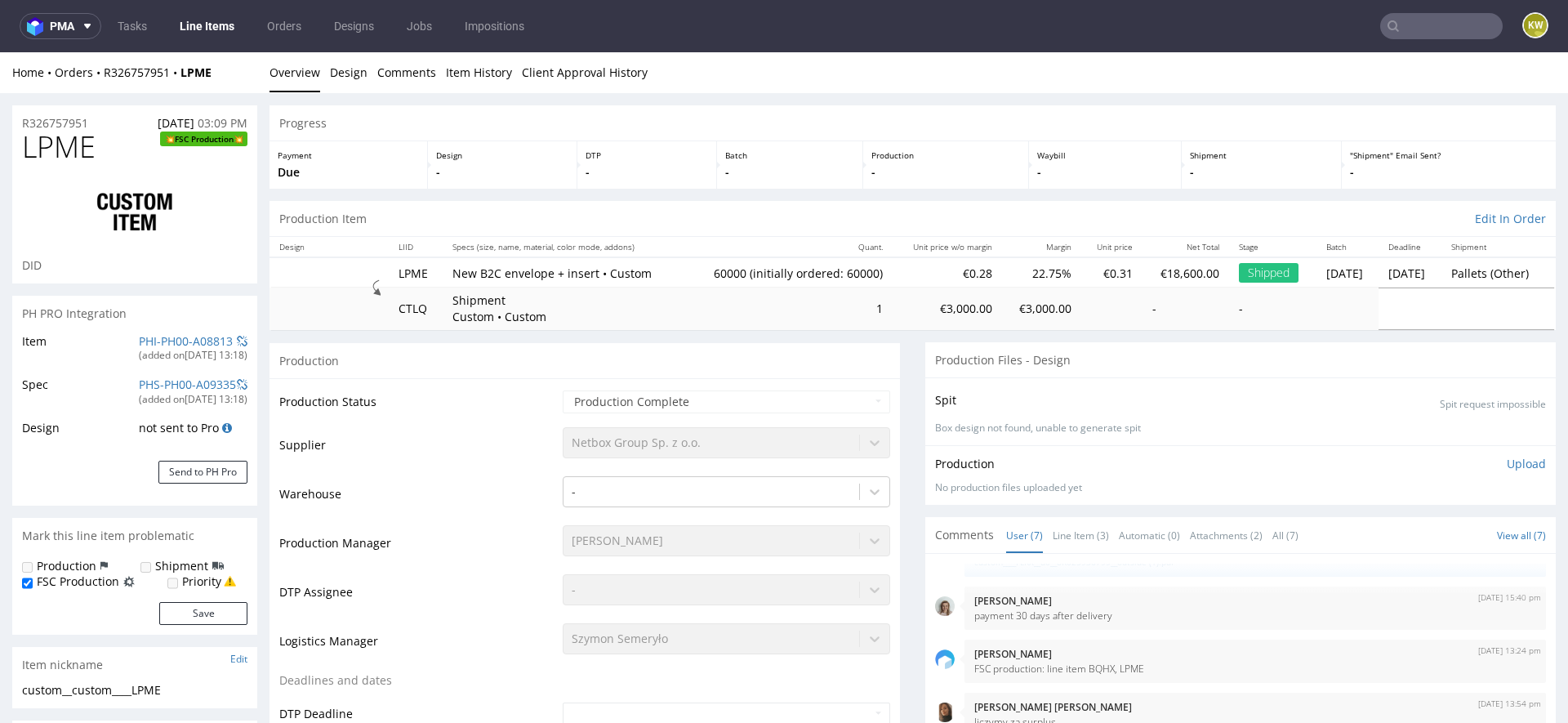
select select "in_progress"
click at [472, 81] on link "Item History" at bounding box center [479, 73] width 66 height 40
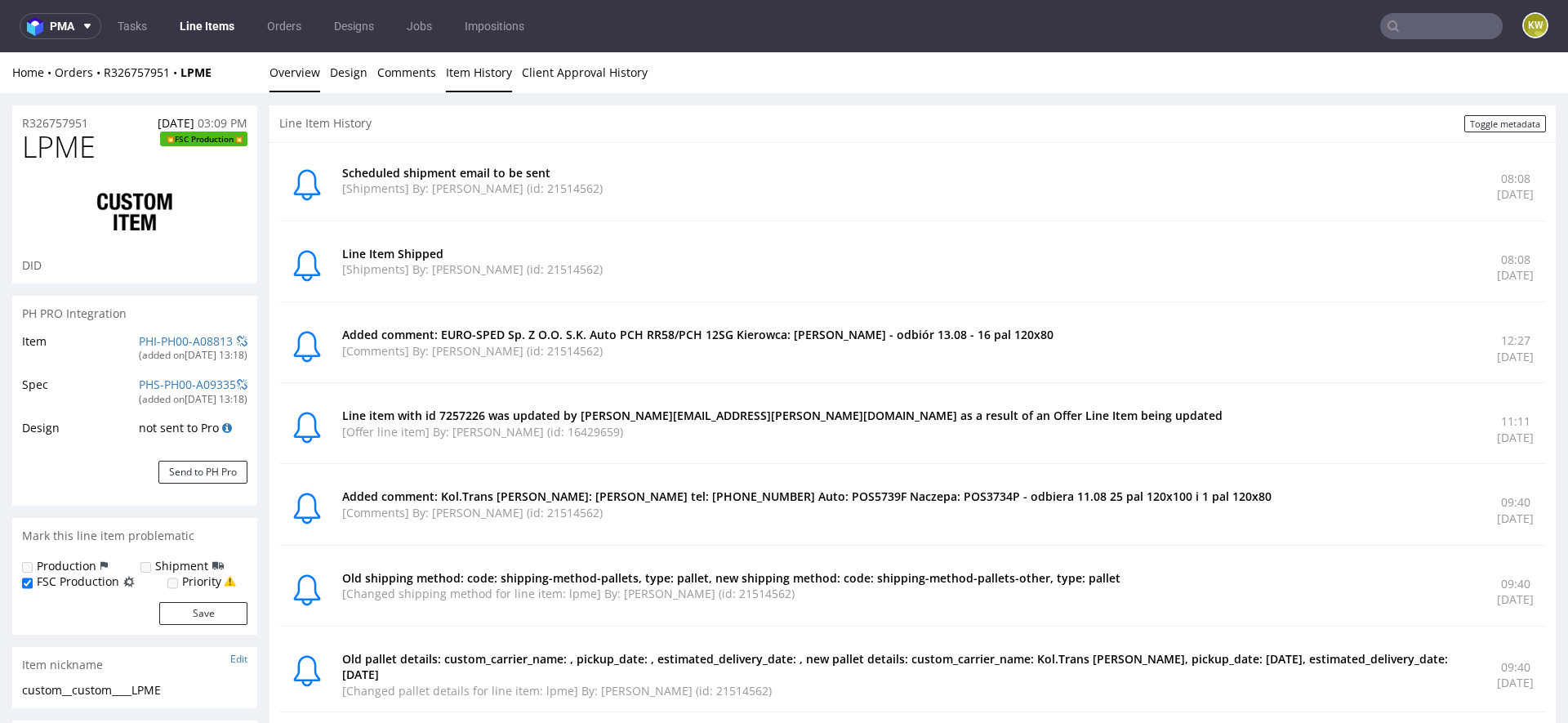
click at [278, 78] on link "Overview" at bounding box center [294, 73] width 51 height 40
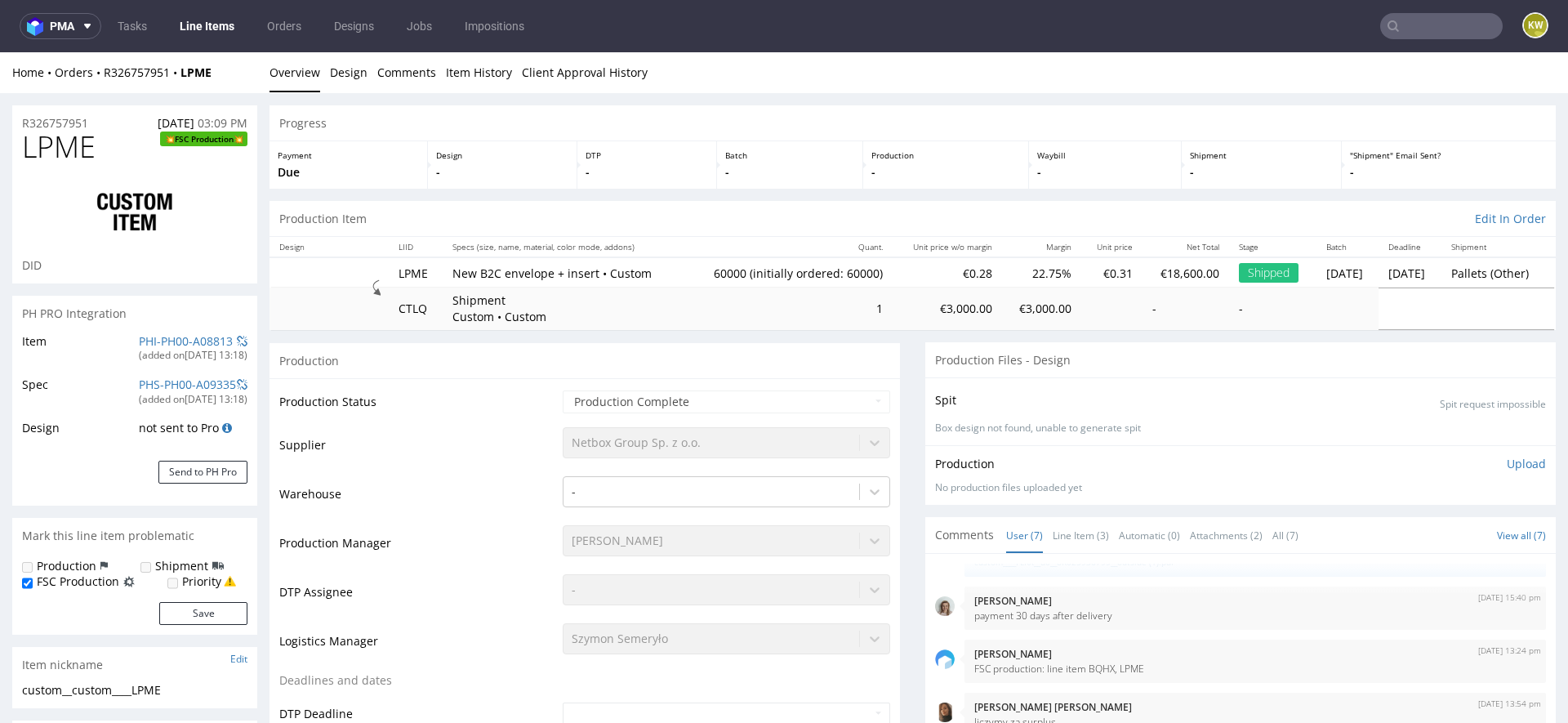
click at [65, 144] on span "LPME" at bounding box center [59, 147] width 74 height 33
copy span "LPME"
click at [1429, 13] on input "text" at bounding box center [1441, 26] width 123 height 26
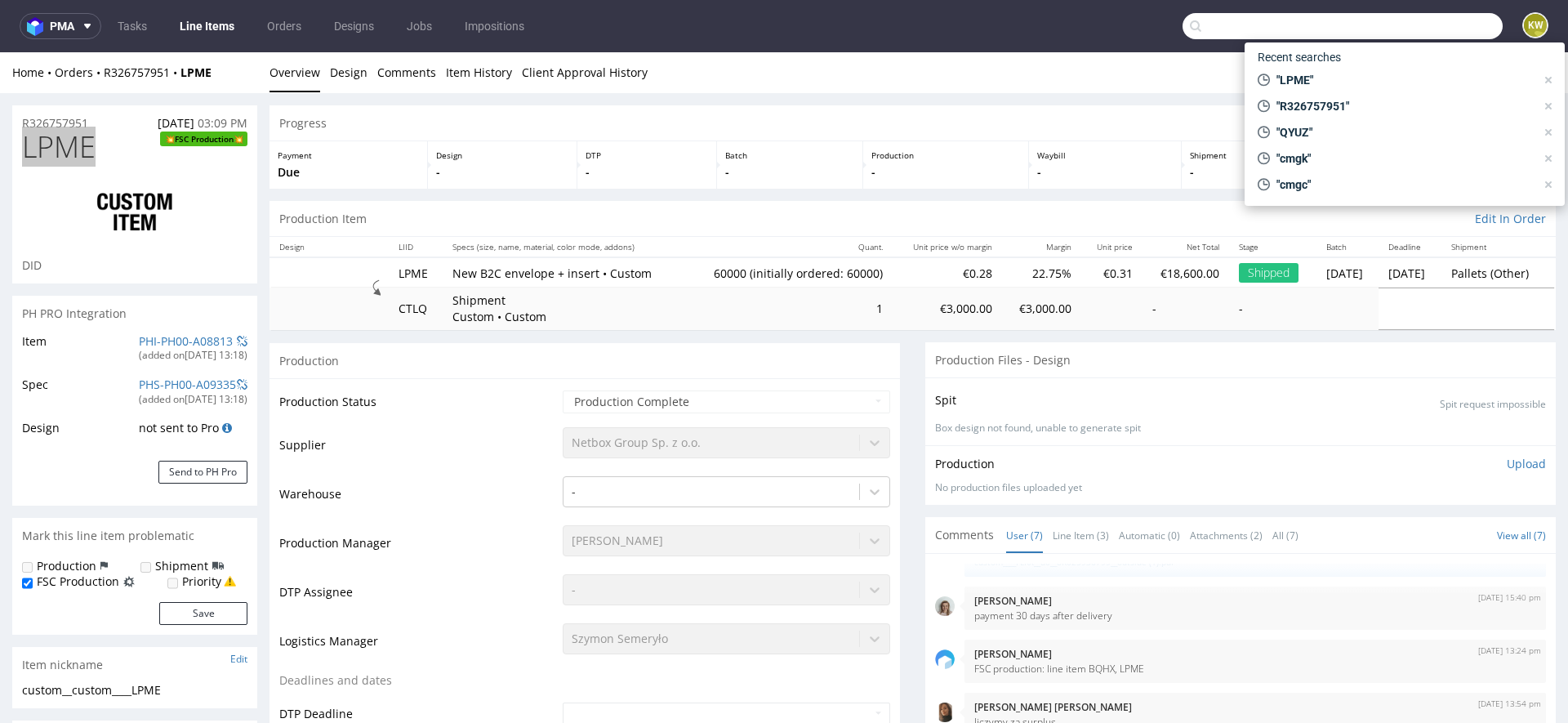
paste input "OKDB"
type input "OKDB"
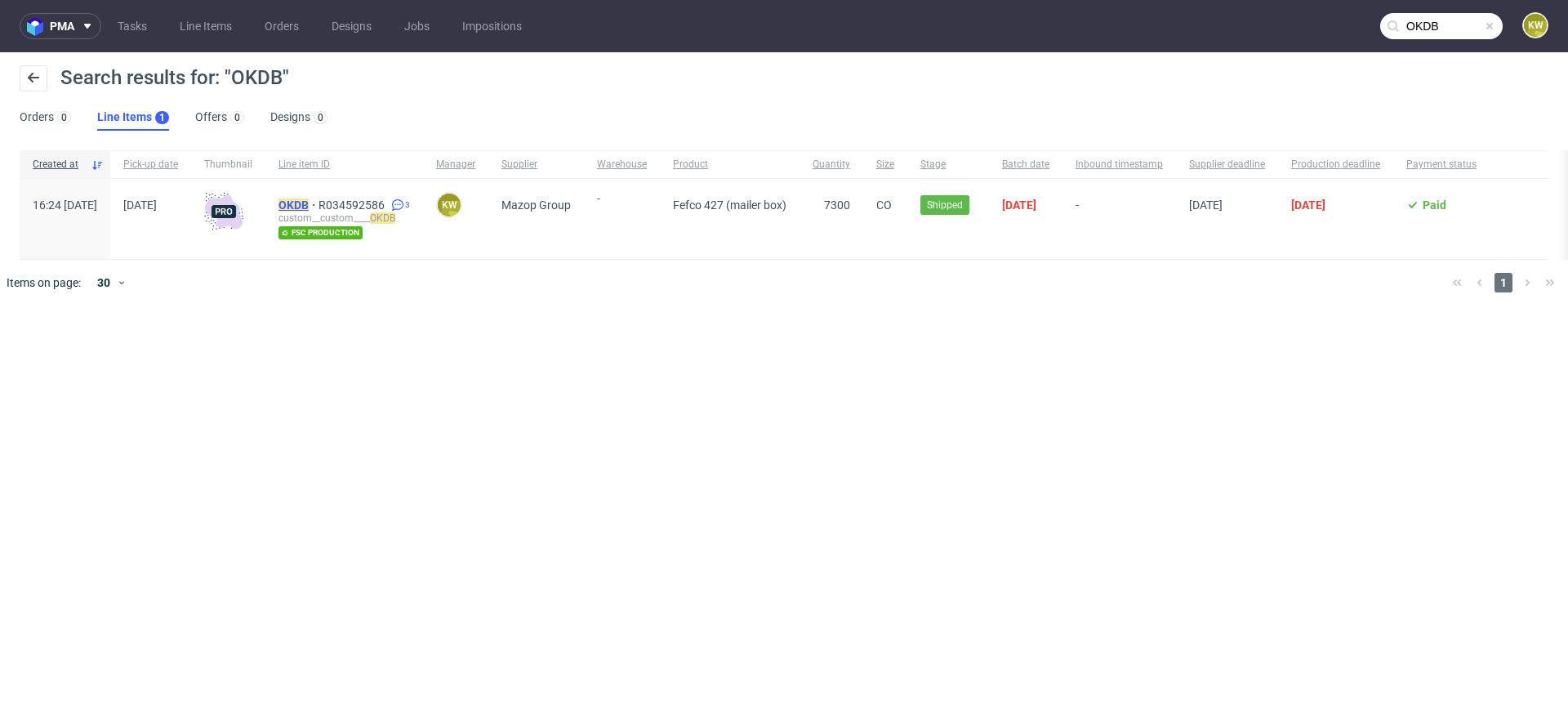
click at [309, 206] on mark "OKDB" at bounding box center [293, 205] width 31 height 13
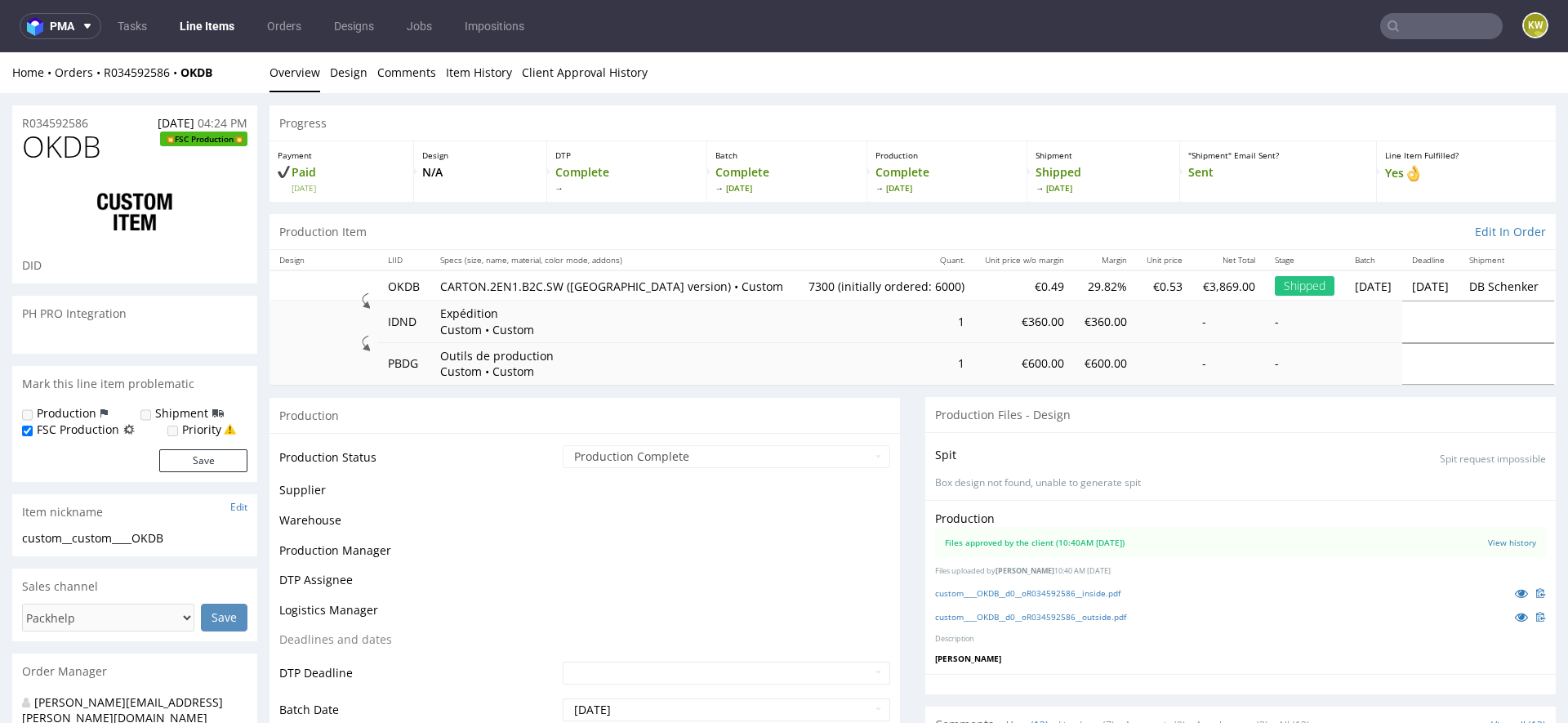
scroll to position [636, 0]
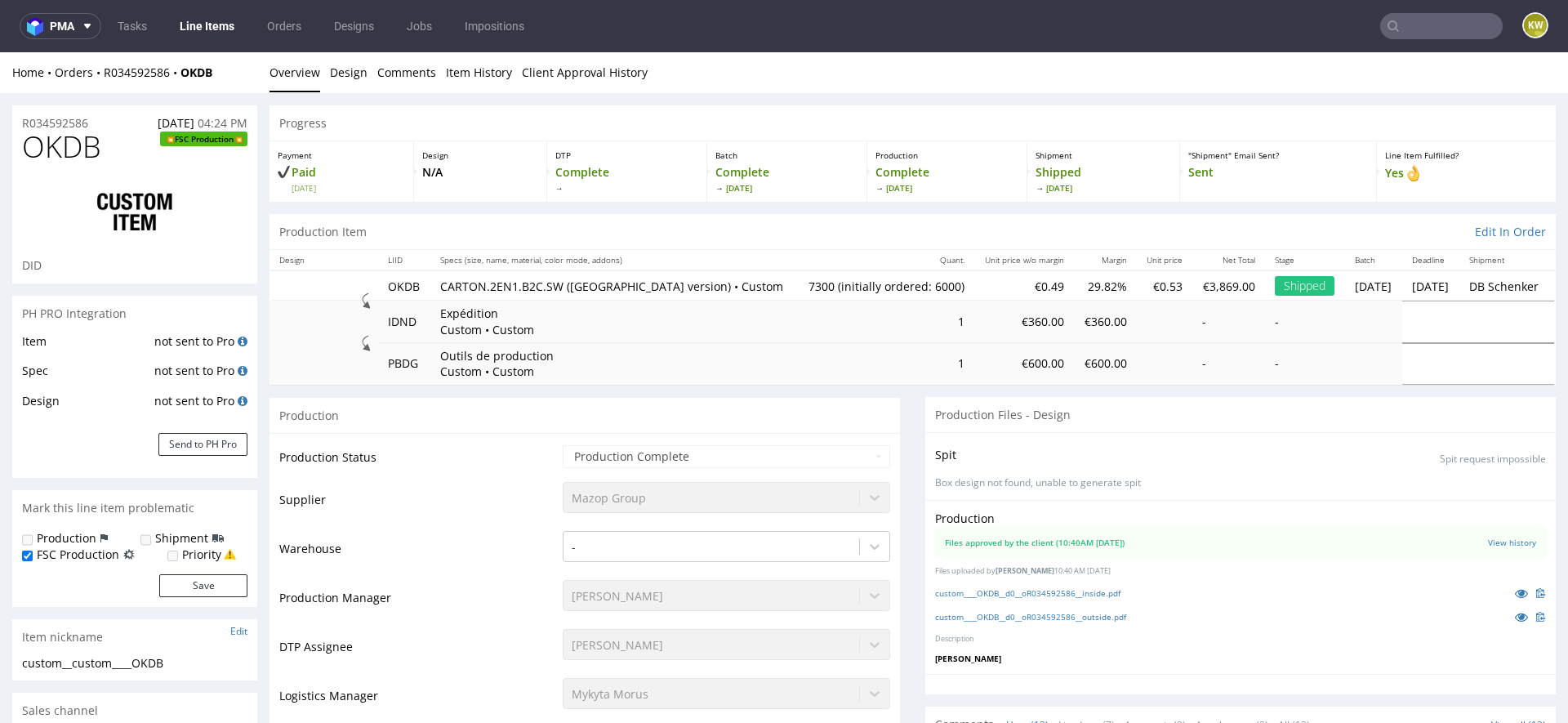
select select "in_progress"
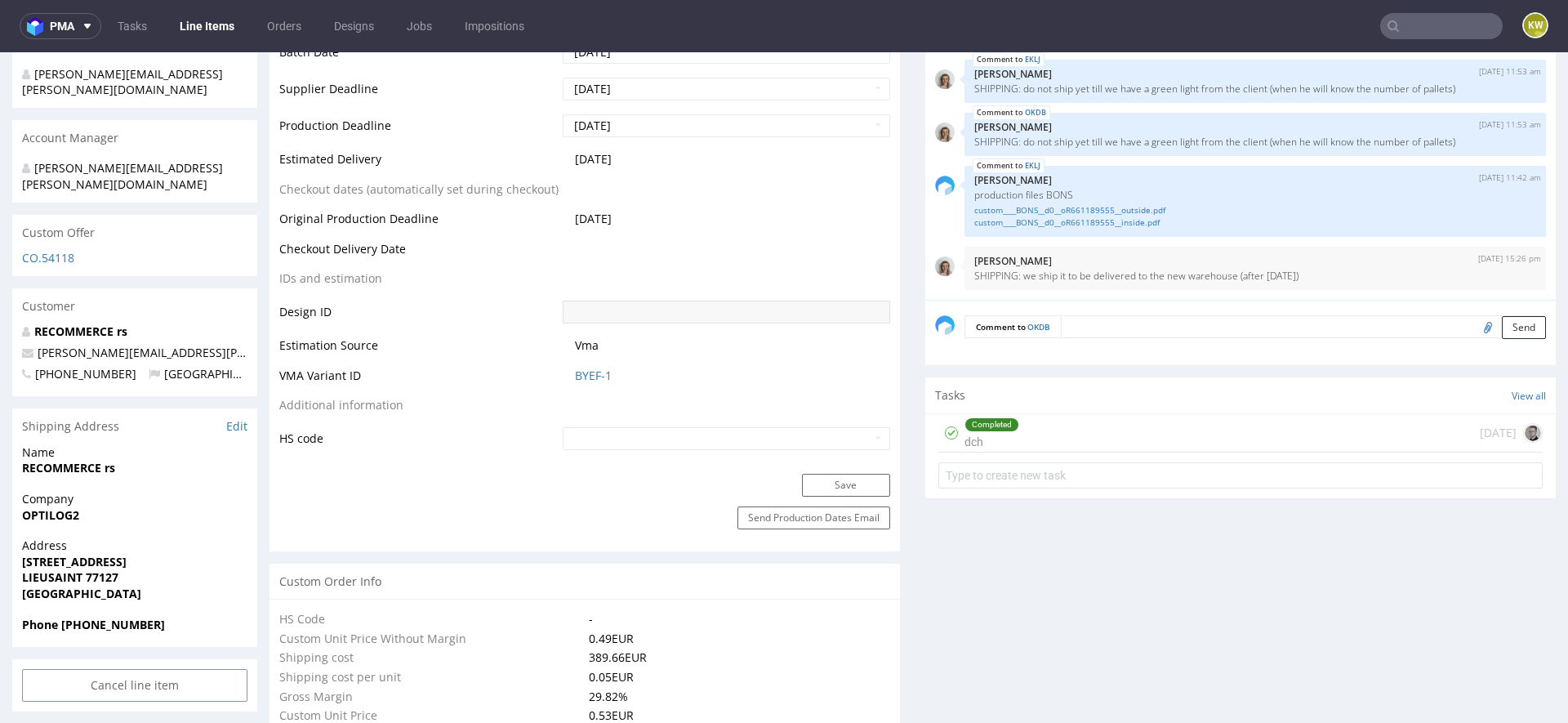
scroll to position [0, 0]
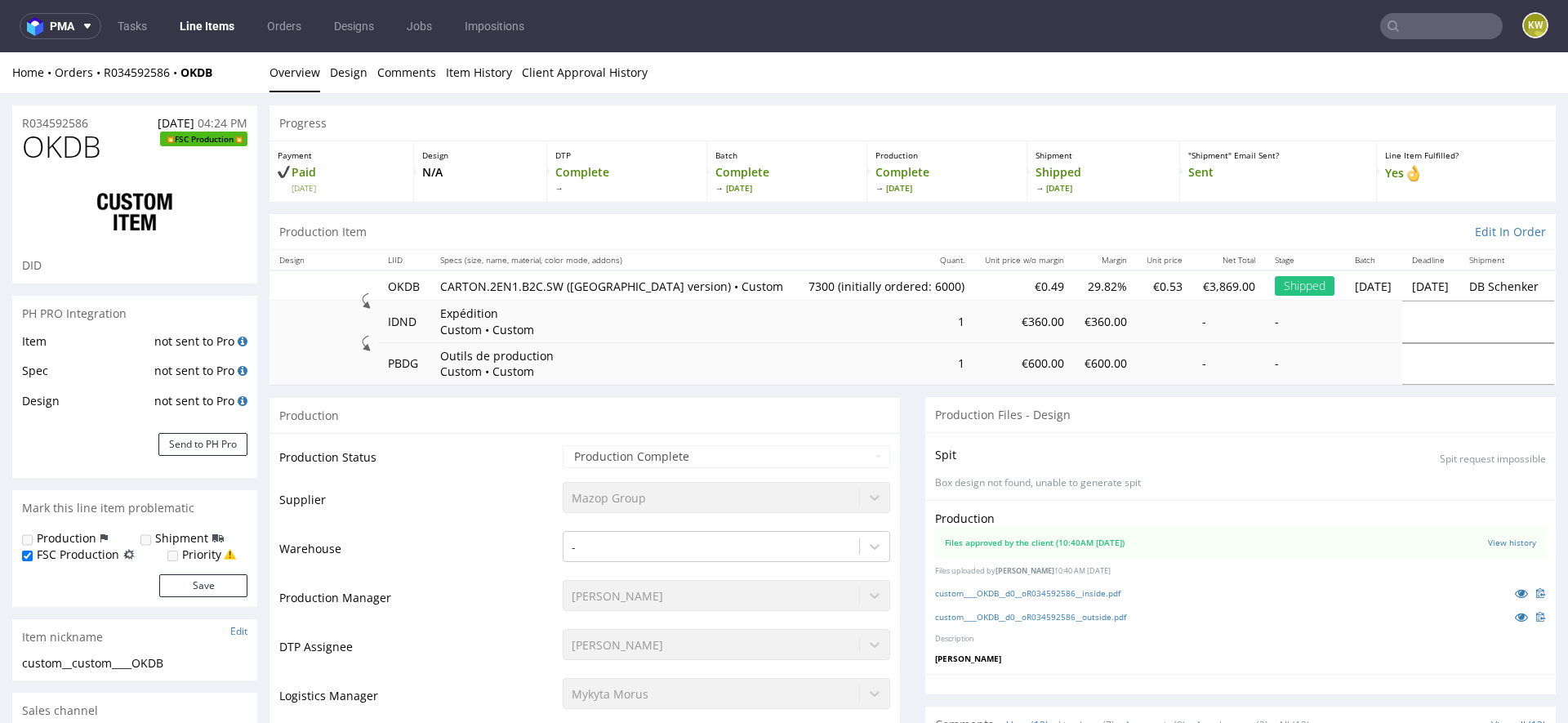
click at [50, 152] on span "OKDB" at bounding box center [61, 147] width 80 height 33
click at [50, 152] on span "OKDB" at bounding box center [61, 147] width 80 height 33
copy span "OKDB"
click at [606, 284] on p "CARTON.2EN1.B2C.SW (Switzerland version) • Custom" at bounding box center [614, 286] width 347 height 16
click at [605, 285] on p "CARTON.2EN1.B2C.SW (Switzerland version) • Custom" at bounding box center [614, 286] width 347 height 16
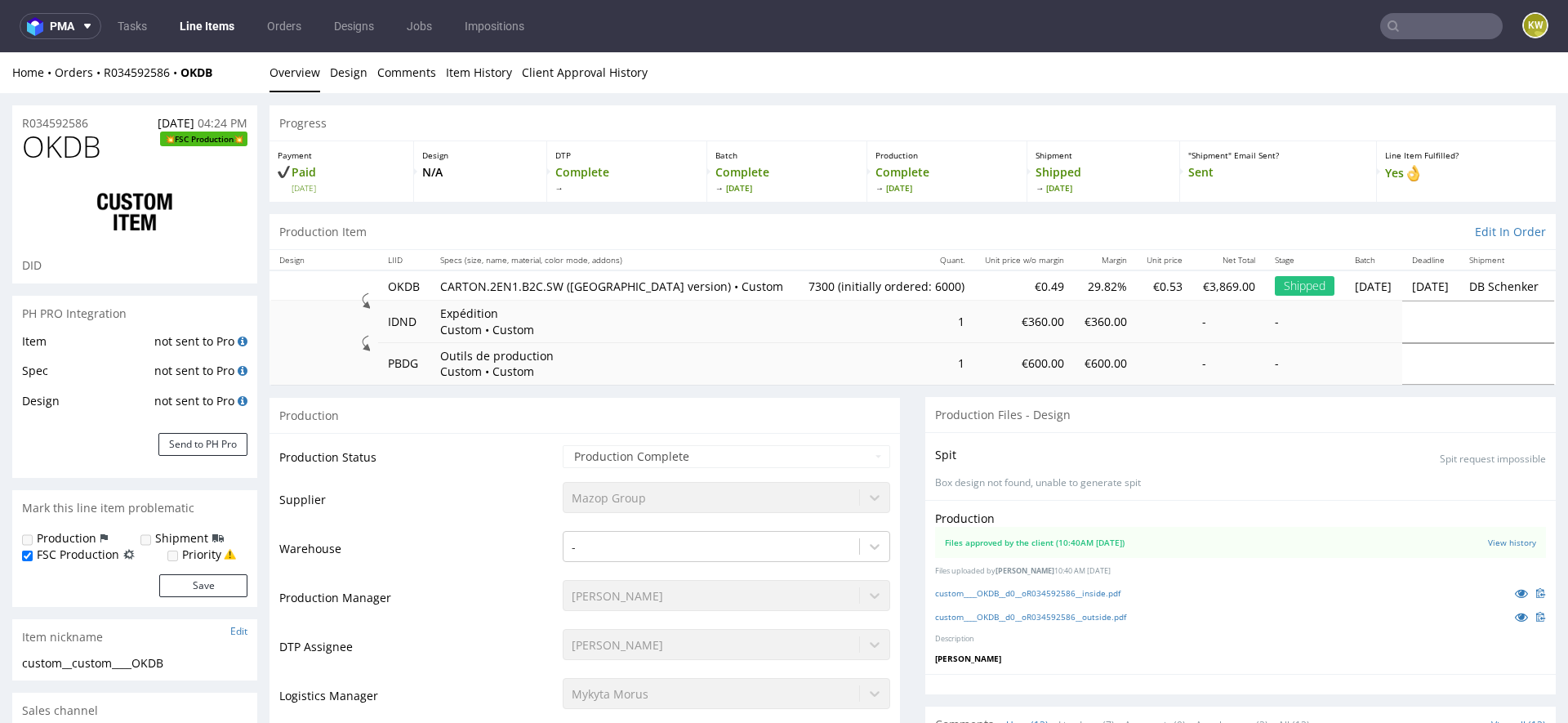
click at [631, 295] on td "CARTON.2EN1.B2C.SW (Switzerland version) • Custom" at bounding box center [614, 286] width 366 height 31
click at [627, 286] on p "CARTON.2EN1.B2C.SW (Switzerland version) • Custom" at bounding box center [614, 286] width 347 height 16
click at [626, 286] on p "CARTON.2EN1.B2C.SW (Switzerland version) • Custom" at bounding box center [614, 286] width 347 height 16
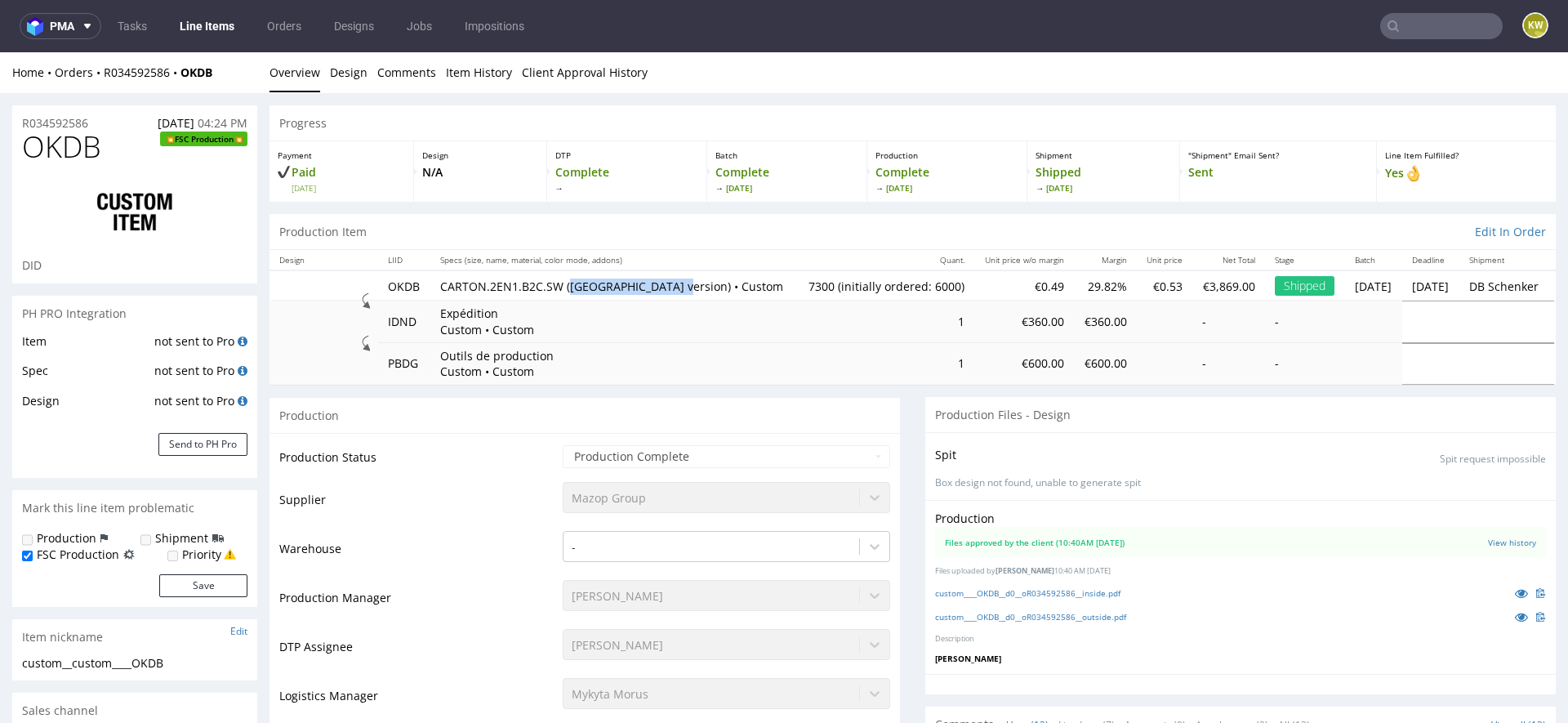
drag, startPoint x: 674, startPoint y: 287, endPoint x: 575, endPoint y: 284, distance: 99.0
click at [573, 285] on p "CARTON.2EN1.B2C.SW (Switzerland version) • Custom" at bounding box center [614, 286] width 347 height 16
copy p "Switzerland version"
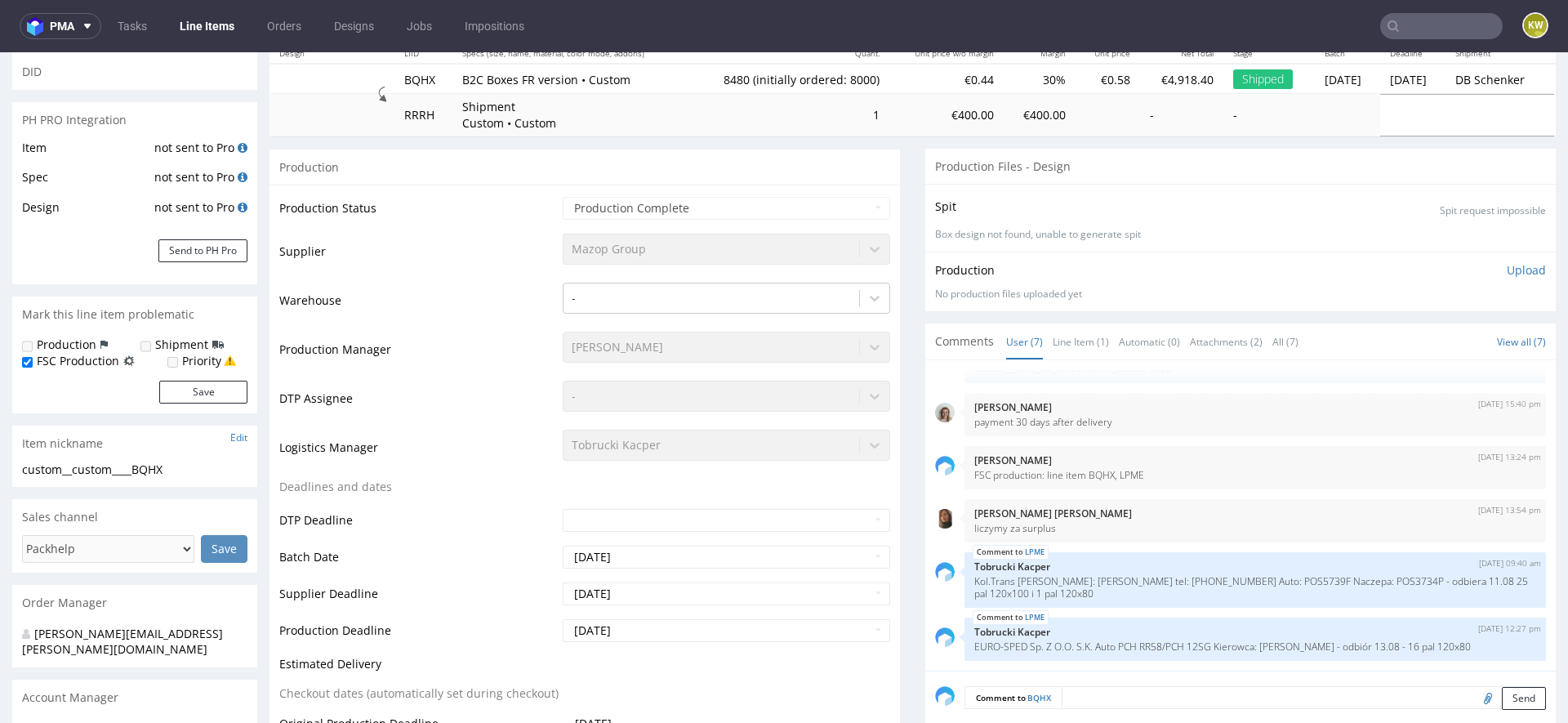
scroll to position [198, 0]
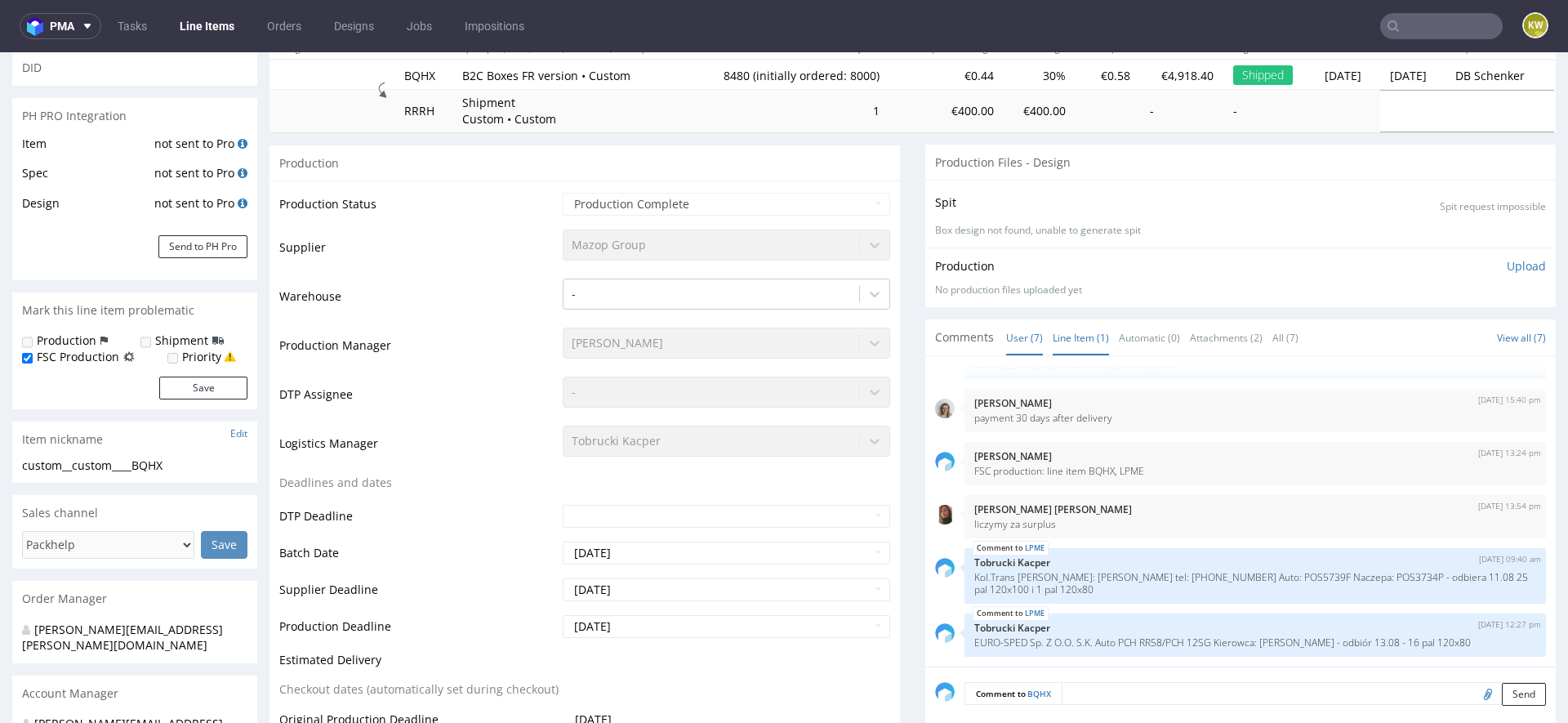
click at [1065, 338] on link "Line Item (1)" at bounding box center [1081, 338] width 57 height 35
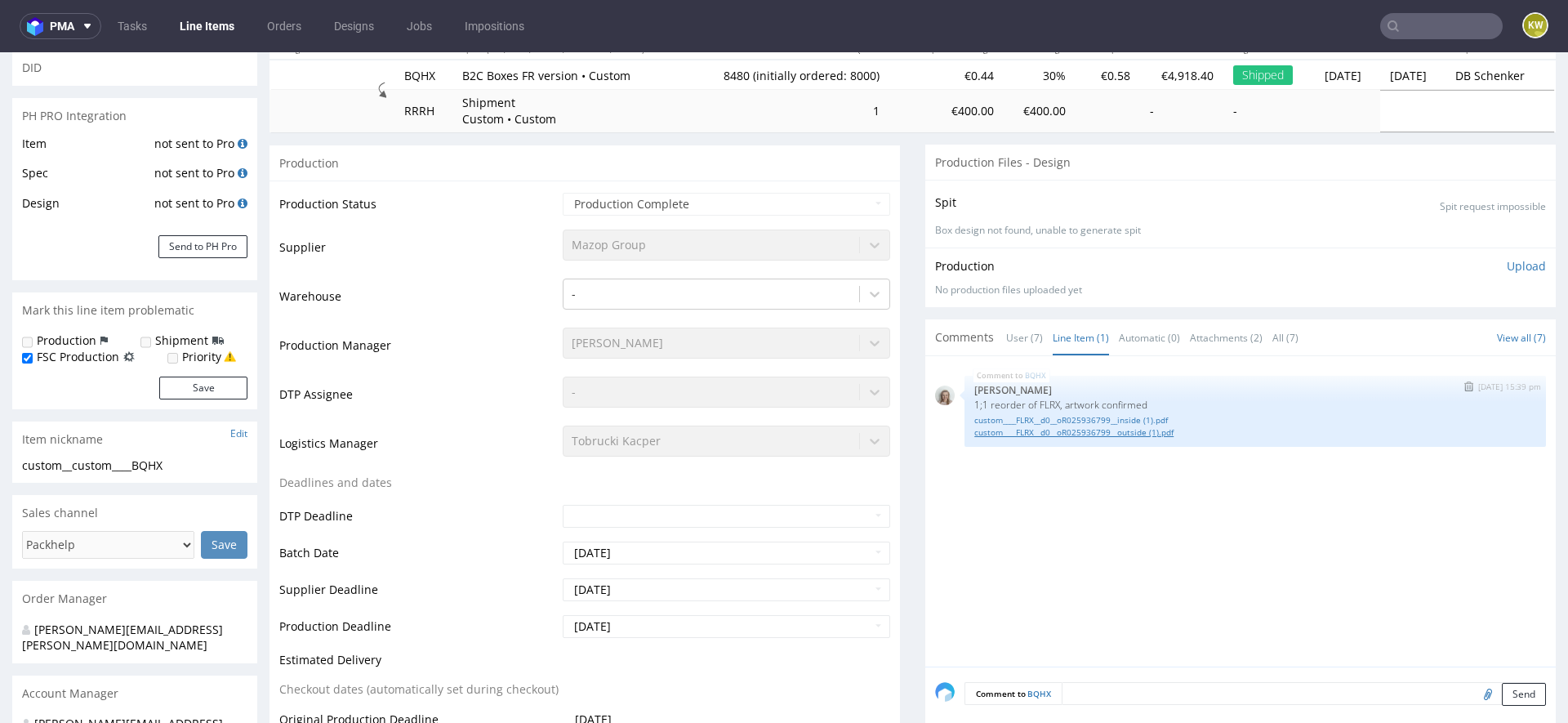
click at [1033, 433] on link "custom____FLRX__d0__oR025936799__outside (1).pdf" at bounding box center [1255, 432] width 562 height 12
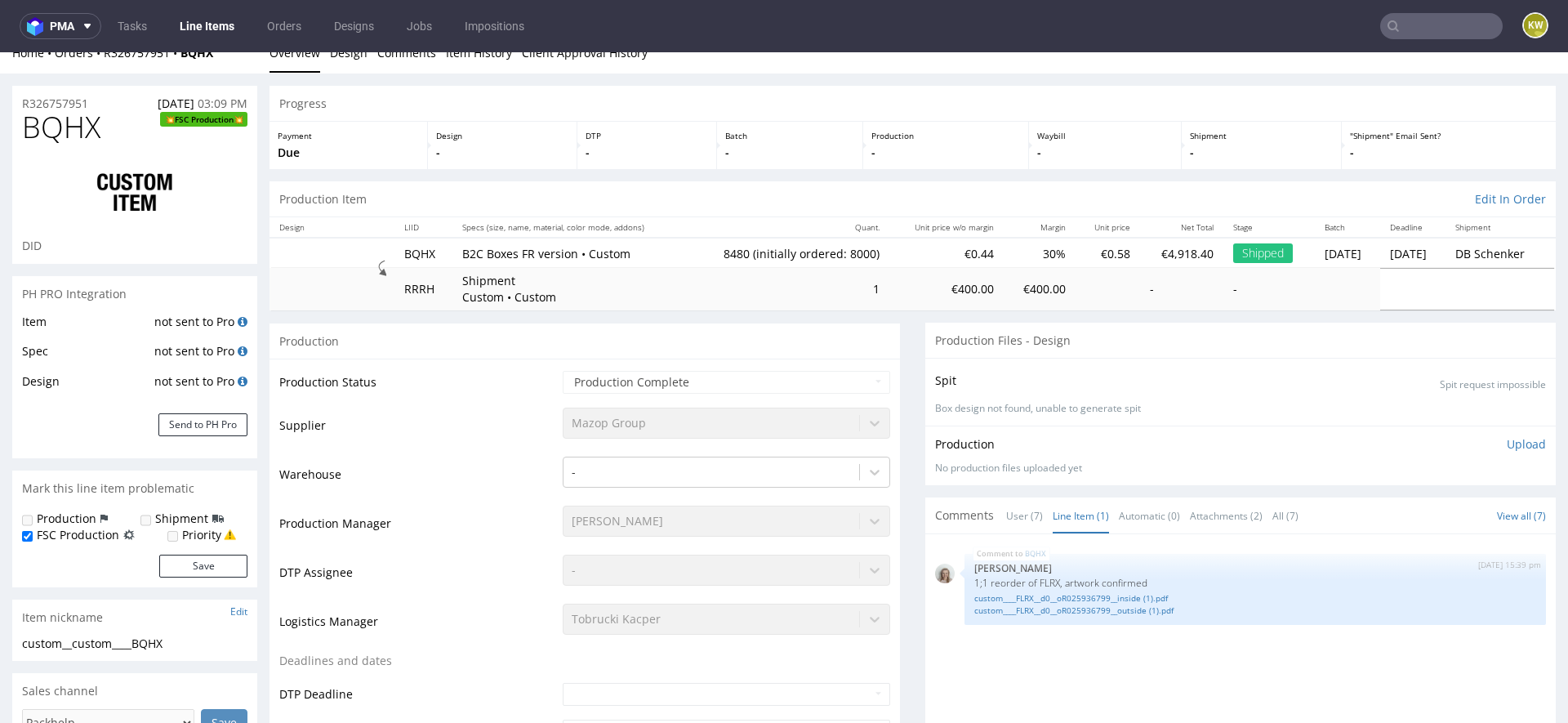
scroll to position [0, 0]
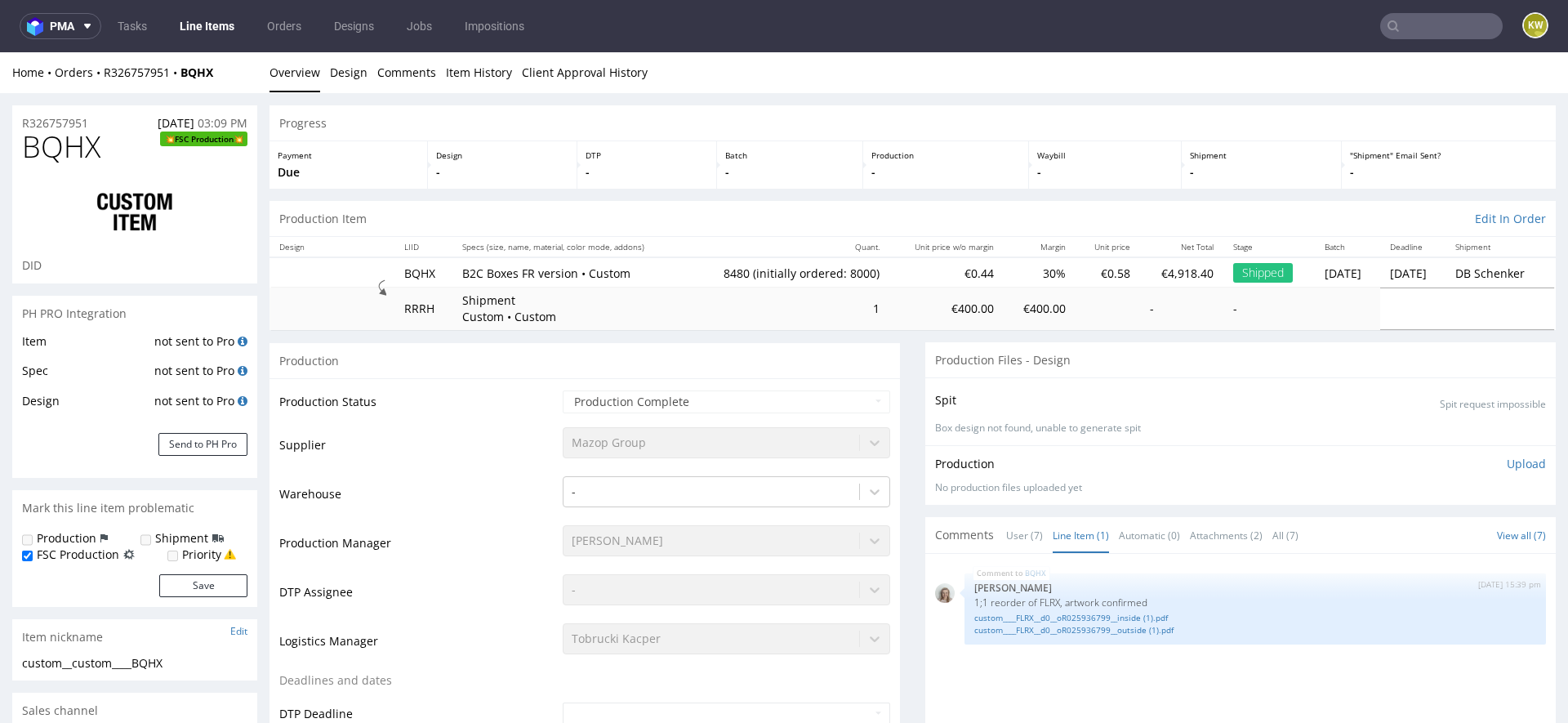
click at [69, 154] on span "BQHX" at bounding box center [61, 147] width 79 height 33
copy span "BQHX"
